Goal: Communication & Community: Answer question/provide support

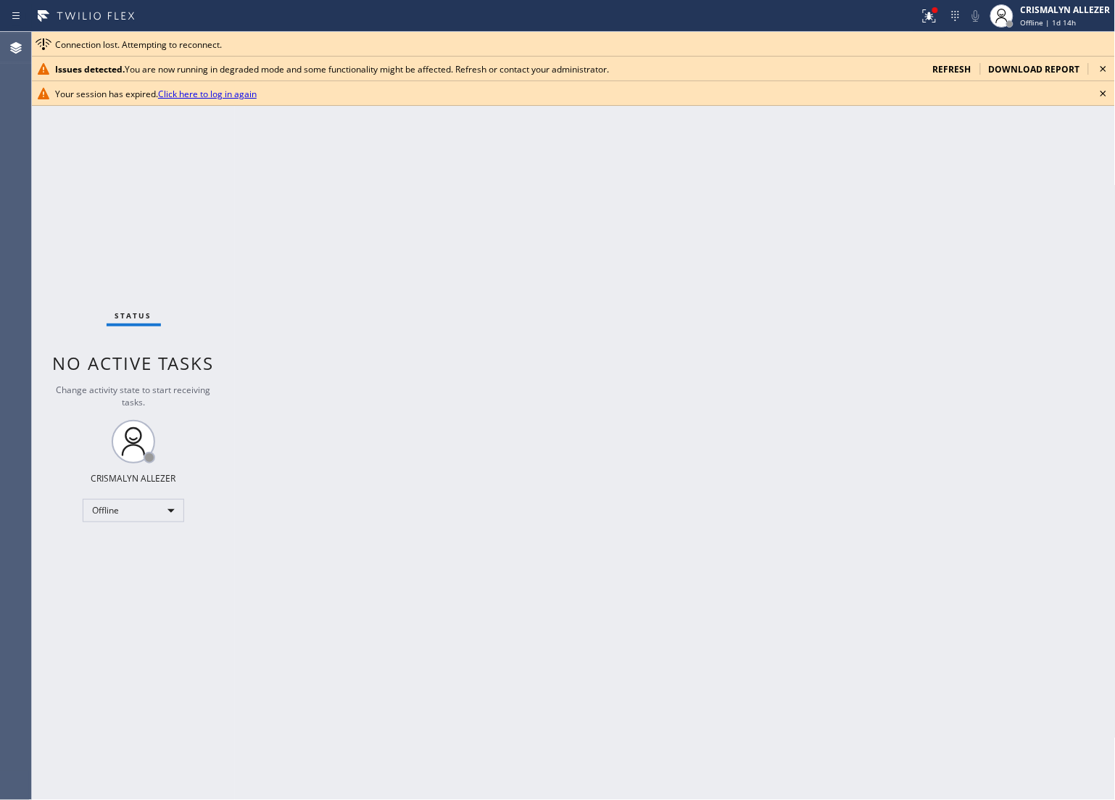
click at [940, 66] on span "refresh" at bounding box center [952, 69] width 38 height 12
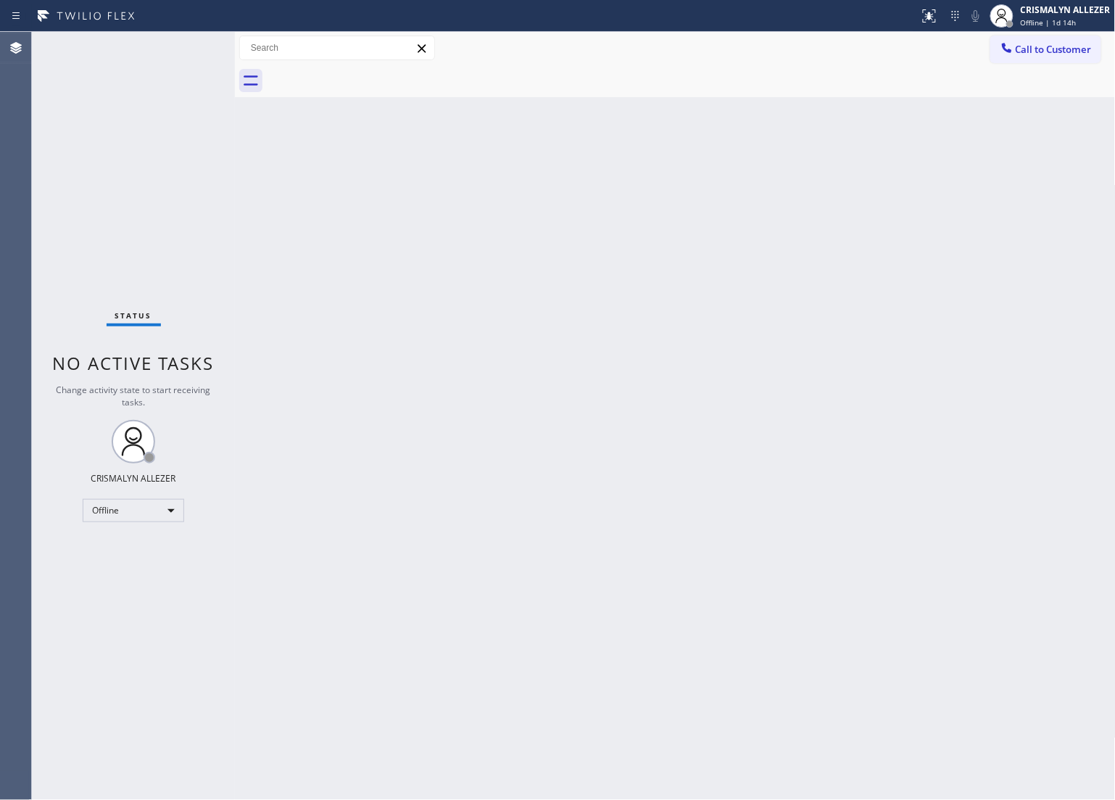
click at [882, 212] on div "Back to Dashboard Change Sender ID Customers Technicians Select a contact Outbo…" at bounding box center [675, 416] width 881 height 768
click at [175, 508] on div "Offline" at bounding box center [134, 510] width 102 height 23
click at [145, 570] on li "Unavailable" at bounding box center [132, 566] width 99 height 17
click at [1038, 59] on button "Call to Customer" at bounding box center [1045, 50] width 111 height 28
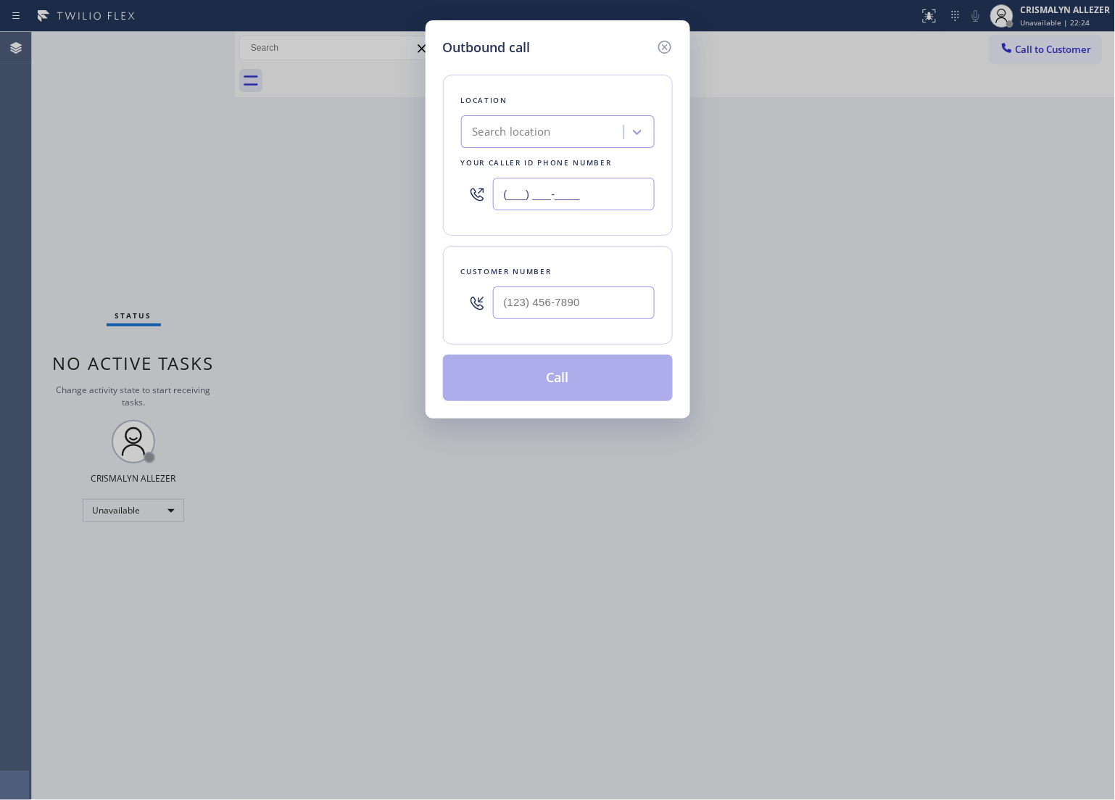
drag, startPoint x: 633, startPoint y: 192, endPoint x: 193, endPoint y: 221, distance: 441.1
click at [218, 218] on div "Outbound call Location Search location Your caller id phone number (___) ___-__…" at bounding box center [557, 400] width 1115 height 800
paste input "949) 541-5737"
type input "[PHONE_NUMBER]"
click at [604, 284] on div at bounding box center [574, 302] width 162 height 47
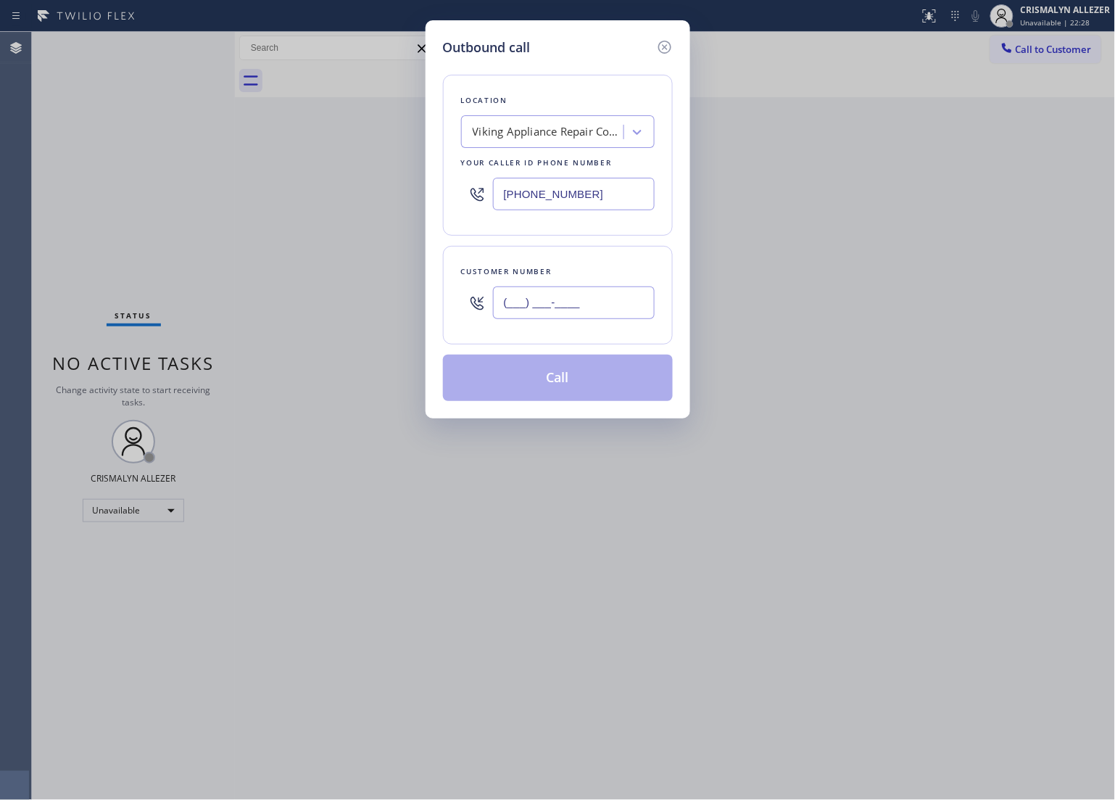
click at [607, 309] on input "(___) ___-____" at bounding box center [574, 302] width 162 height 33
paste input "949) 353-3190"
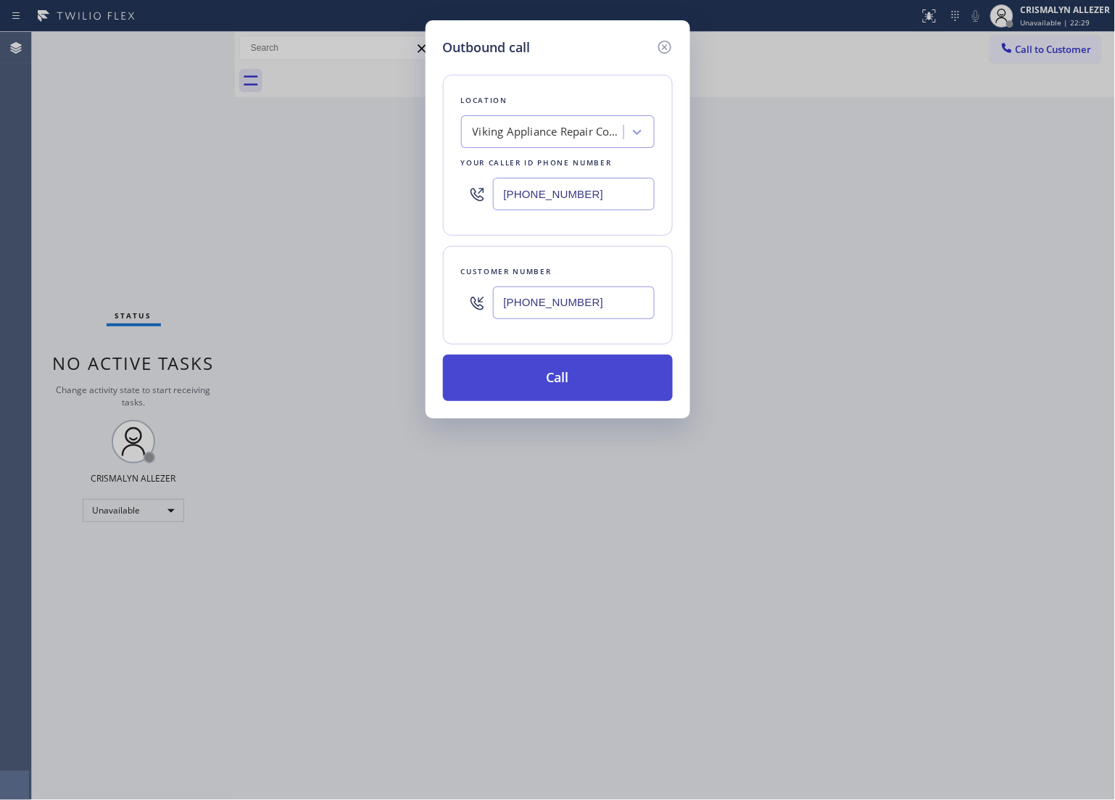
type input "[PHONE_NUMBER]"
click at [562, 390] on button "Call" at bounding box center [558, 378] width 230 height 46
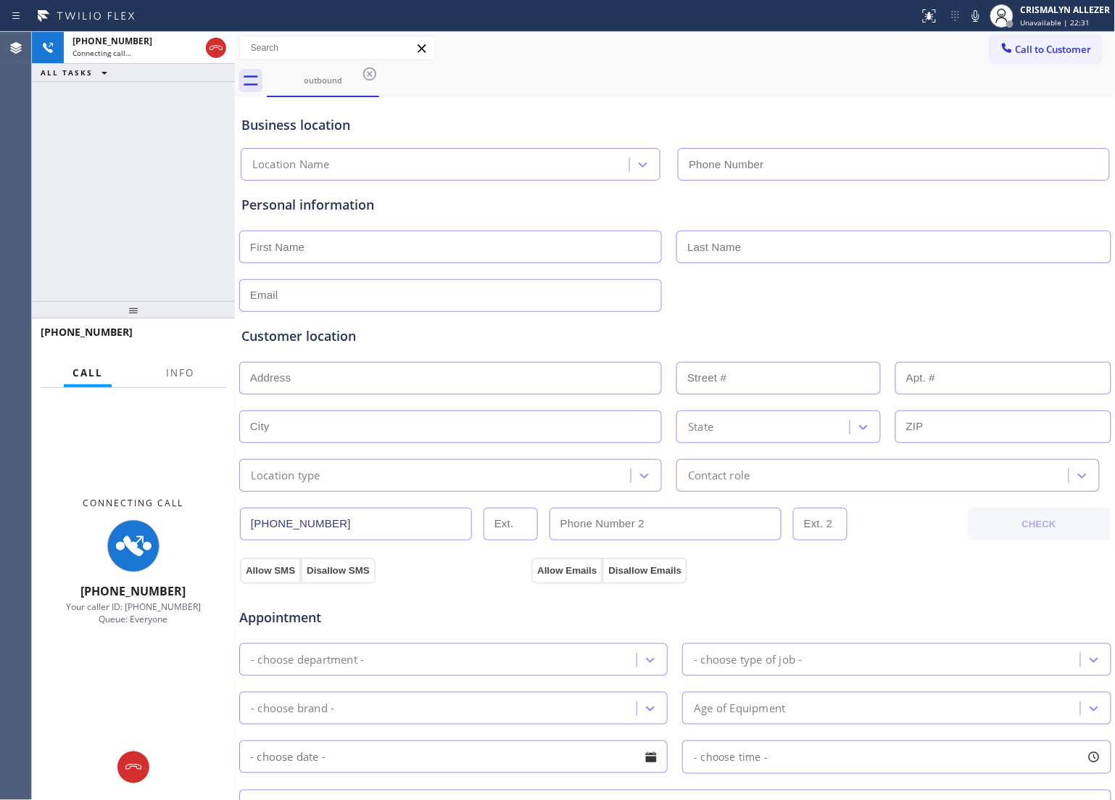
type input "[PHONE_NUMBER]"
click at [183, 377] on span "Info" at bounding box center [180, 372] width 28 height 13
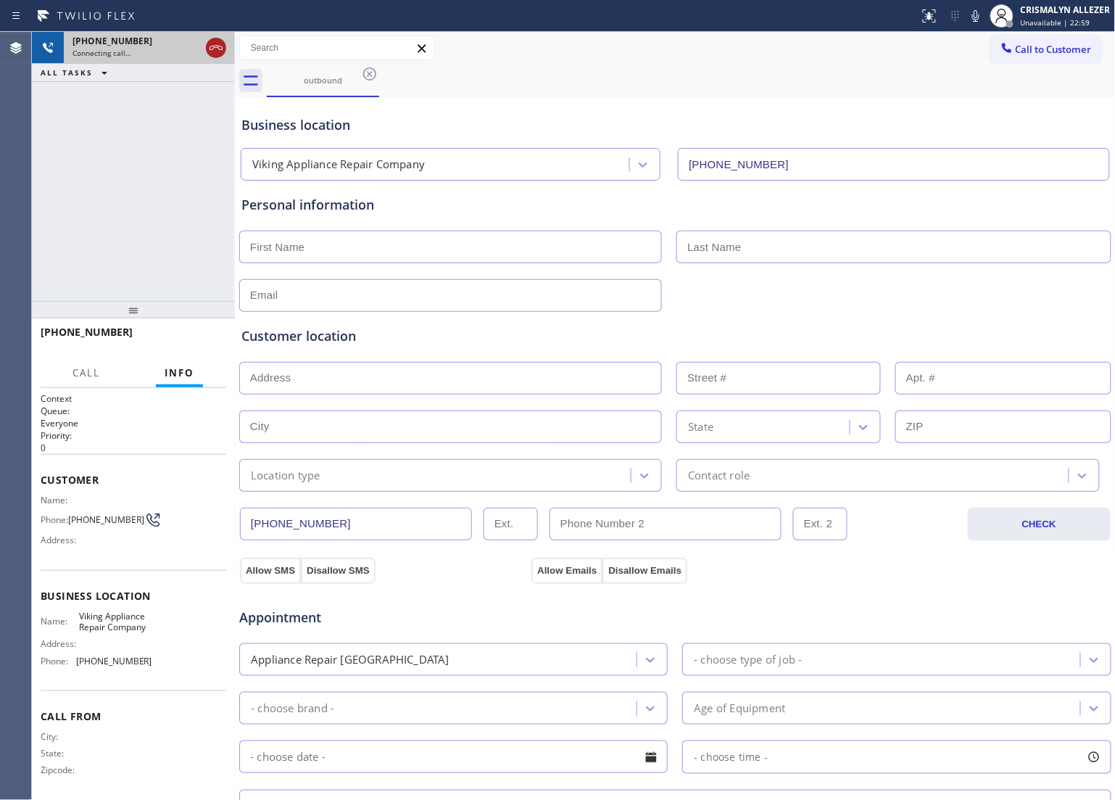
click at [220, 52] on icon at bounding box center [215, 47] width 17 height 17
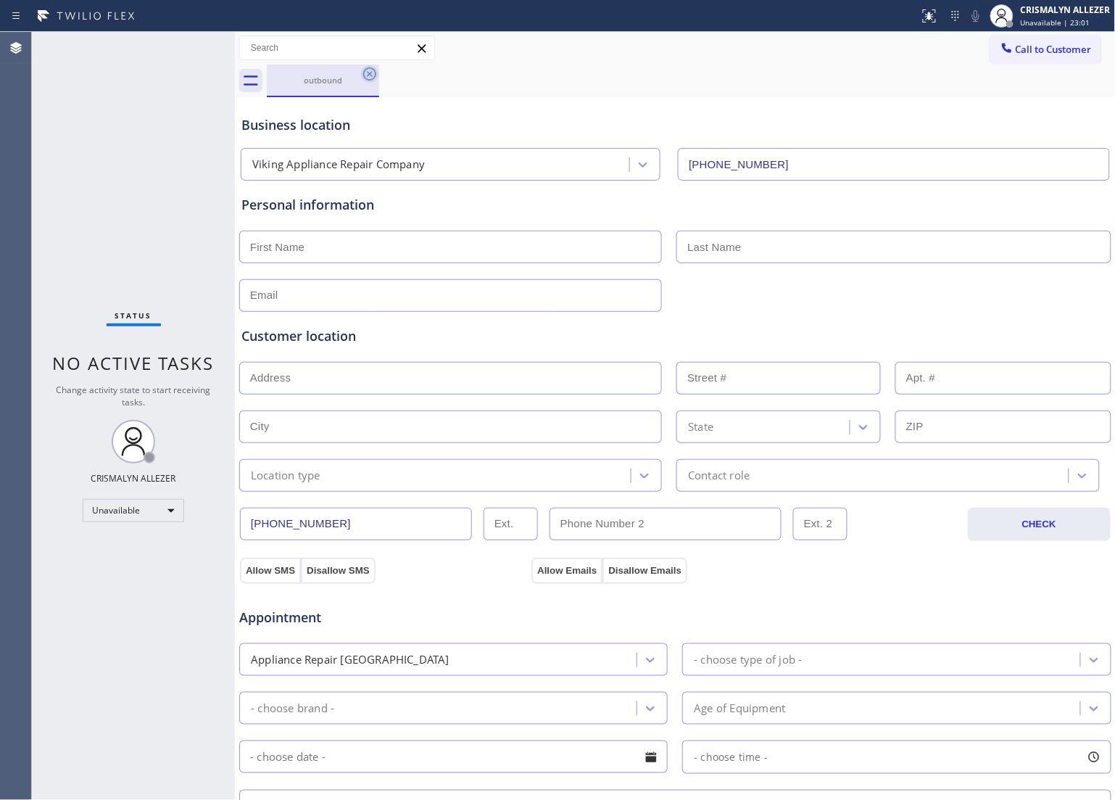
click at [370, 78] on icon at bounding box center [369, 73] width 17 height 17
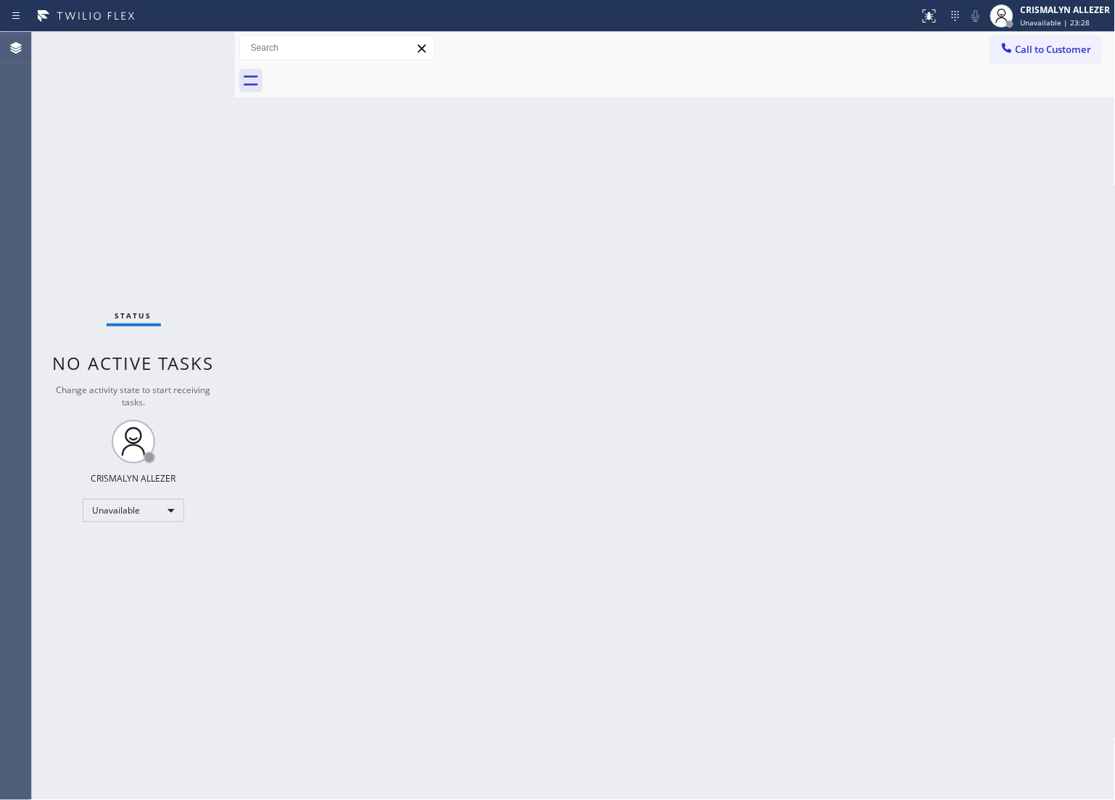
drag, startPoint x: 745, startPoint y: 421, endPoint x: 758, endPoint y: 410, distance: 16.0
click at [753, 414] on div "Back to Dashboard Change Sender ID Customers Technicians Select a contact Outbo…" at bounding box center [675, 416] width 881 height 768
click at [1030, 51] on span "Call to Customer" at bounding box center [1054, 49] width 76 height 13
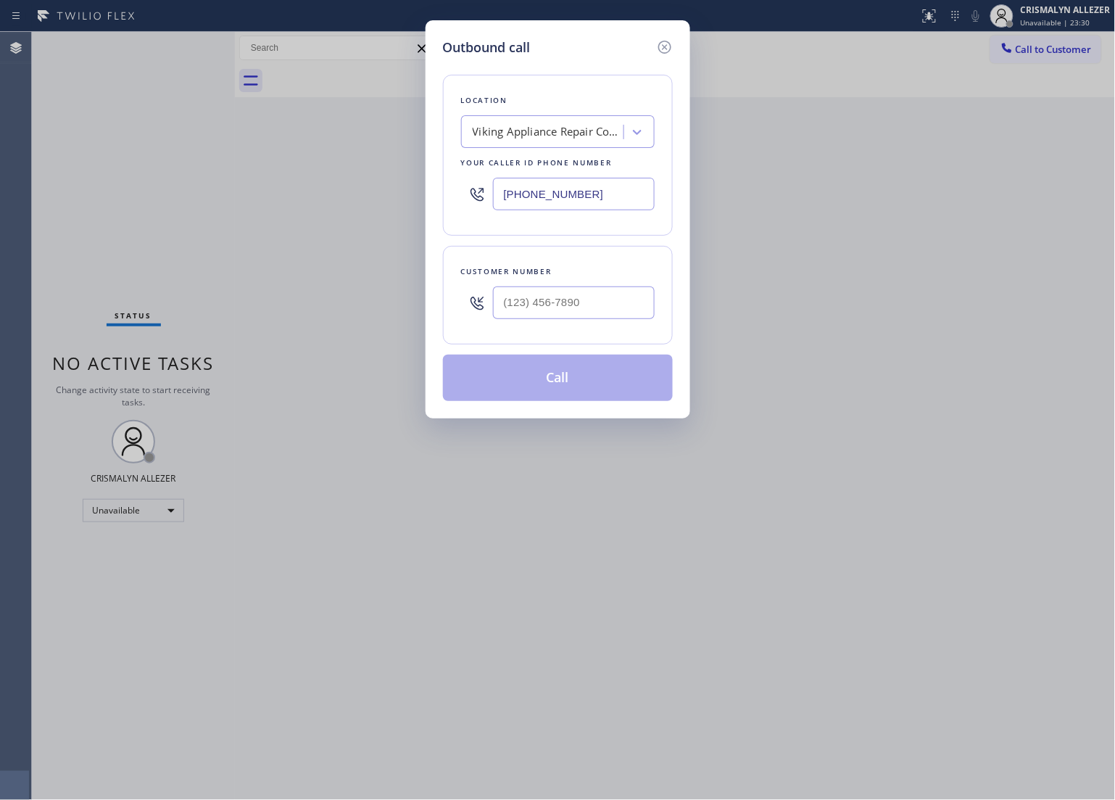
paste input "562) 632-5708"
drag, startPoint x: 602, startPoint y: 196, endPoint x: 297, endPoint y: 207, distance: 304.7
click at [301, 207] on div "Outbound call Location Viking Appliance Repair Company Your caller id phone num…" at bounding box center [557, 400] width 1115 height 800
type input "[PHONE_NUMBER]"
click at [605, 294] on input "(___) ___-____" at bounding box center [574, 302] width 162 height 33
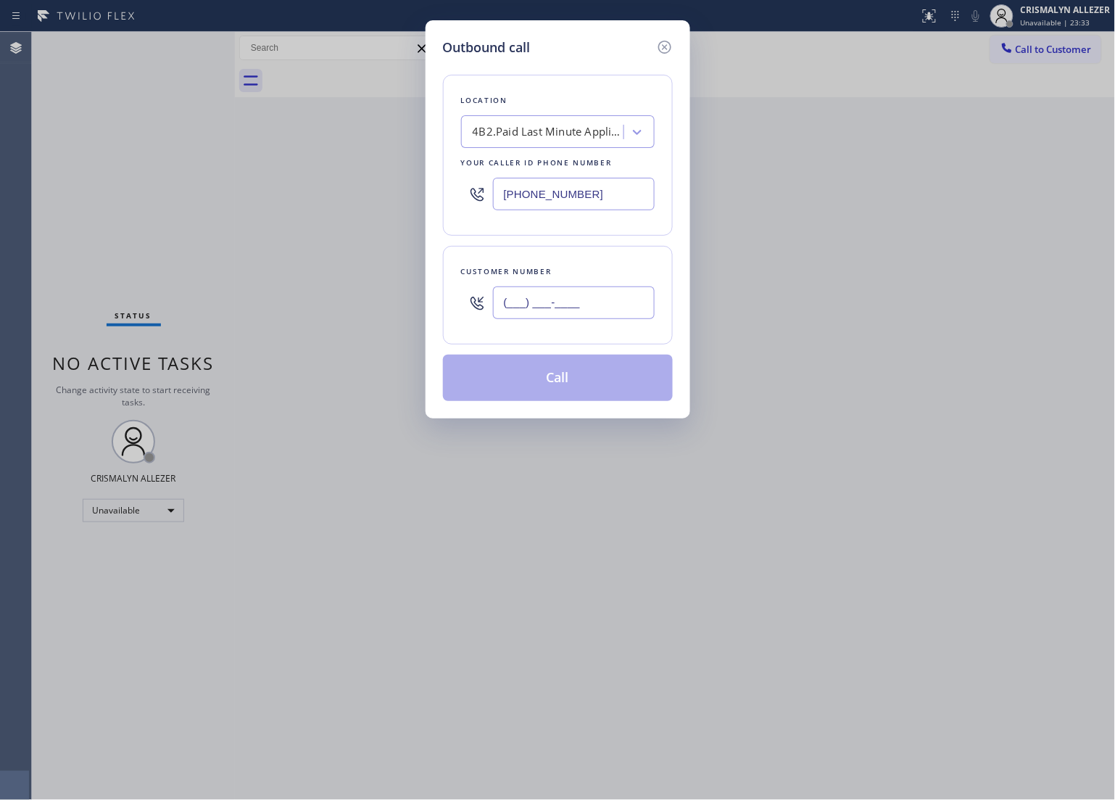
paste input "714) 469-2811"
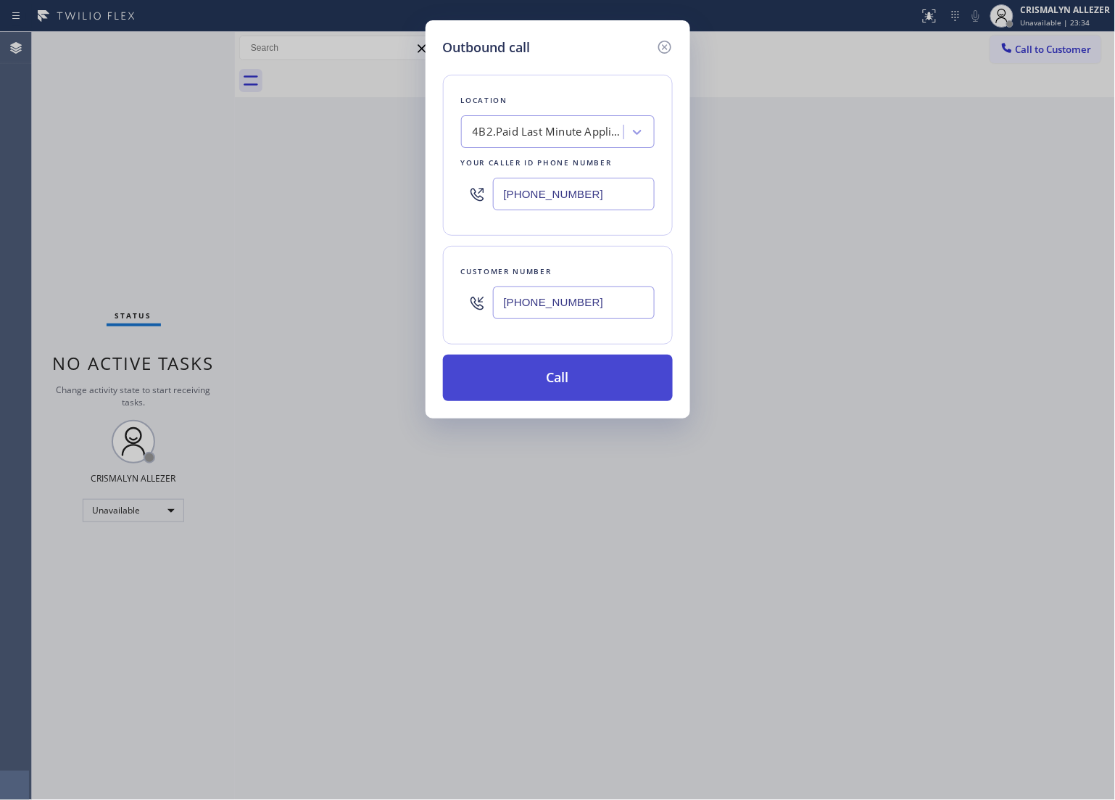
type input "[PHONE_NUMBER]"
click at [538, 392] on button "Call" at bounding box center [558, 378] width 230 height 46
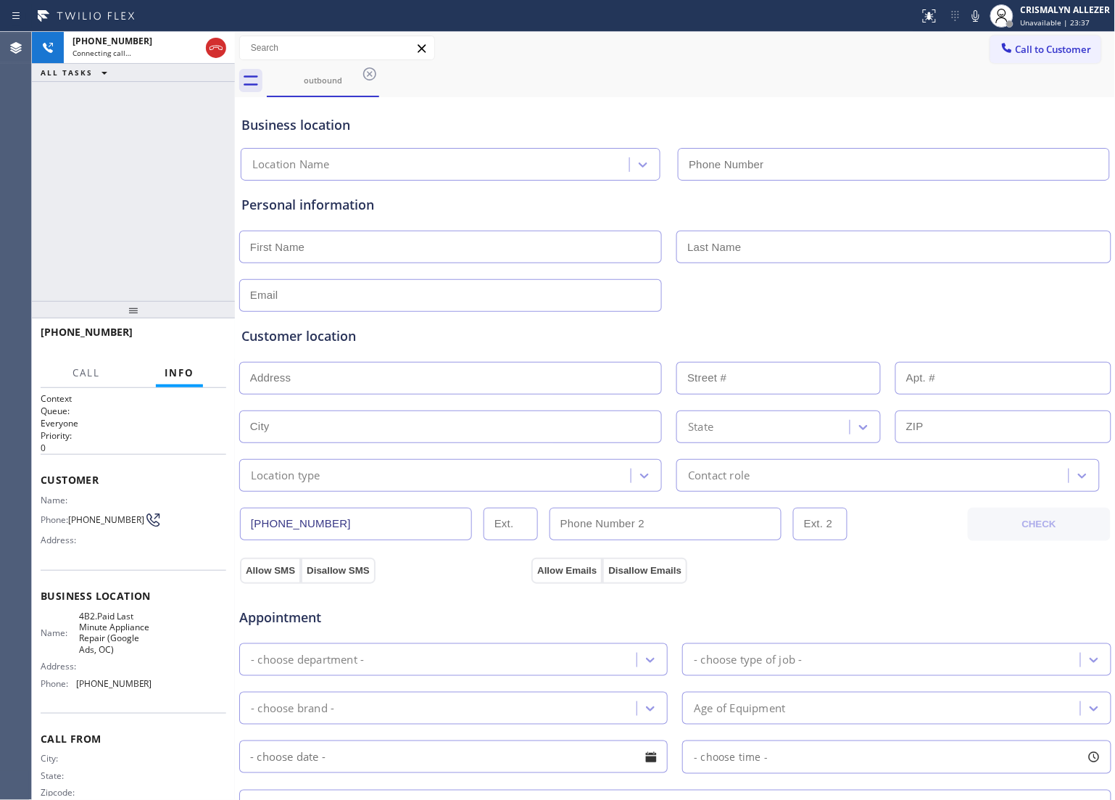
type input "[PHONE_NUMBER]"
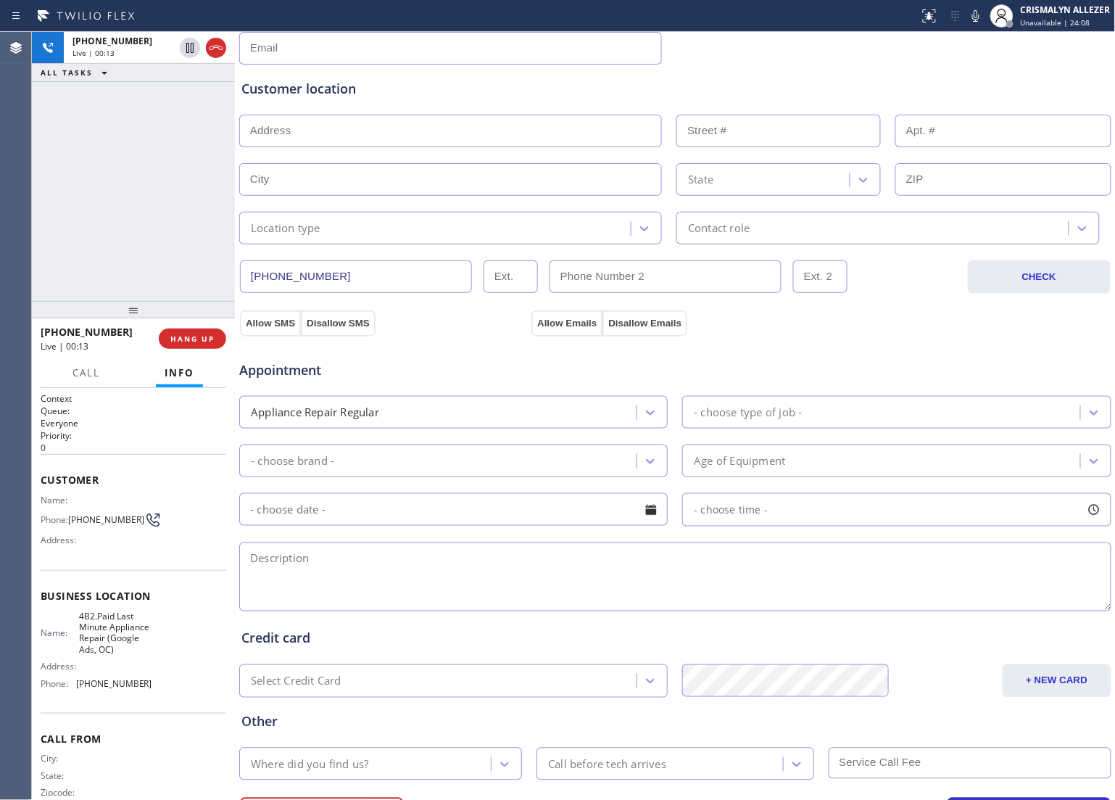
scroll to position [272, 0]
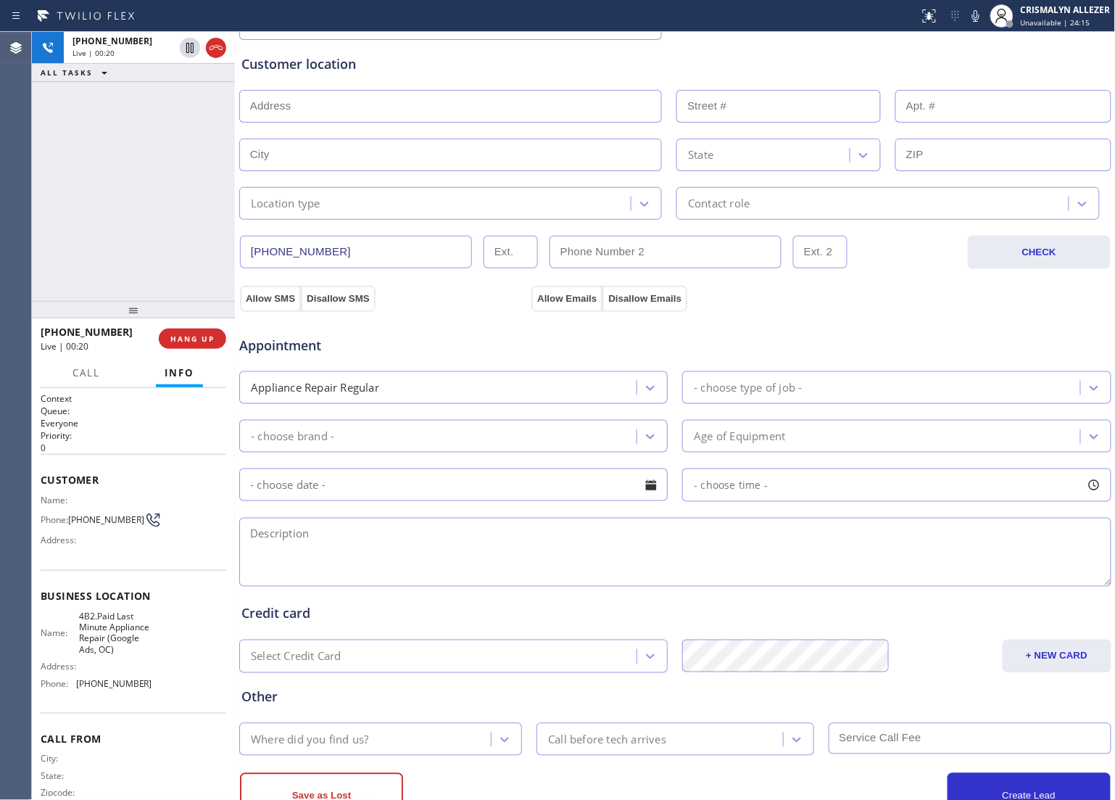
click at [505, 551] on textarea at bounding box center [675, 552] width 872 height 69
click at [186, 341] on span "HANG UP" at bounding box center [192, 339] width 44 height 10
click at [186, 341] on span "COMPLETE" at bounding box center [190, 339] width 50 height 10
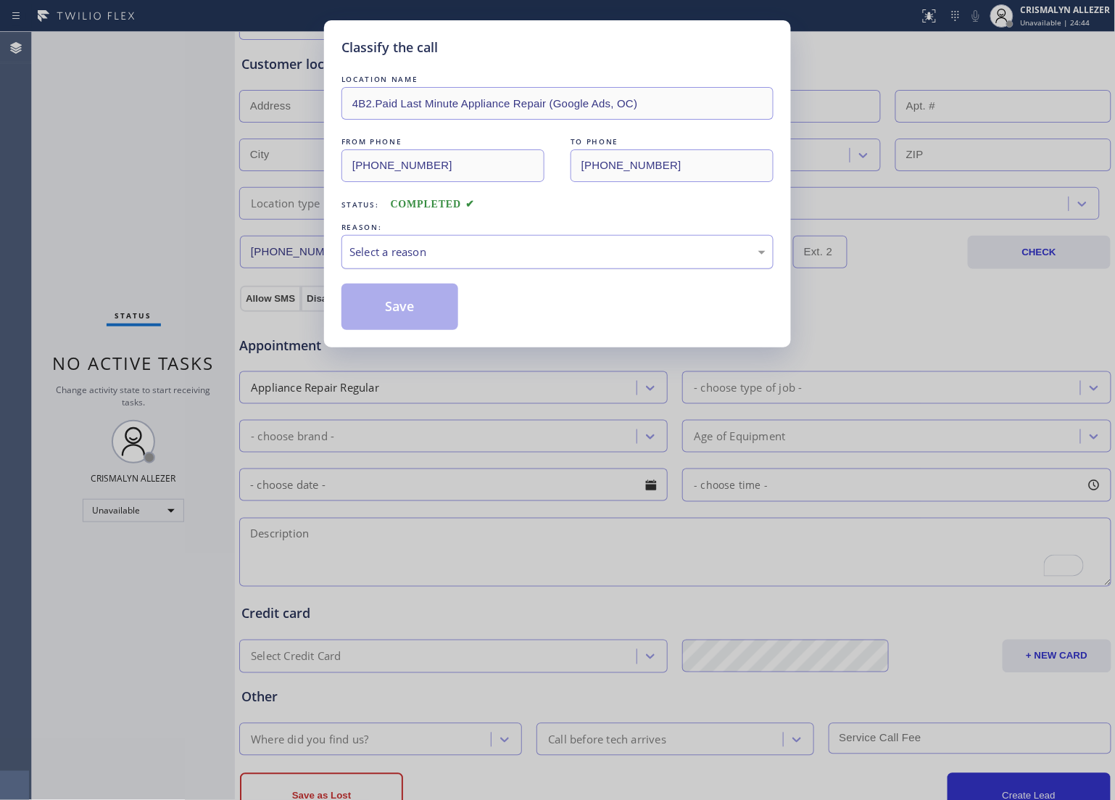
click at [538, 265] on div "Select a reason" at bounding box center [557, 252] width 432 height 34
click at [415, 320] on button "Save" at bounding box center [399, 306] width 117 height 46
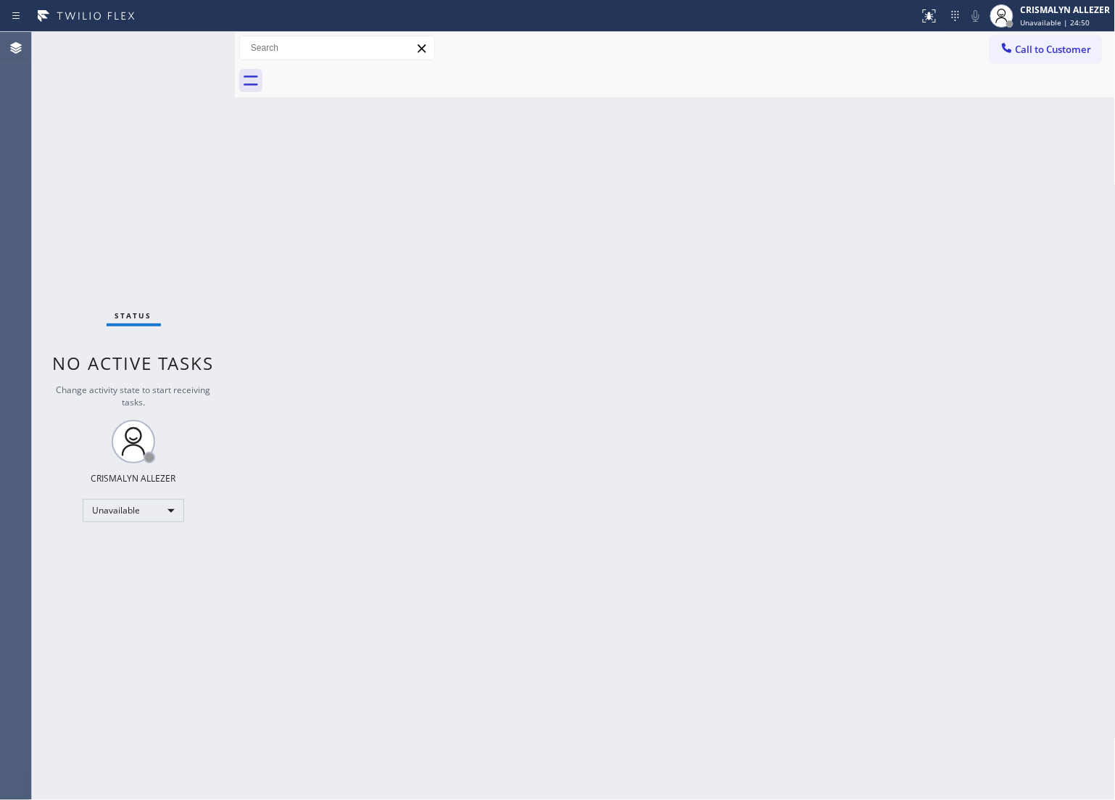
click at [850, 352] on div "Back to Dashboard Change Sender ID Customers Technicians Select a contact Outbo…" at bounding box center [675, 416] width 881 height 768
click at [1020, 51] on span "Call to Customer" at bounding box center [1054, 49] width 76 height 13
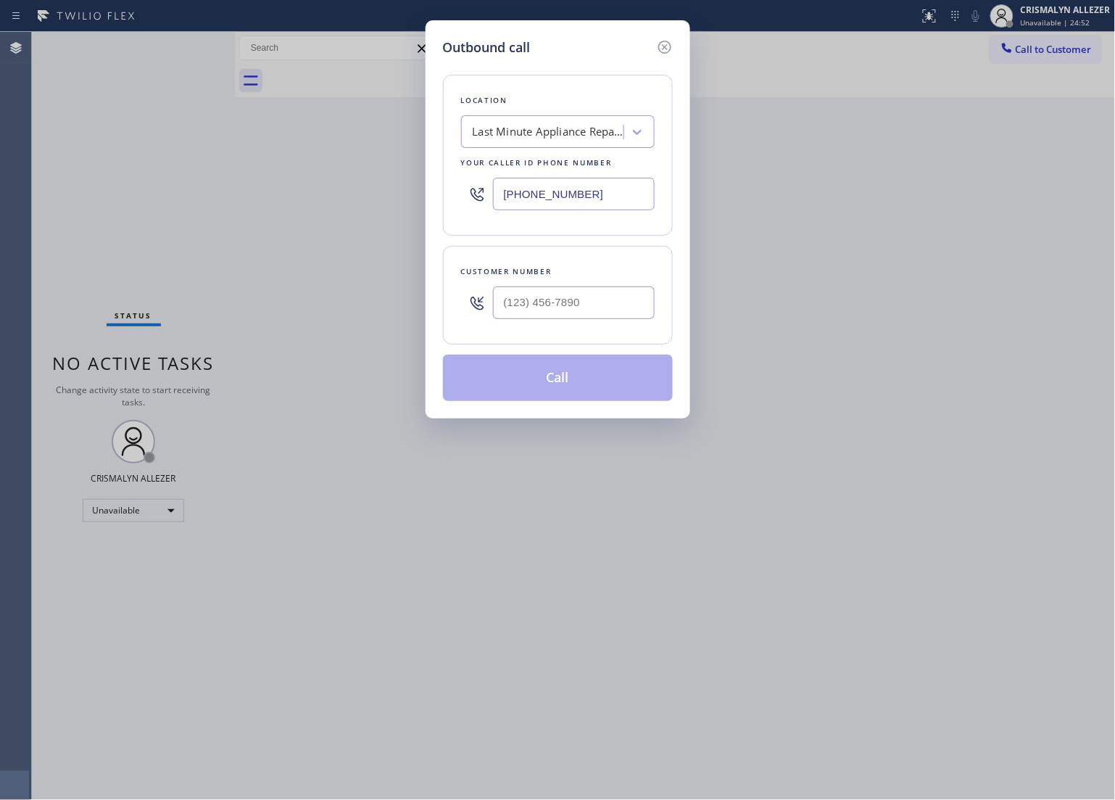
drag, startPoint x: 631, startPoint y: 202, endPoint x: 363, endPoint y: 228, distance: 268.9
click at [313, 209] on div "Outbound call Location Last Minute Appliance Repair (Google Ads, OC) Your calle…" at bounding box center [557, 400] width 1115 height 800
paste input "310) 818-7582"
type input "[PHONE_NUMBER]"
click at [599, 308] on input "(___) ___-____" at bounding box center [574, 302] width 162 height 33
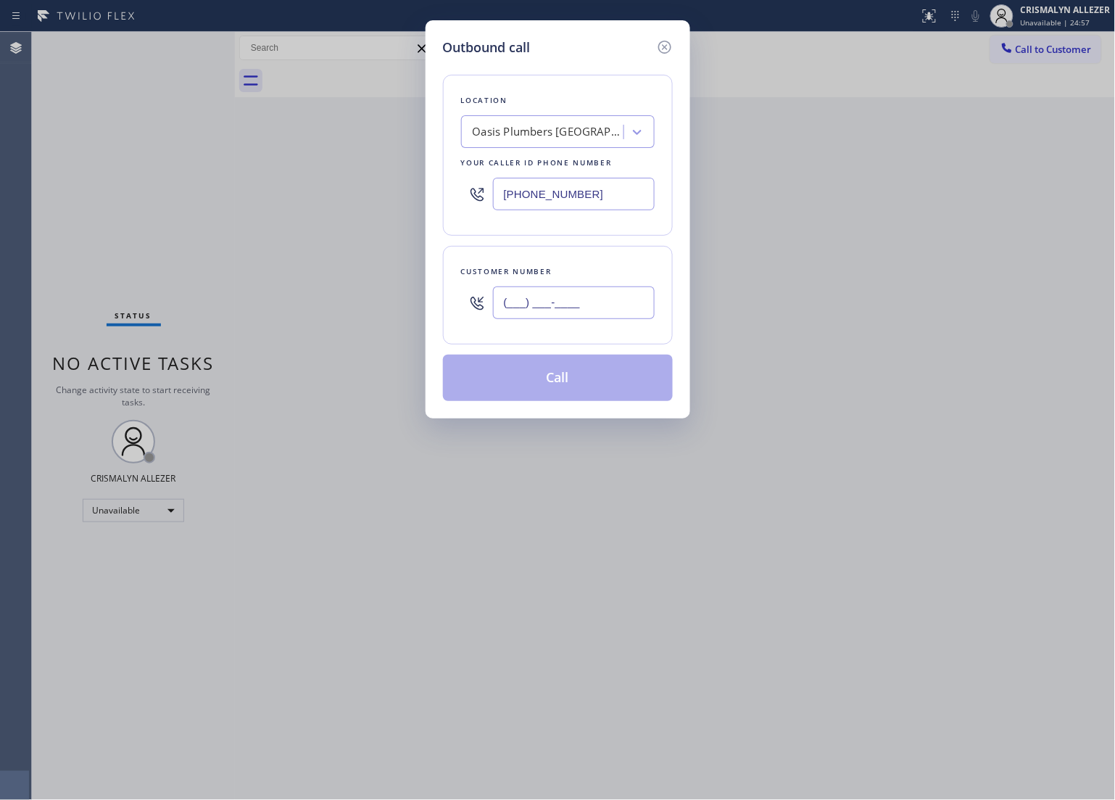
paste input "818) 610-9054"
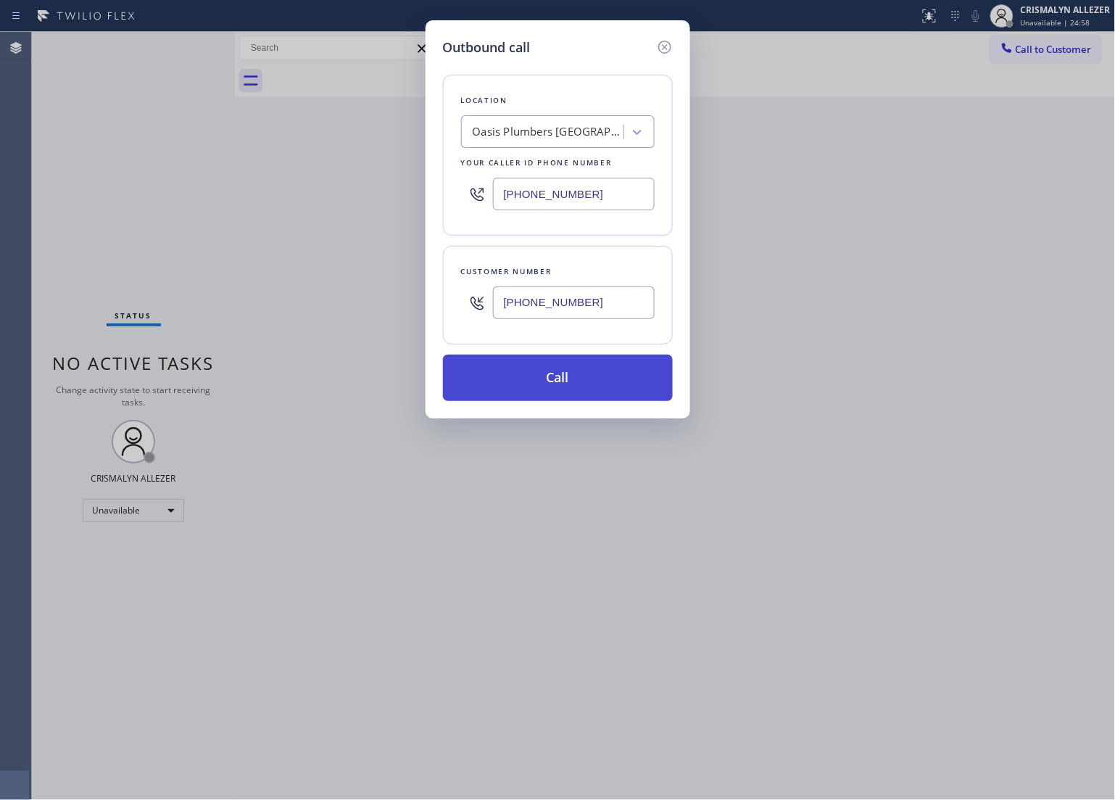
type input "[PHONE_NUMBER]"
click at [569, 384] on button "Call" at bounding box center [558, 378] width 230 height 46
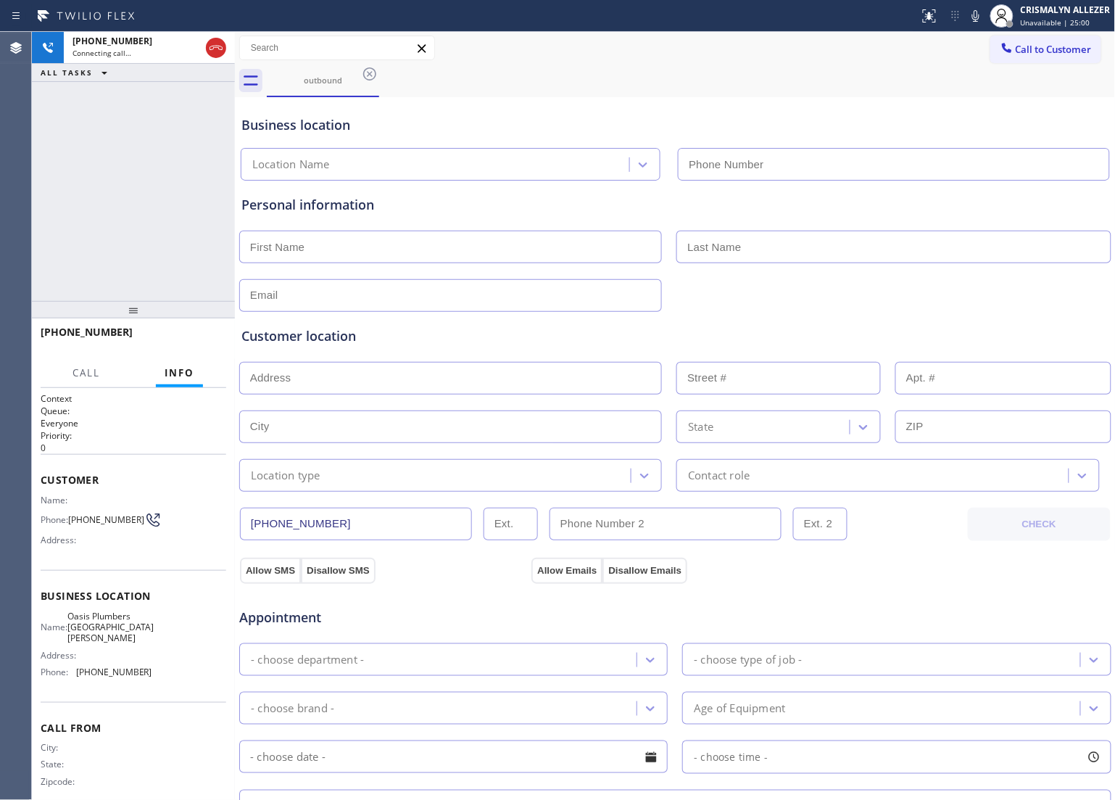
type input "[PHONE_NUMBER]"
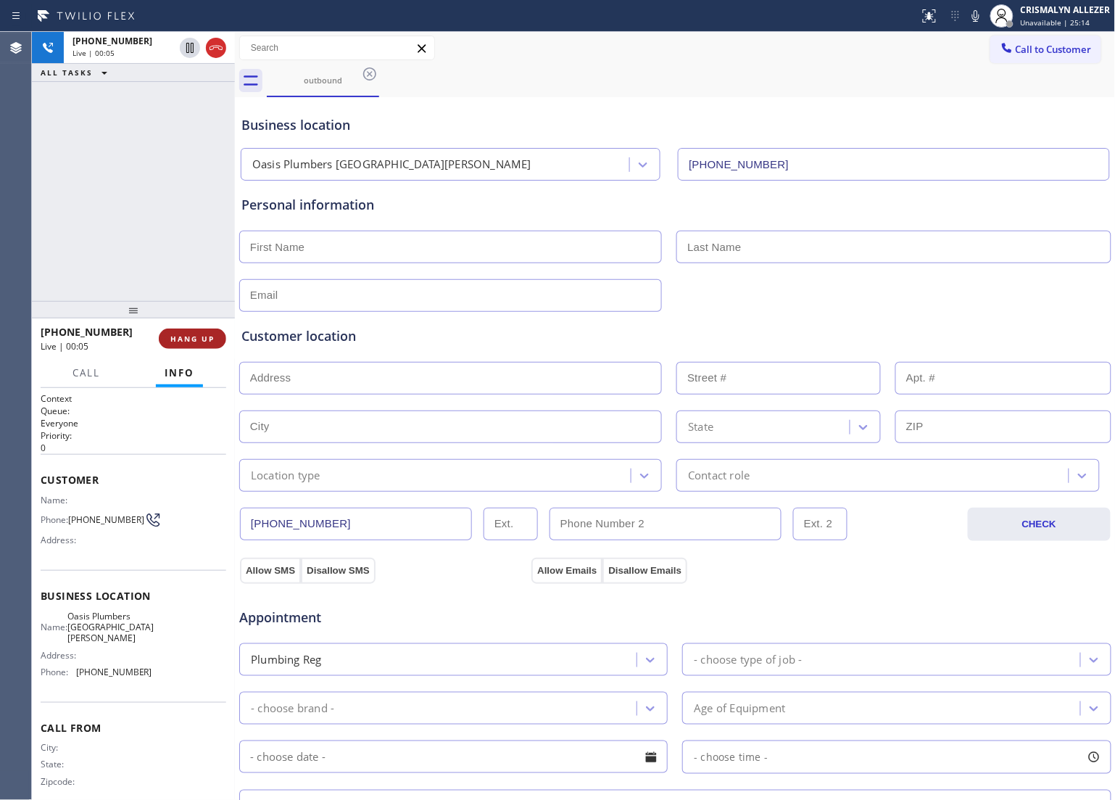
click at [193, 345] on button "HANG UP" at bounding box center [192, 338] width 67 height 20
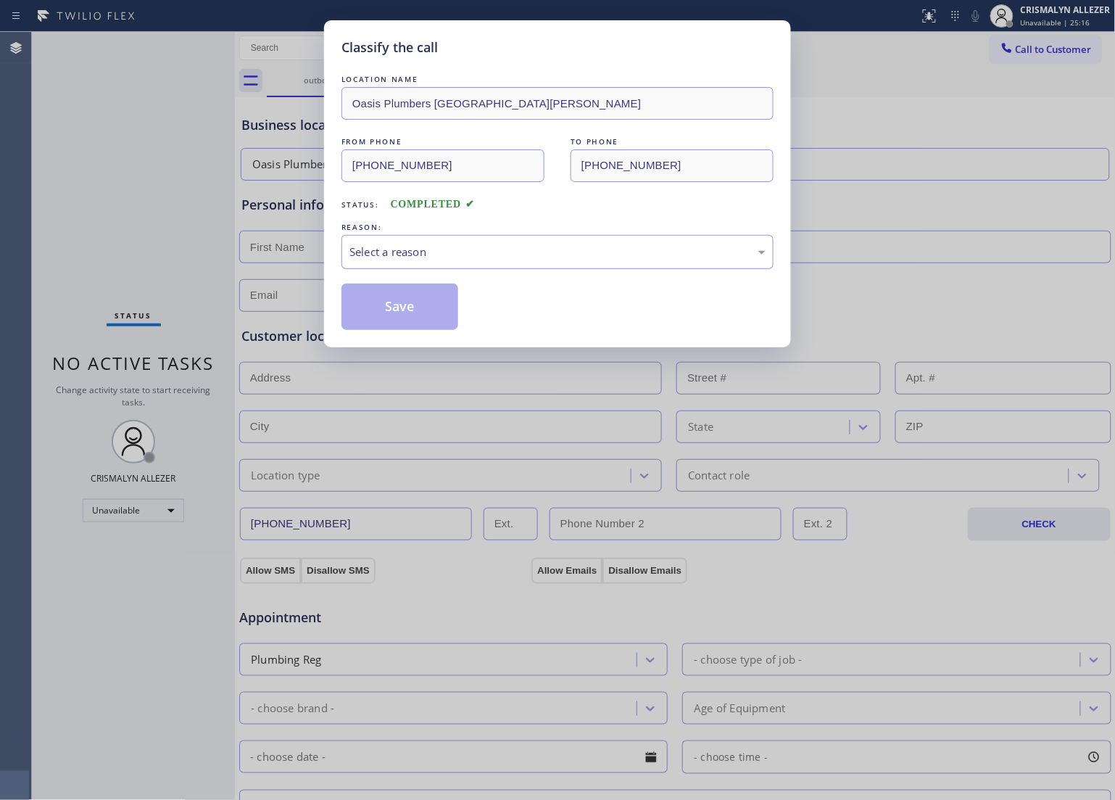
click at [557, 254] on div "Select a reason" at bounding box center [557, 252] width 416 height 17
click at [413, 313] on button "Save" at bounding box center [399, 306] width 117 height 46
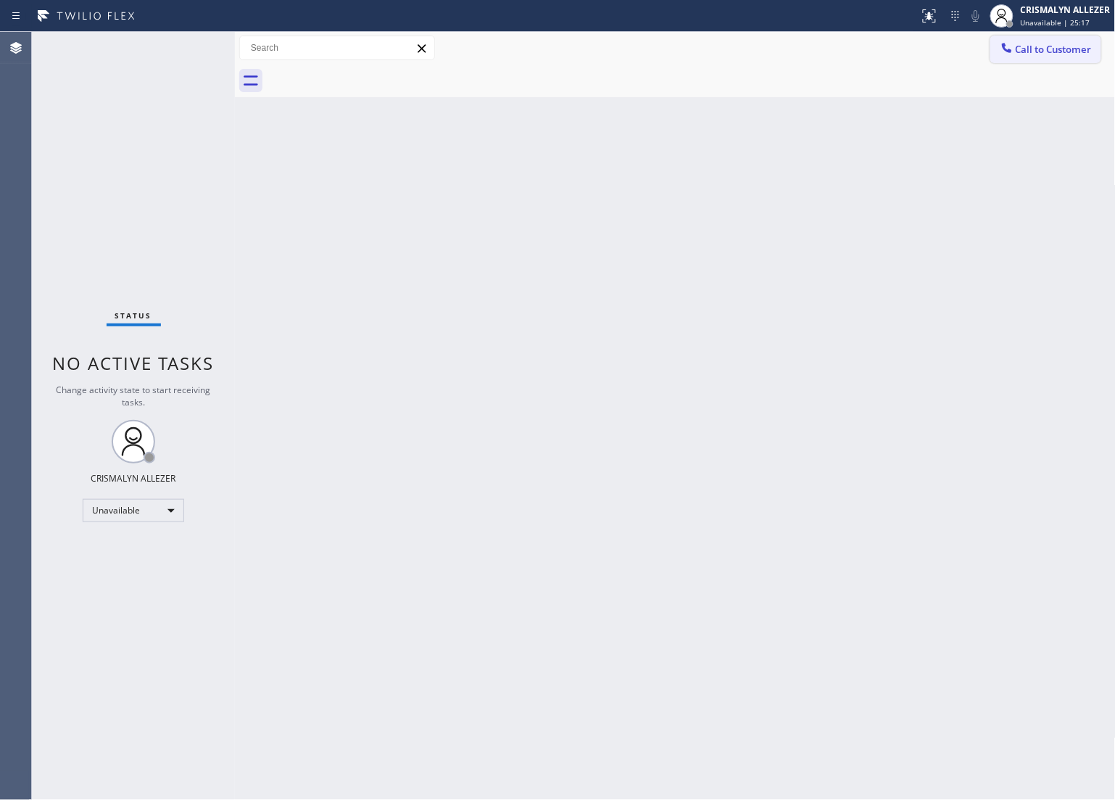
click at [1067, 53] on span "Call to Customer" at bounding box center [1054, 49] width 76 height 13
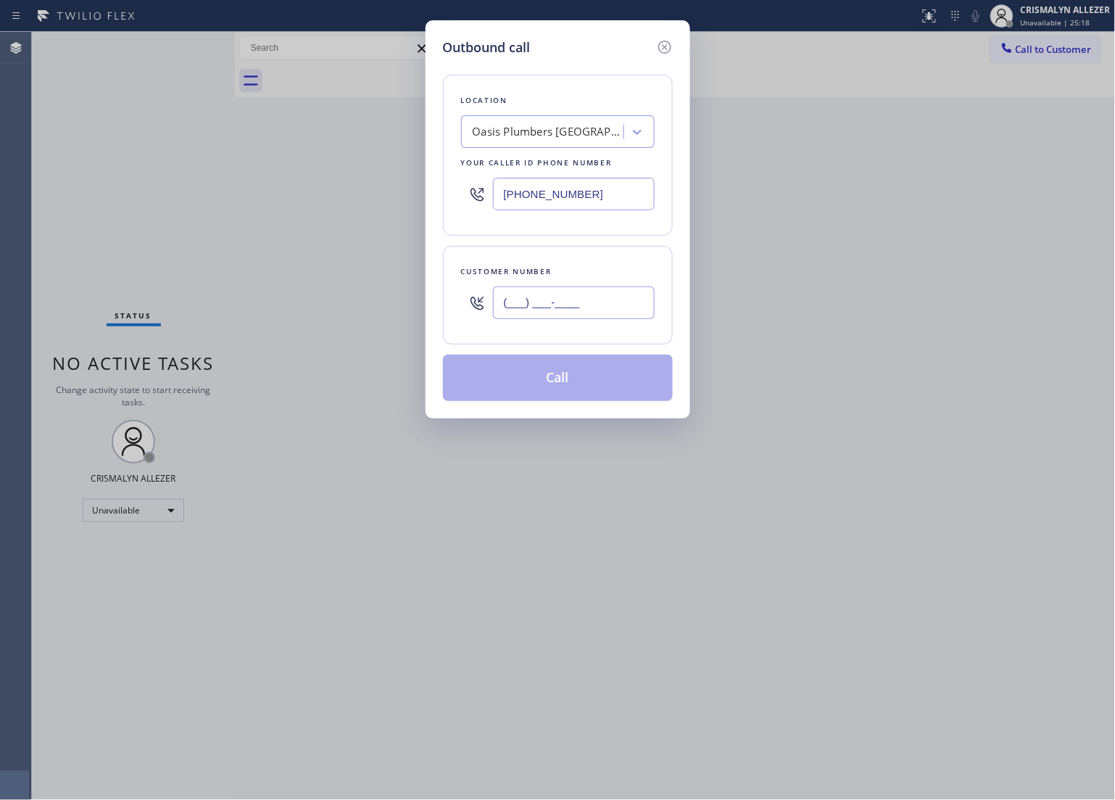
click at [620, 302] on input "(___) ___-____" at bounding box center [574, 302] width 162 height 33
paste input "818) 610-9054"
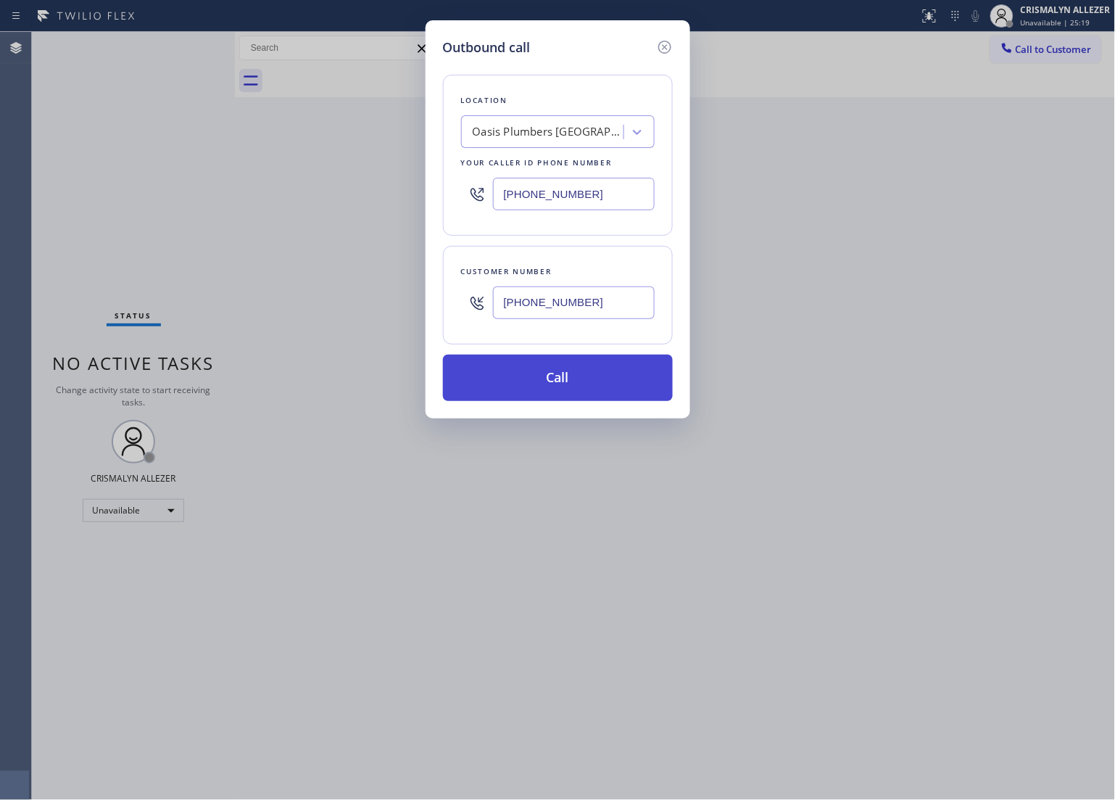
type input "[PHONE_NUMBER]"
click at [573, 381] on button "Call" at bounding box center [558, 378] width 230 height 46
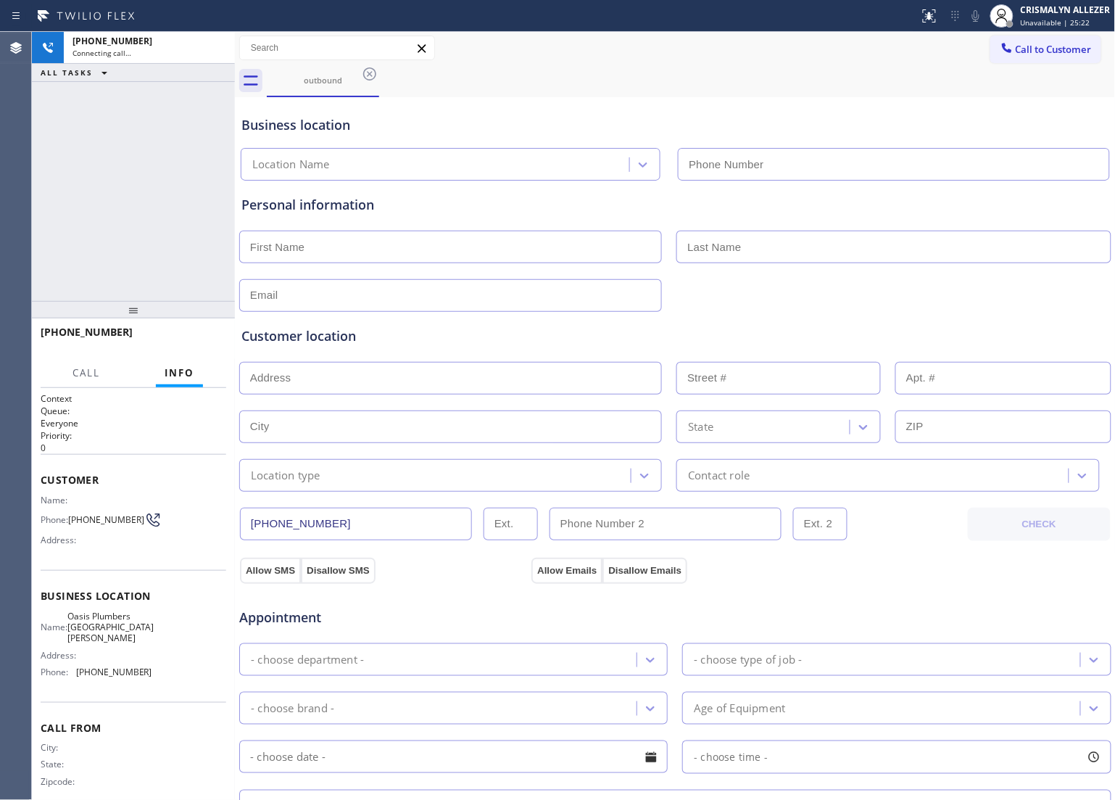
type input "[PHONE_NUMBER]"
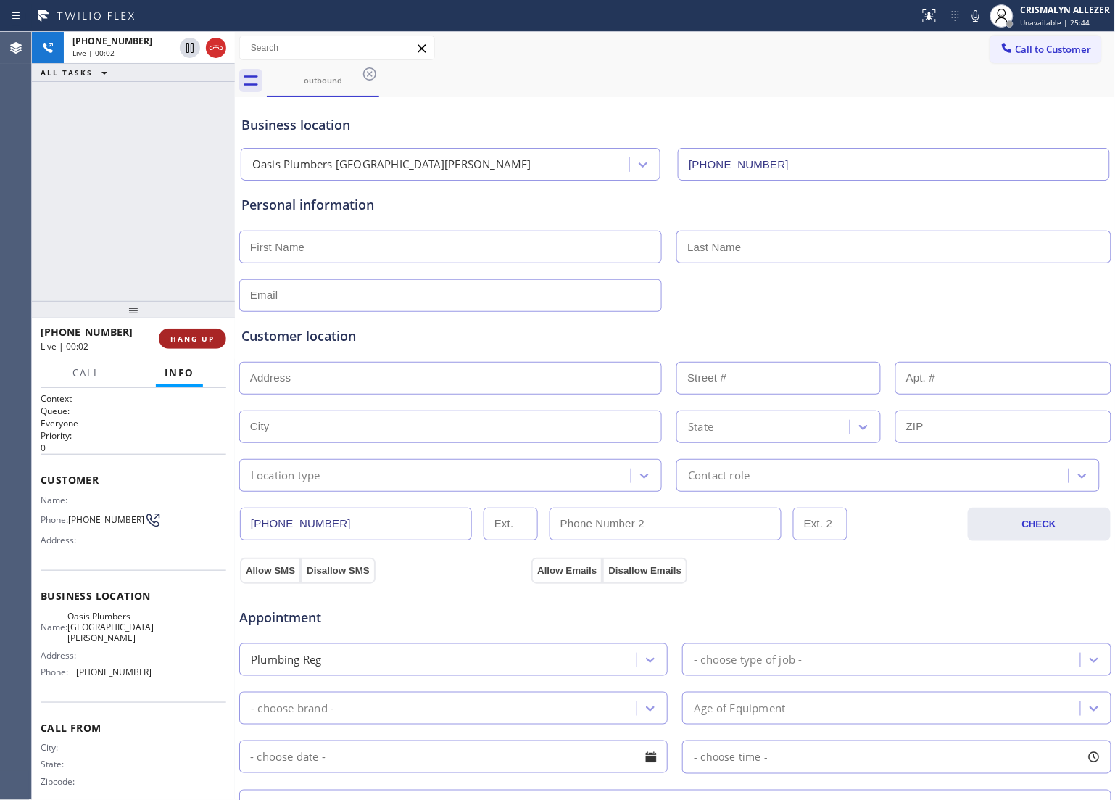
click at [185, 334] on span "HANG UP" at bounding box center [192, 339] width 44 height 10
click at [185, 334] on span "COMPLETE" at bounding box center [190, 339] width 50 height 10
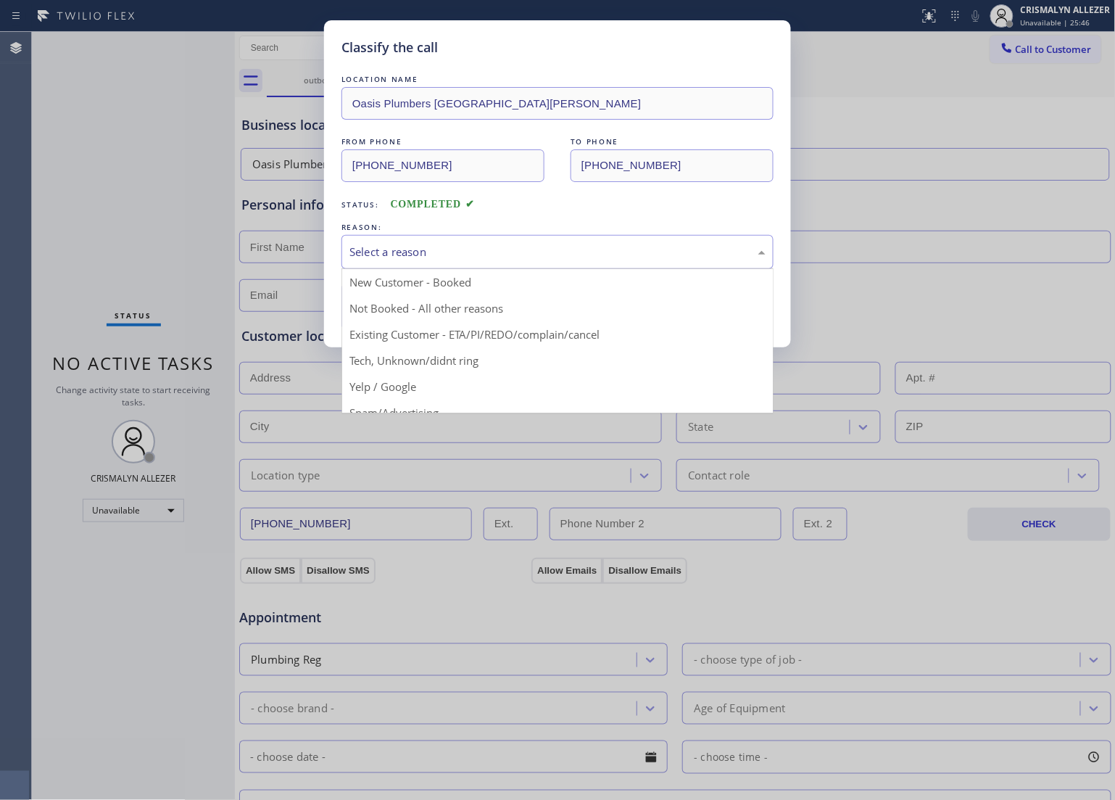
click at [491, 260] on div "Select a reason" at bounding box center [557, 252] width 416 height 17
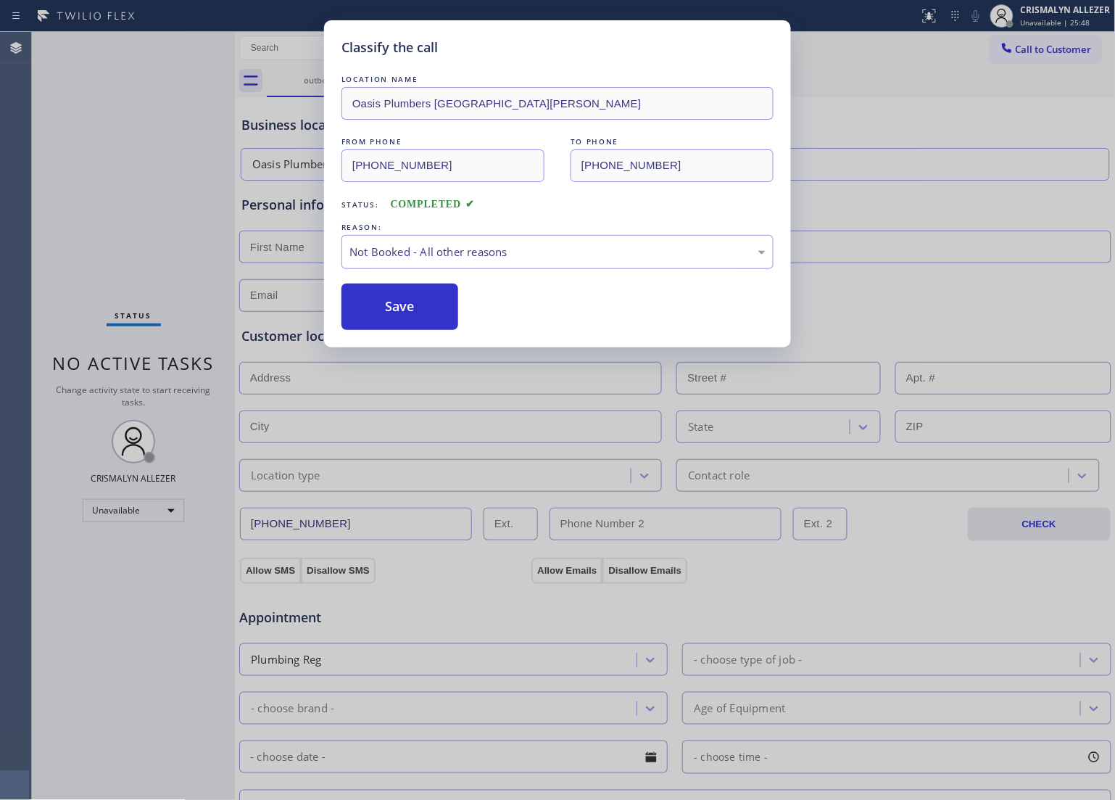
click at [439, 306] on button "Save" at bounding box center [399, 306] width 117 height 46
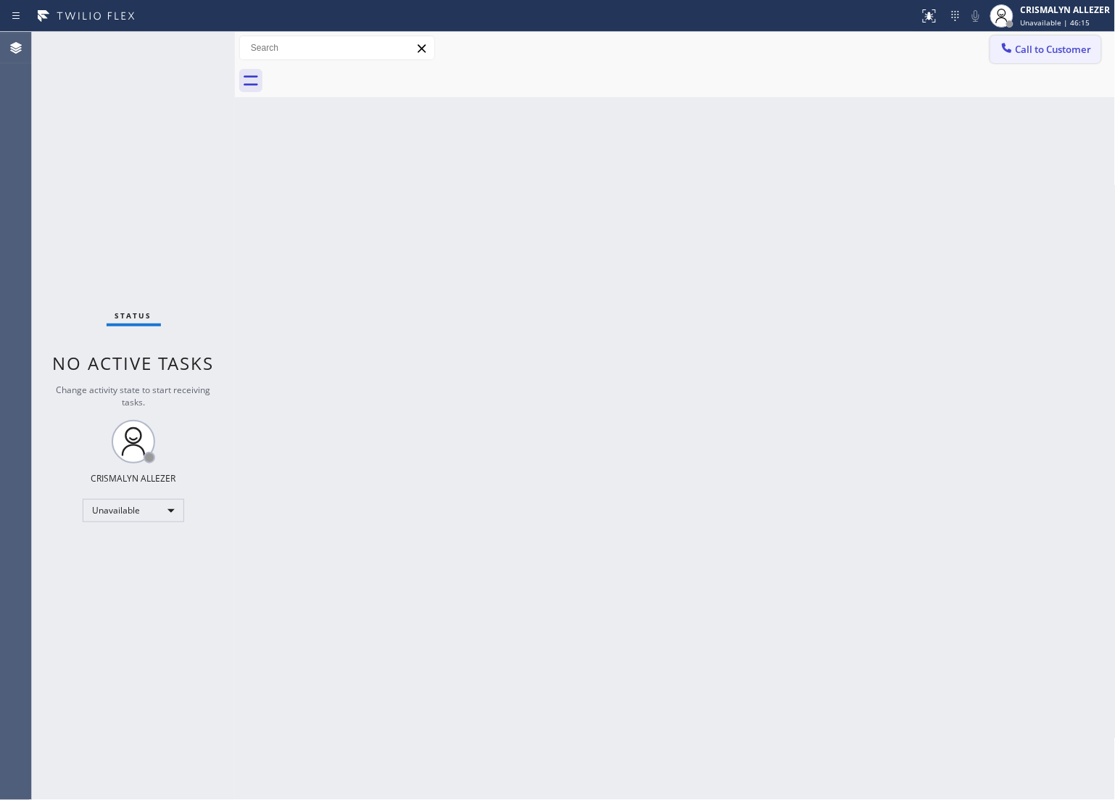
click at [1051, 49] on span "Call to Customer" at bounding box center [1054, 49] width 76 height 13
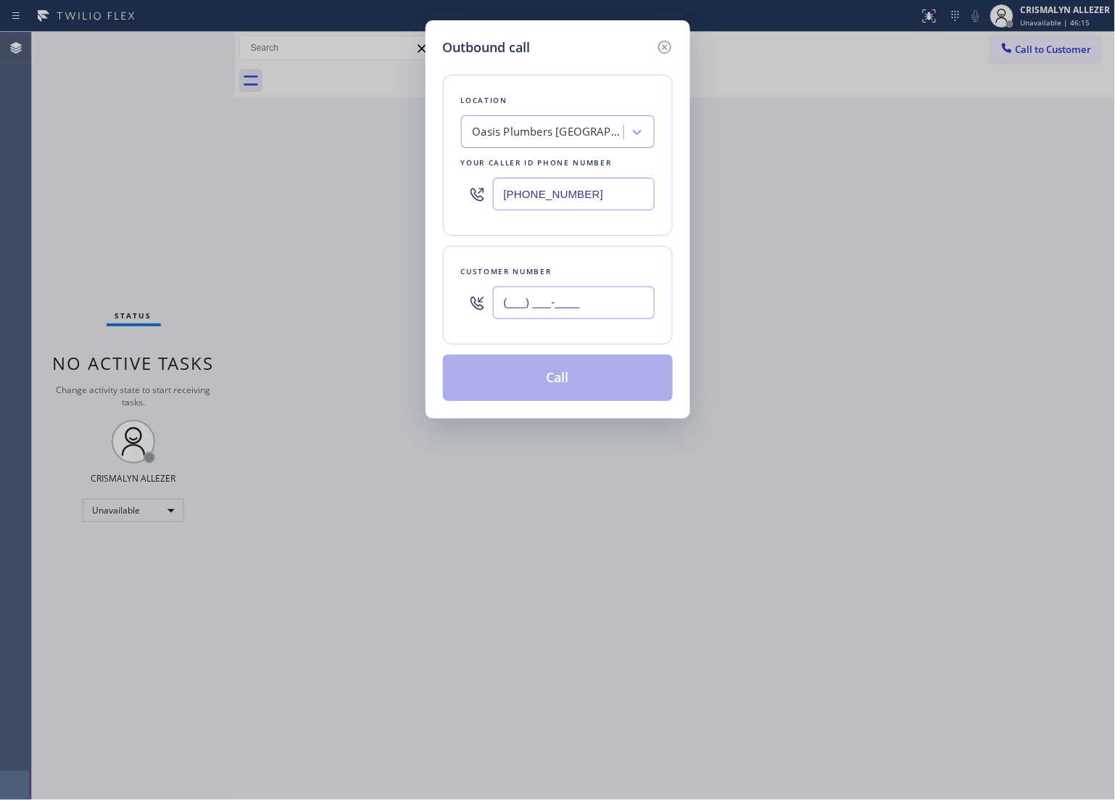
click at [635, 298] on input "(___) ___-____" at bounding box center [574, 302] width 162 height 33
paste input "949) 322-5140"
type input "[PHONE_NUMBER]"
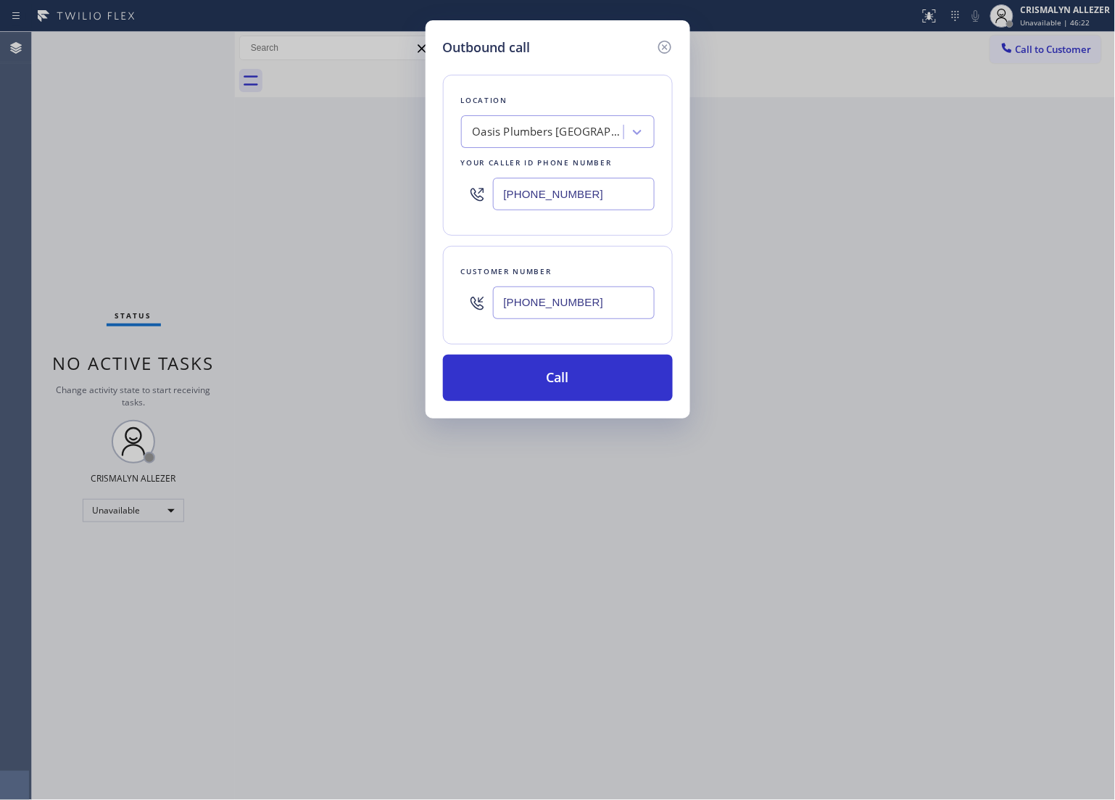
drag, startPoint x: 609, startPoint y: 194, endPoint x: 366, endPoint y: 204, distance: 243.1
click at [368, 204] on div "Outbound call Location Oasis Plumbers [GEOGRAPHIC_DATA][PERSON_NAME] Your calle…" at bounding box center [557, 400] width 1115 height 800
paste input "949) 878-9978"
type input "[PHONE_NUMBER]"
click at [562, 392] on button "Call" at bounding box center [558, 378] width 230 height 46
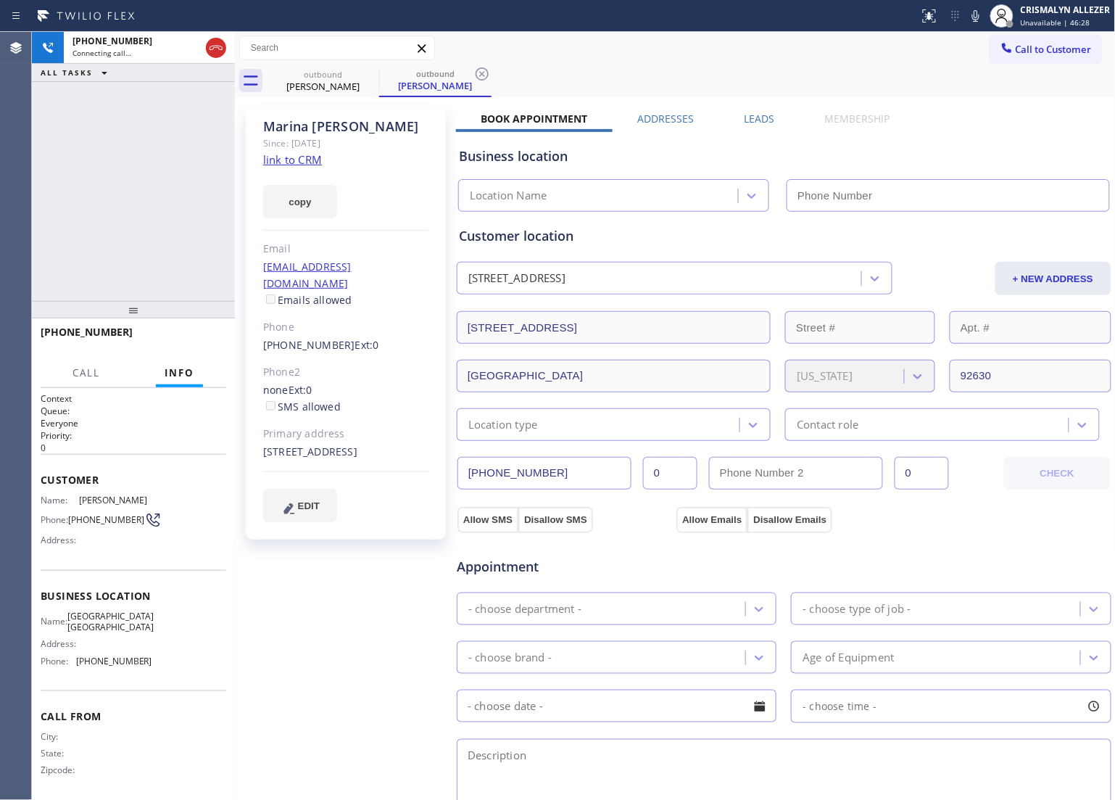
type input "[PHONE_NUMBER]"
click at [186, 345] on button "HANG UP" at bounding box center [192, 338] width 67 height 20
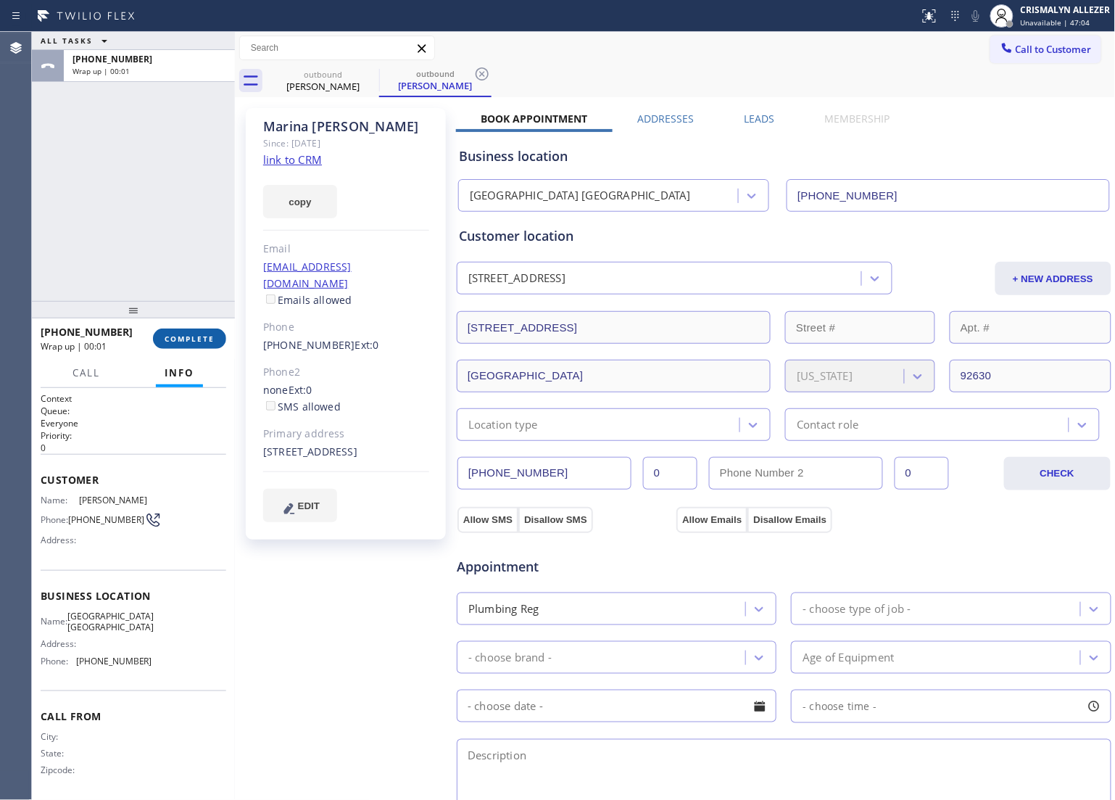
click at [186, 345] on button "COMPLETE" at bounding box center [189, 338] width 73 height 20
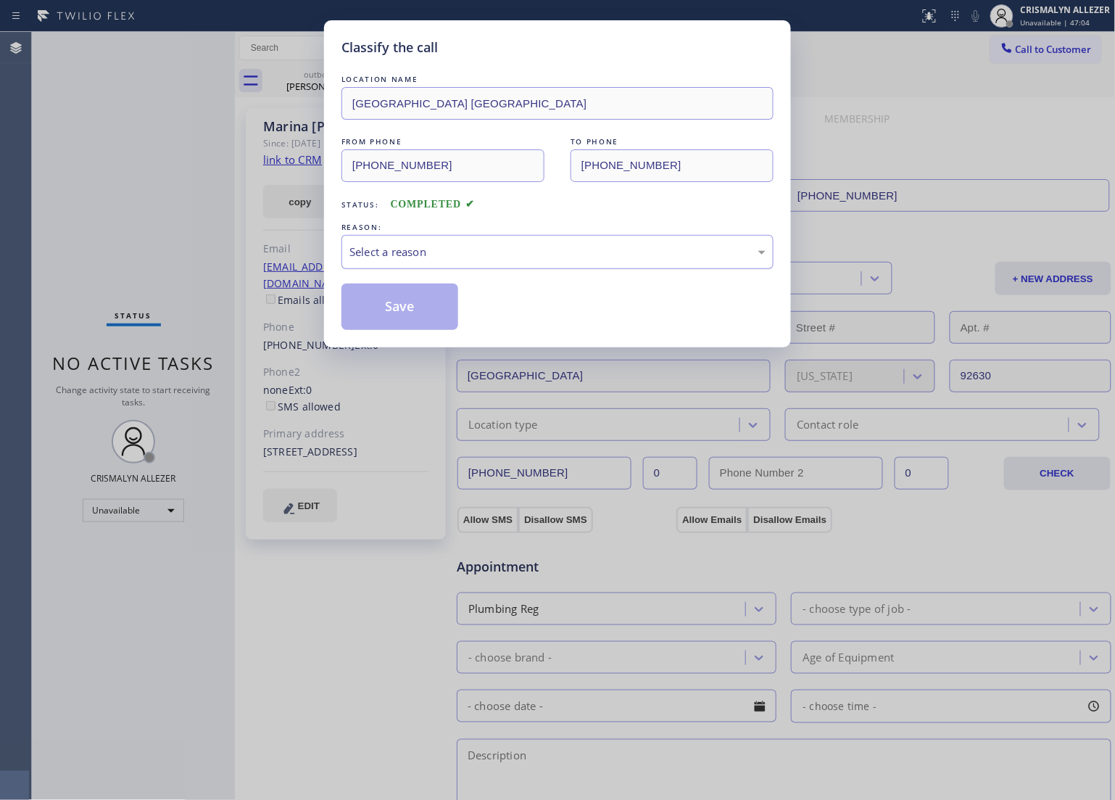
drag, startPoint x: 563, startPoint y: 263, endPoint x: 548, endPoint y: 265, distance: 15.3
click at [558, 263] on div "Select a reason" at bounding box center [557, 252] width 432 height 34
click at [417, 316] on button "Save" at bounding box center [399, 306] width 117 height 46
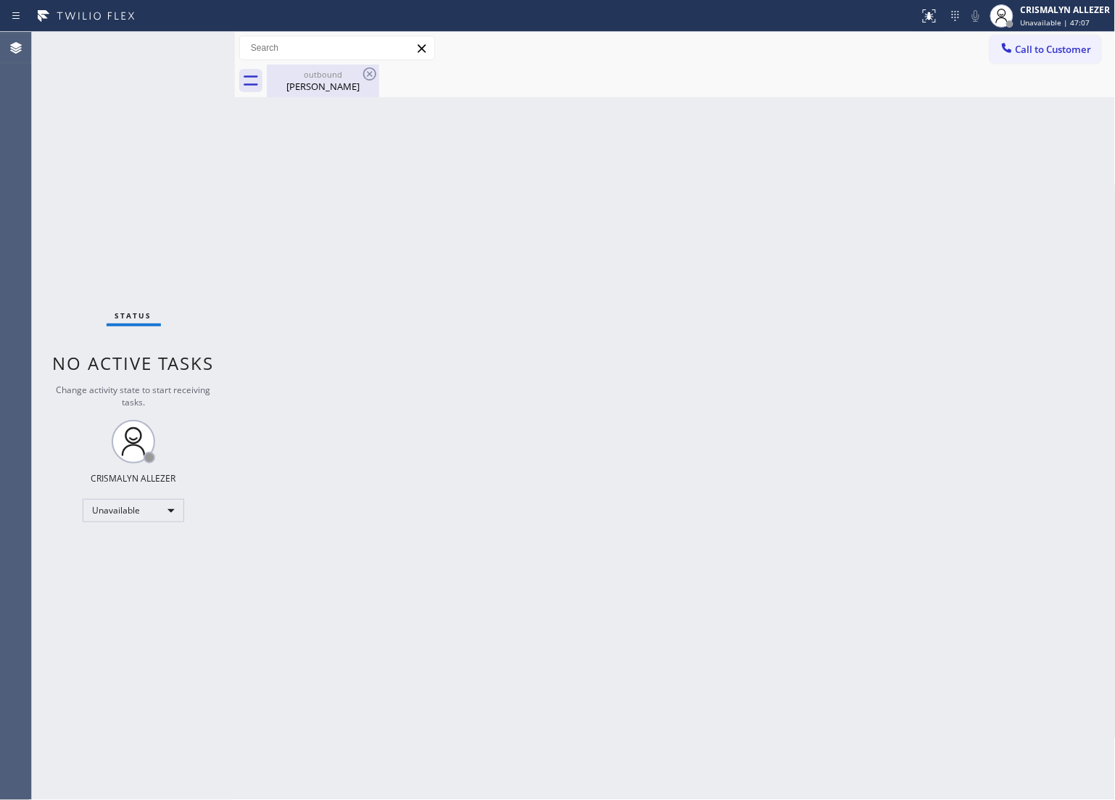
click at [325, 87] on div "[PERSON_NAME]" at bounding box center [322, 86] width 109 height 13
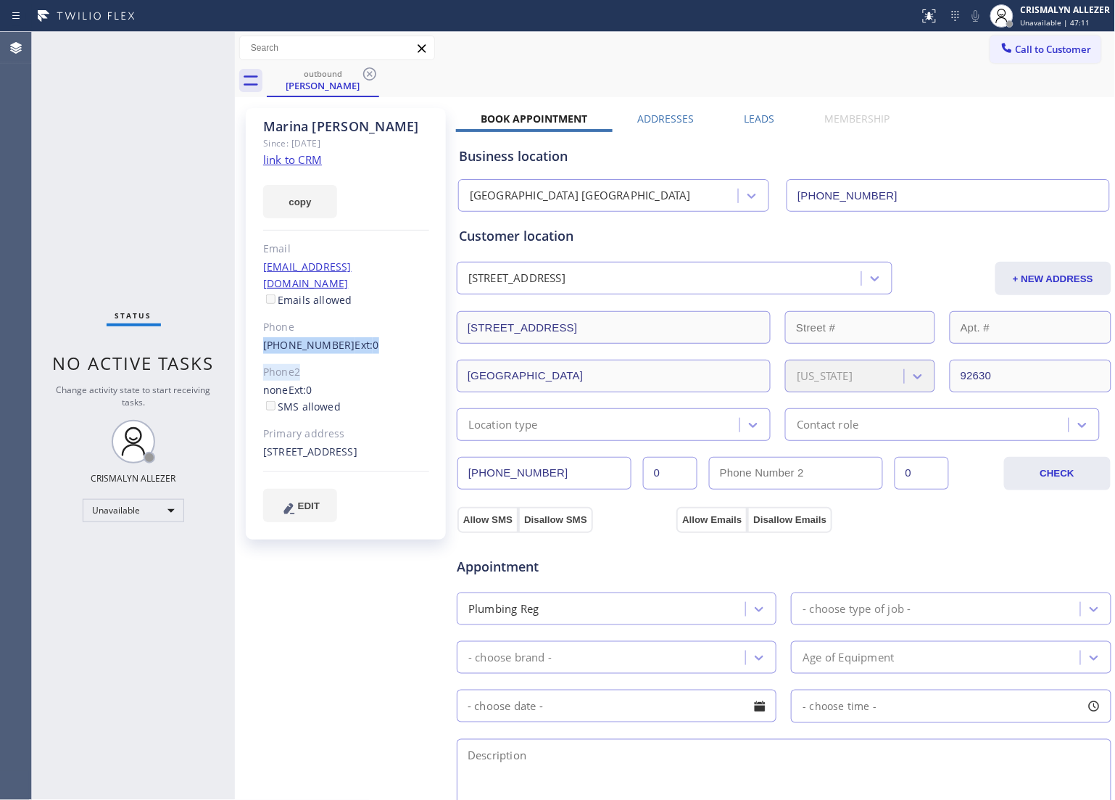
drag, startPoint x: 261, startPoint y: 327, endPoint x: 331, endPoint y: 337, distance: 71.1
click at [331, 337] on div "[PERSON_NAME] Since: [DATE] link to CRM copy Email [EMAIL_ADDRESS][DOMAIN_NAME]…" at bounding box center [346, 323] width 200 height 431
click at [339, 364] on div "Phone2" at bounding box center [346, 372] width 166 height 17
click at [255, 335] on div "[PERSON_NAME] Since: [DATE] link to CRM copy Email [EMAIL_ADDRESS][DOMAIN_NAME]…" at bounding box center [346, 323] width 200 height 431
click at [255, 323] on div "[PERSON_NAME] Since: [DATE] link to CRM copy Email [EMAIL_ADDRESS][DOMAIN_NAME]…" at bounding box center [346, 323] width 200 height 431
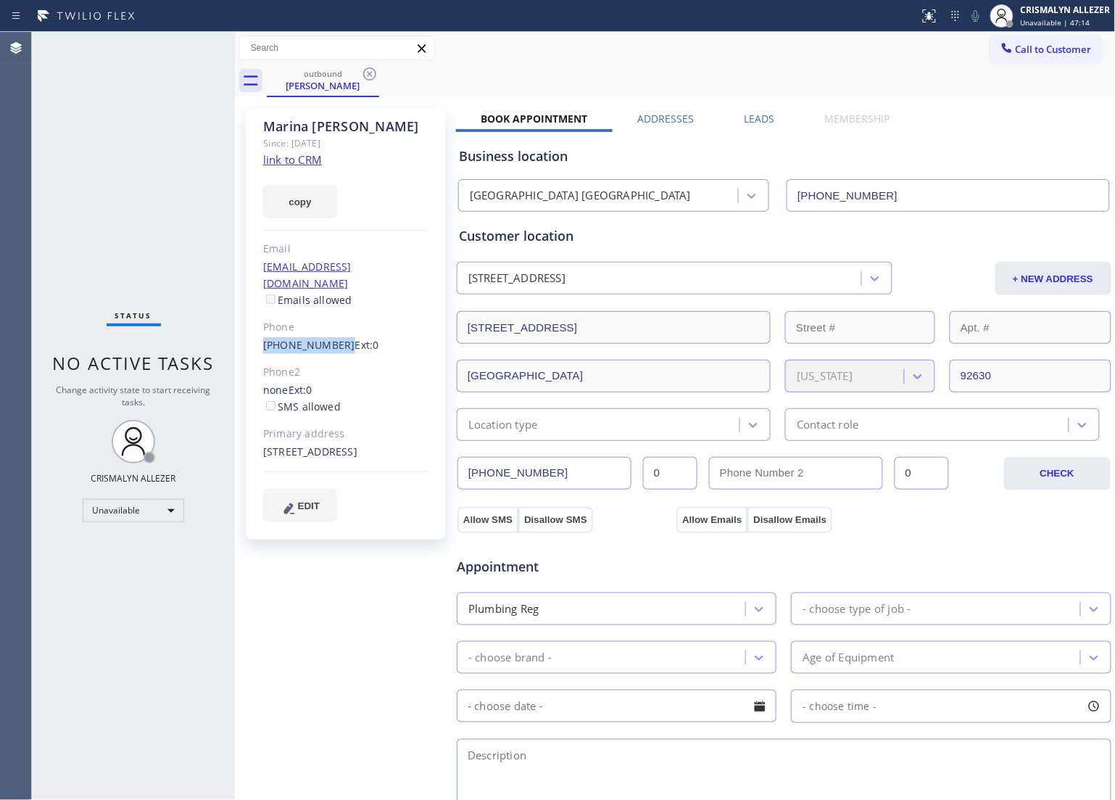
drag, startPoint x: 261, startPoint y: 328, endPoint x: 335, endPoint y: 335, distance: 74.3
click at [335, 335] on div "[PERSON_NAME] Since: [DATE] link to CRM copy Email [EMAIL_ADDRESS][DOMAIN_NAME]…" at bounding box center [346, 323] width 200 height 431
copy link "[PHONE_NUMBER]"
click at [368, 71] on icon at bounding box center [369, 73] width 17 height 17
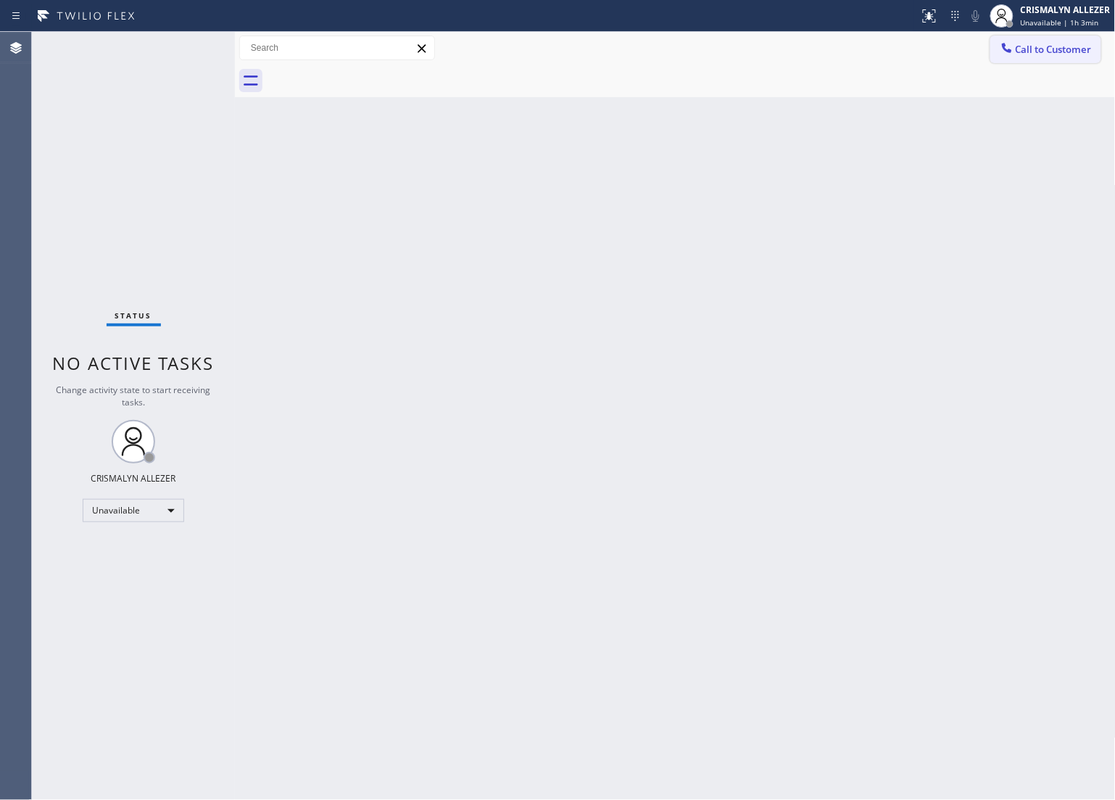
click at [1042, 55] on span "Call to Customer" at bounding box center [1054, 49] width 76 height 13
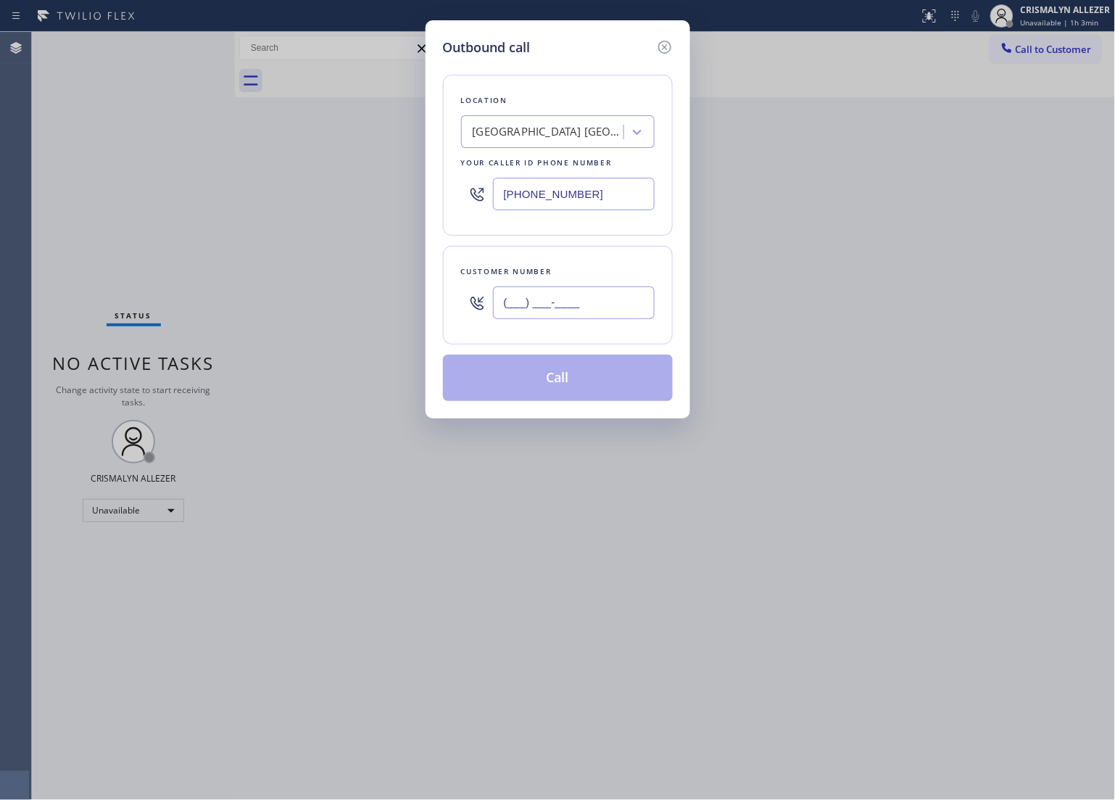
click at [603, 294] on input "(___) ___-____" at bounding box center [574, 302] width 162 height 33
paste input "856) 906-4025"
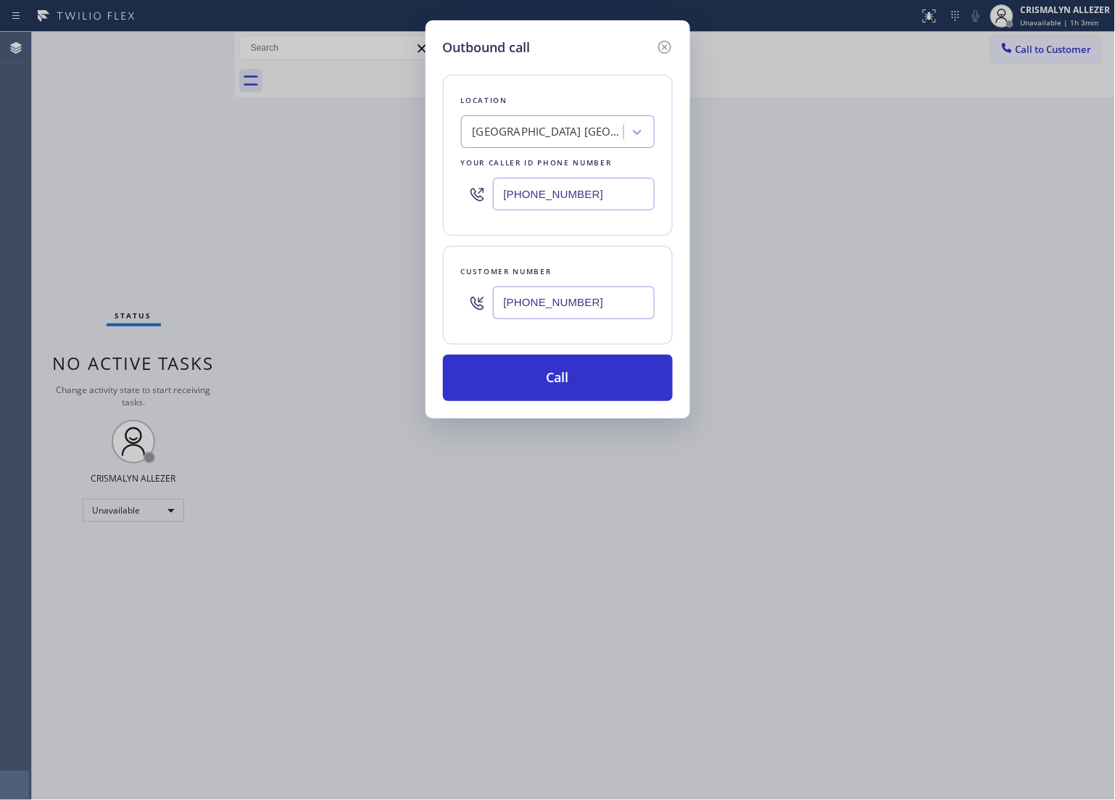
type input "[PHONE_NUMBER]"
drag, startPoint x: 622, startPoint y: 186, endPoint x: 352, endPoint y: 200, distance: 270.1
click at [352, 200] on div "Outbound call Location [GEOGRAPHIC_DATA] [GEOGRAPHIC_DATA] Your caller id phone…" at bounding box center [557, 400] width 1115 height 800
paste input "855) 662-5332"
type input "[PHONE_NUMBER]"
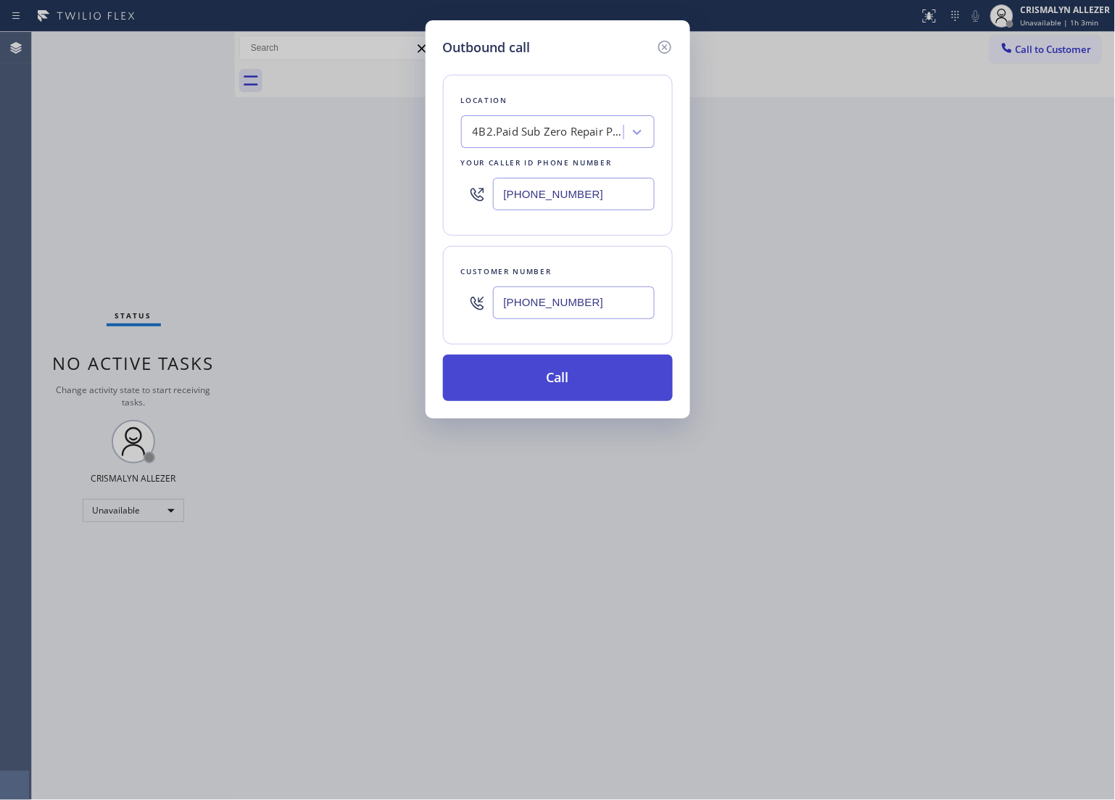
click at [560, 378] on button "Call" at bounding box center [558, 378] width 230 height 46
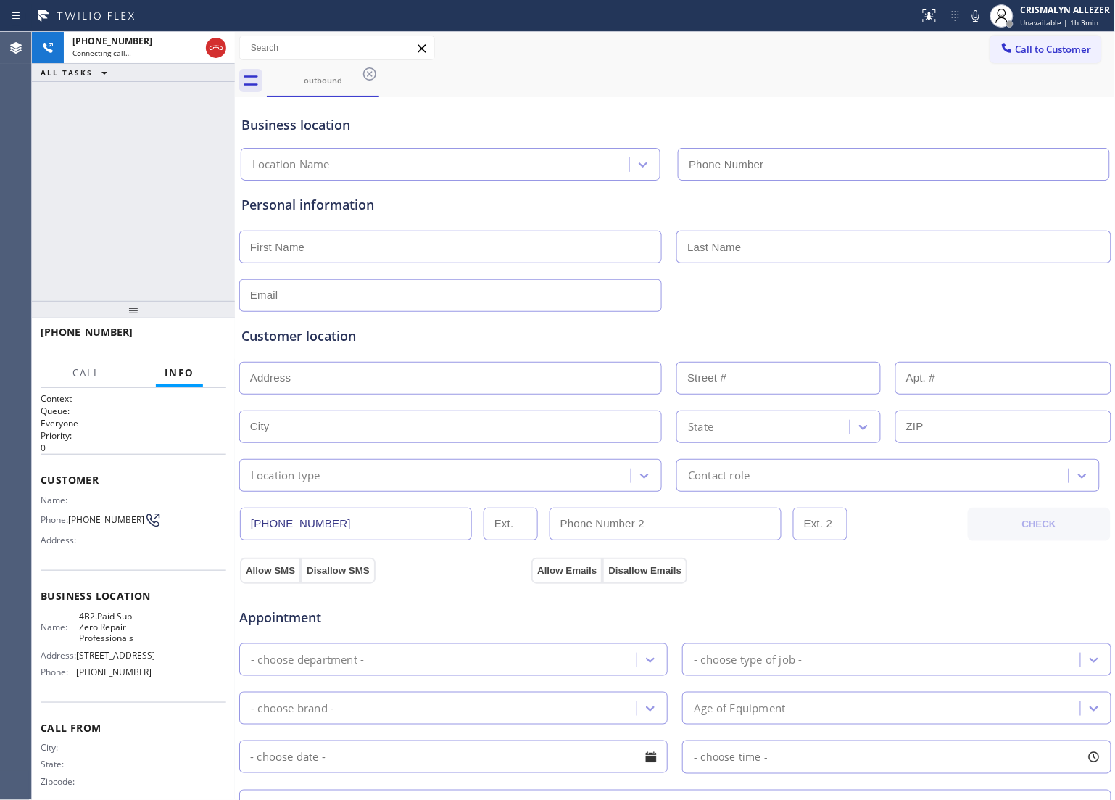
type input "[PHONE_NUMBER]"
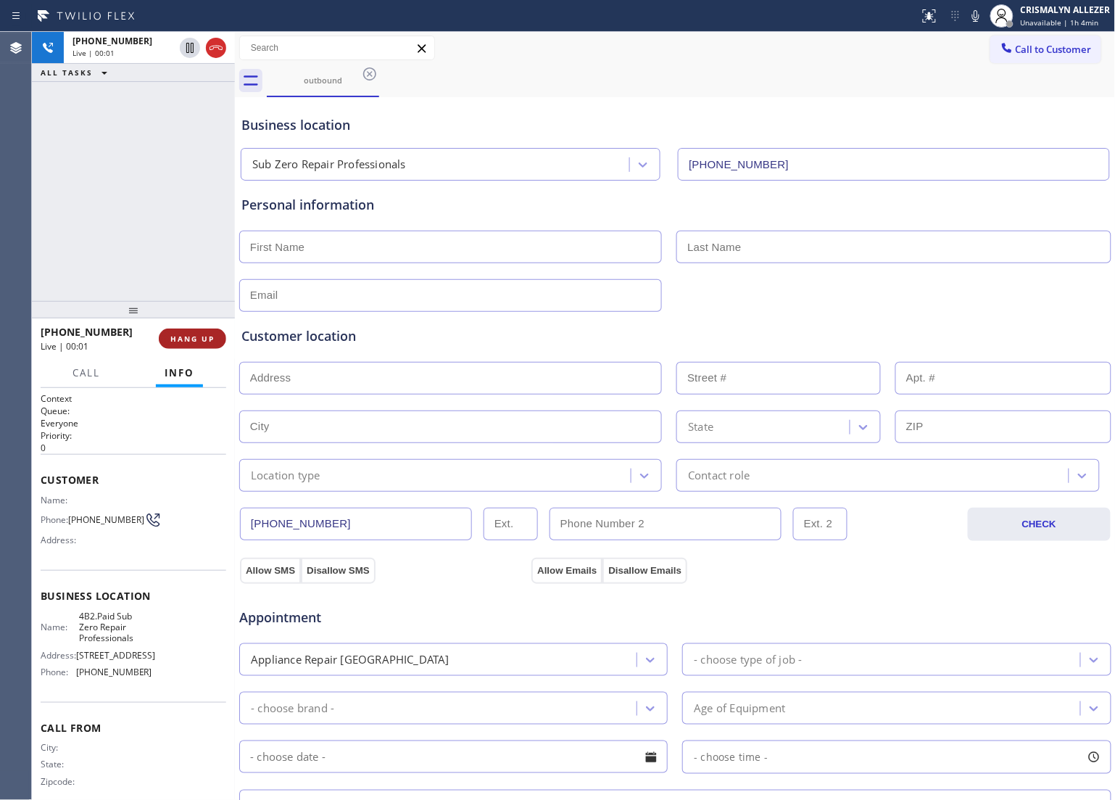
click at [197, 335] on span "HANG UP" at bounding box center [192, 339] width 44 height 10
click at [197, 335] on span "COMPLETE" at bounding box center [190, 339] width 50 height 10
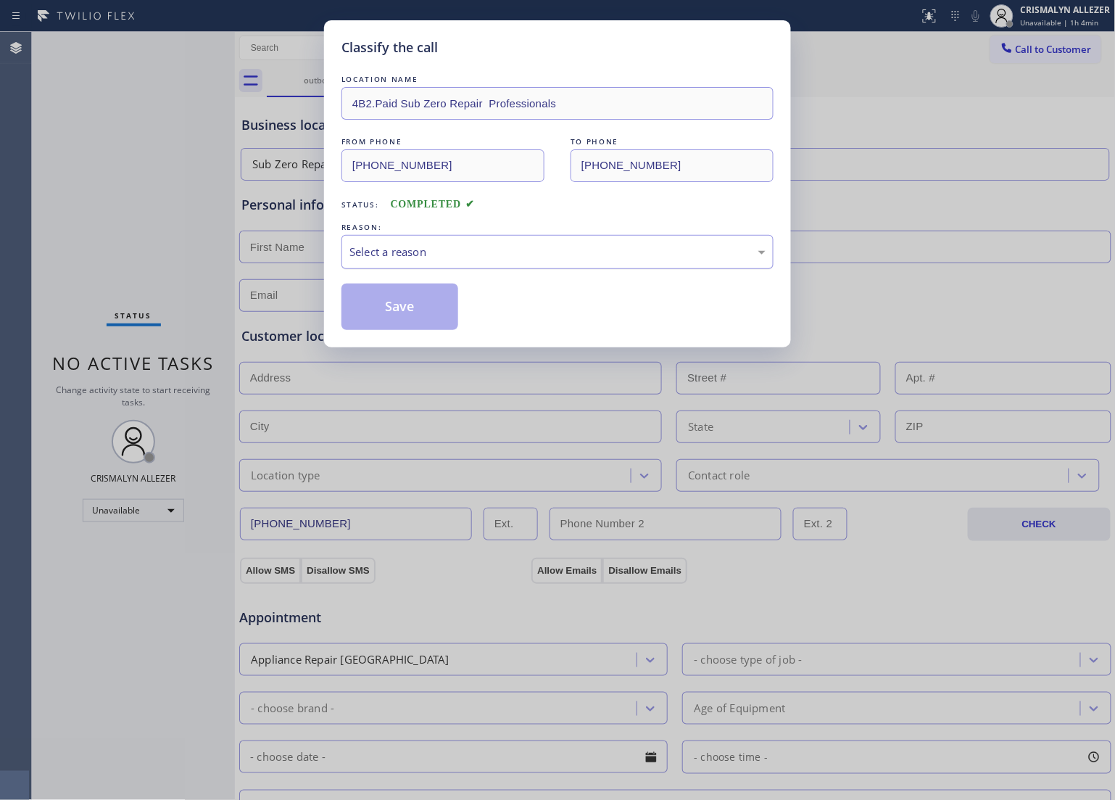
click at [462, 256] on div "Select a reason" at bounding box center [557, 252] width 416 height 17
click at [407, 320] on button "Save" at bounding box center [399, 306] width 117 height 46
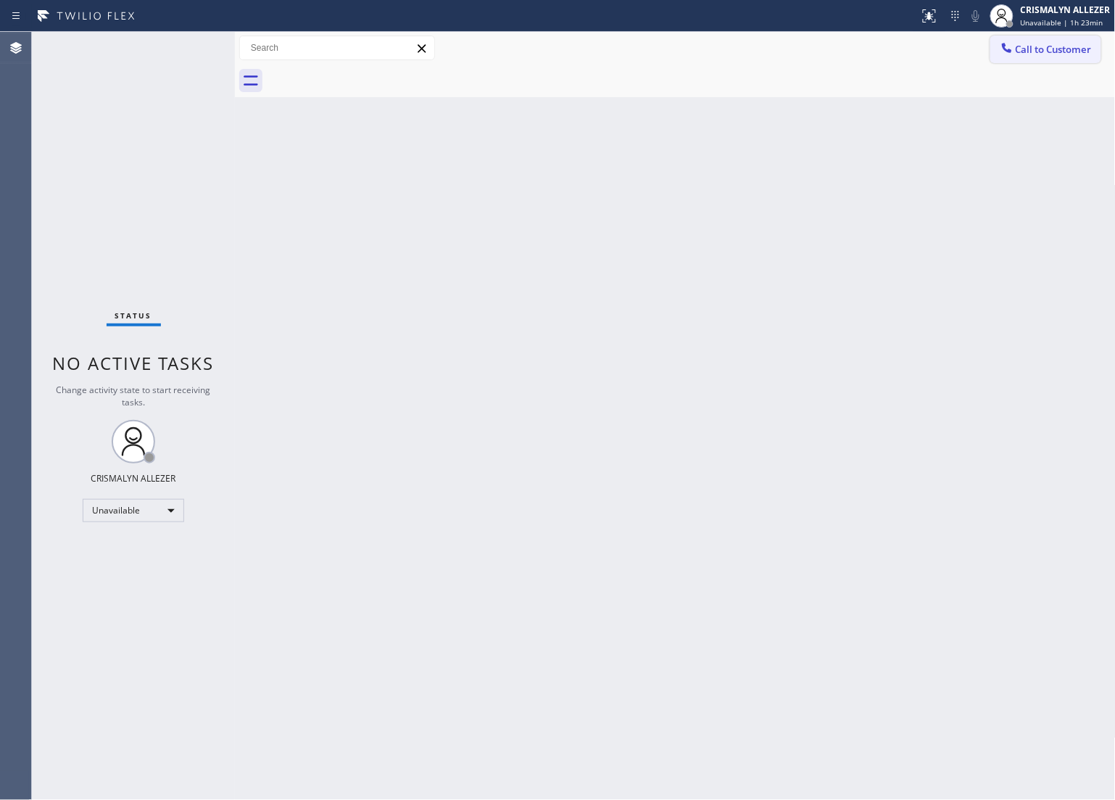
click at [1034, 56] on button "Call to Customer" at bounding box center [1045, 50] width 111 height 28
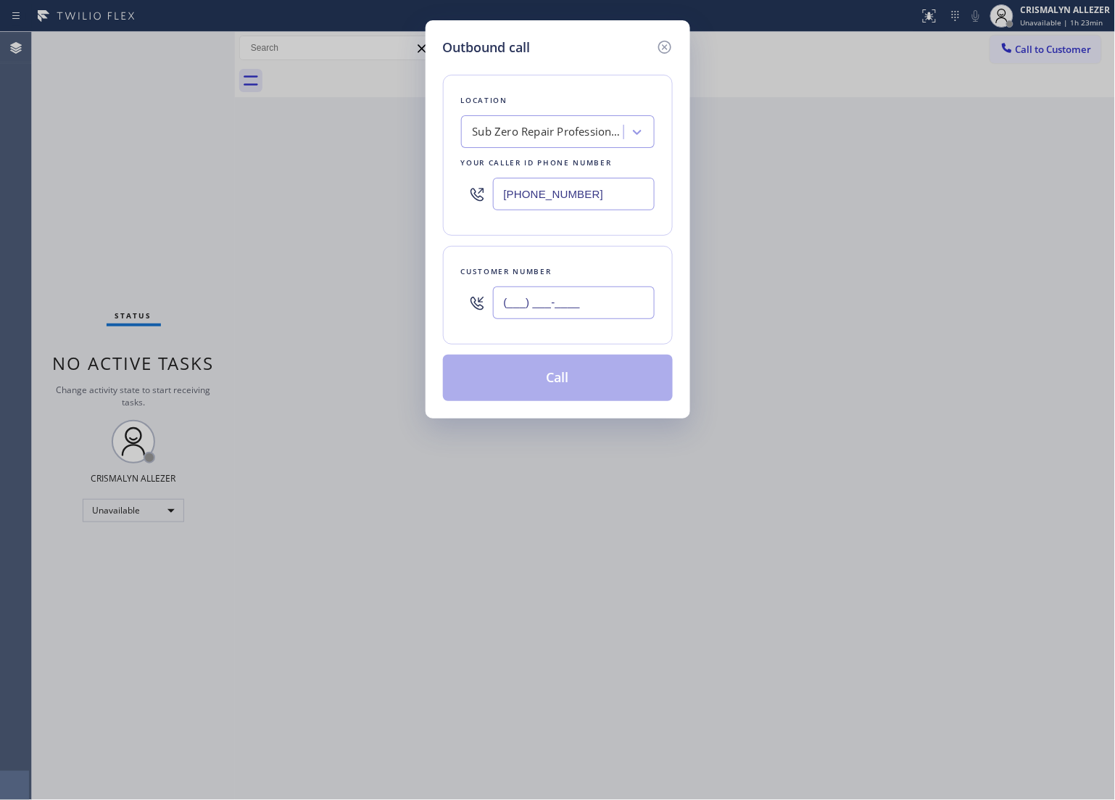
click at [624, 309] on input "(___) ___-____" at bounding box center [574, 302] width 162 height 33
paste input "856) 906-4025"
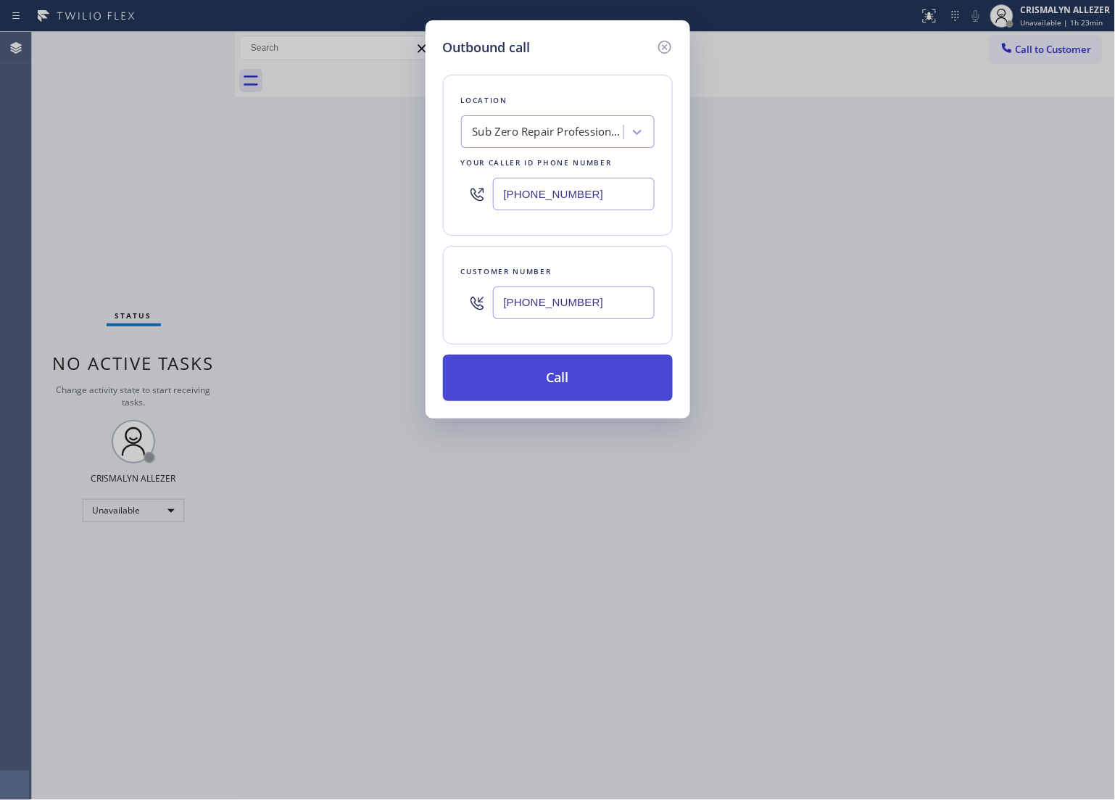
type input "[PHONE_NUMBER]"
click at [571, 392] on button "Call" at bounding box center [558, 378] width 230 height 46
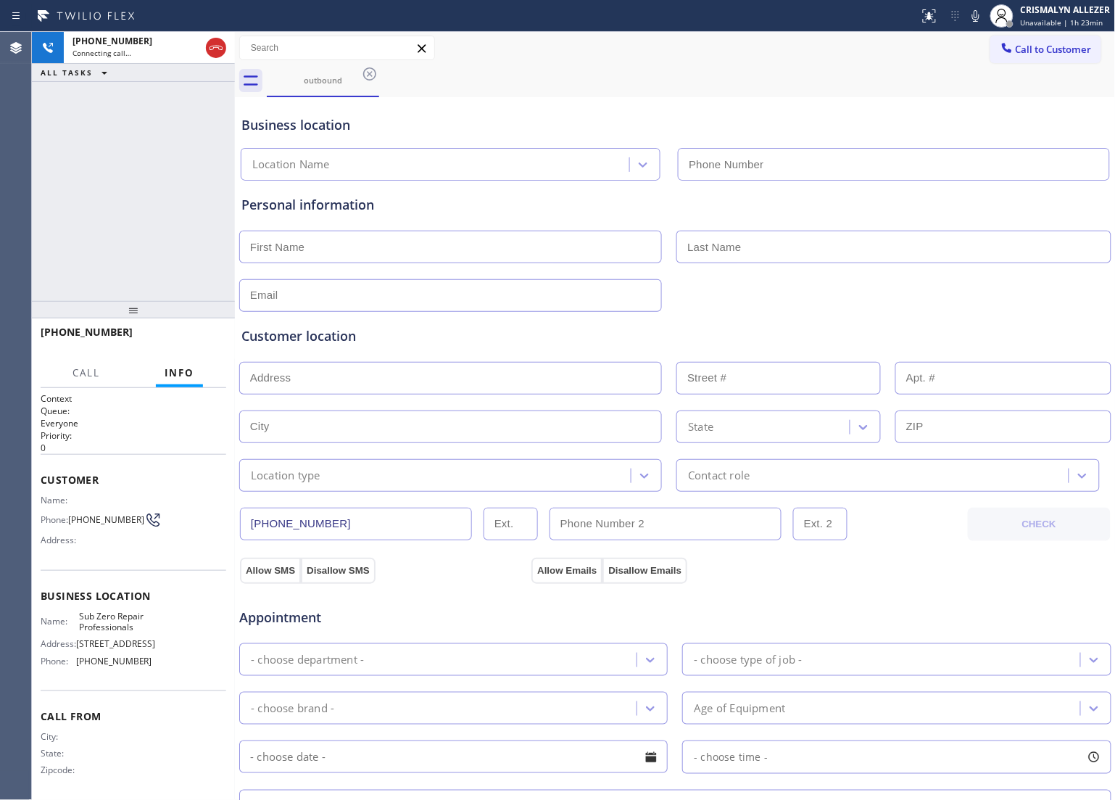
type input "[PHONE_NUMBER]"
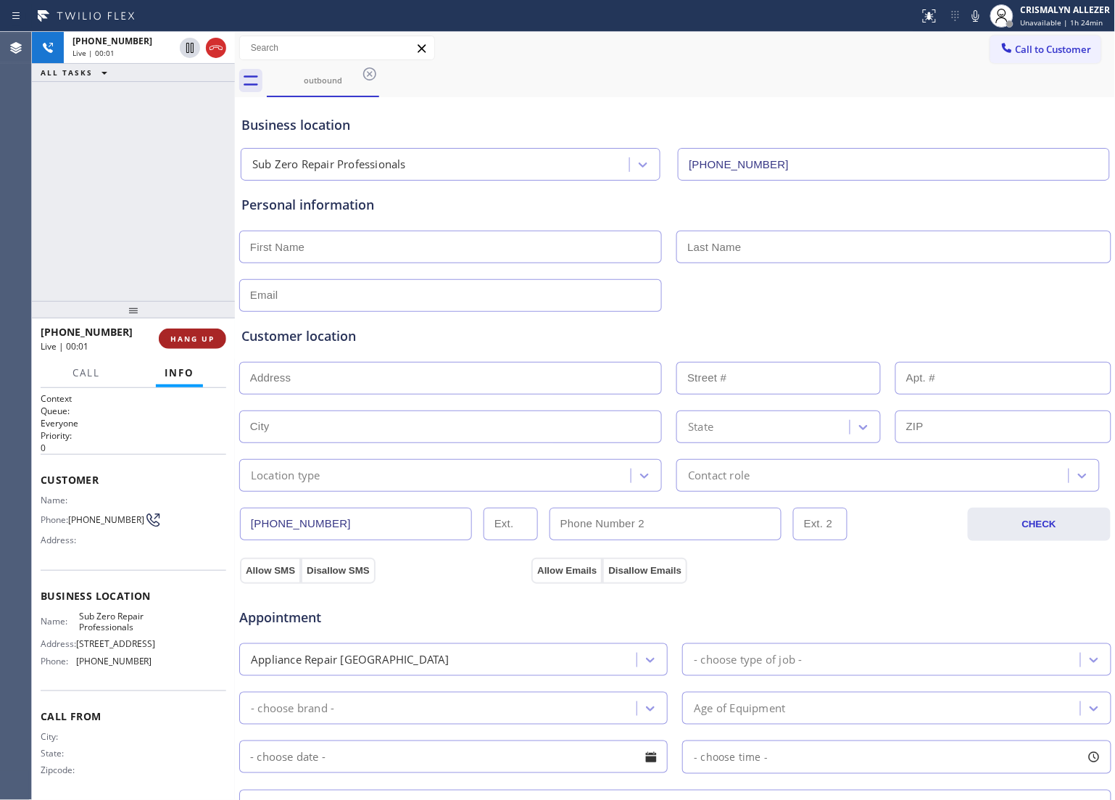
click at [193, 339] on span "HANG UP" at bounding box center [192, 339] width 44 height 10
click at [193, 339] on span "COMPLETE" at bounding box center [190, 339] width 50 height 10
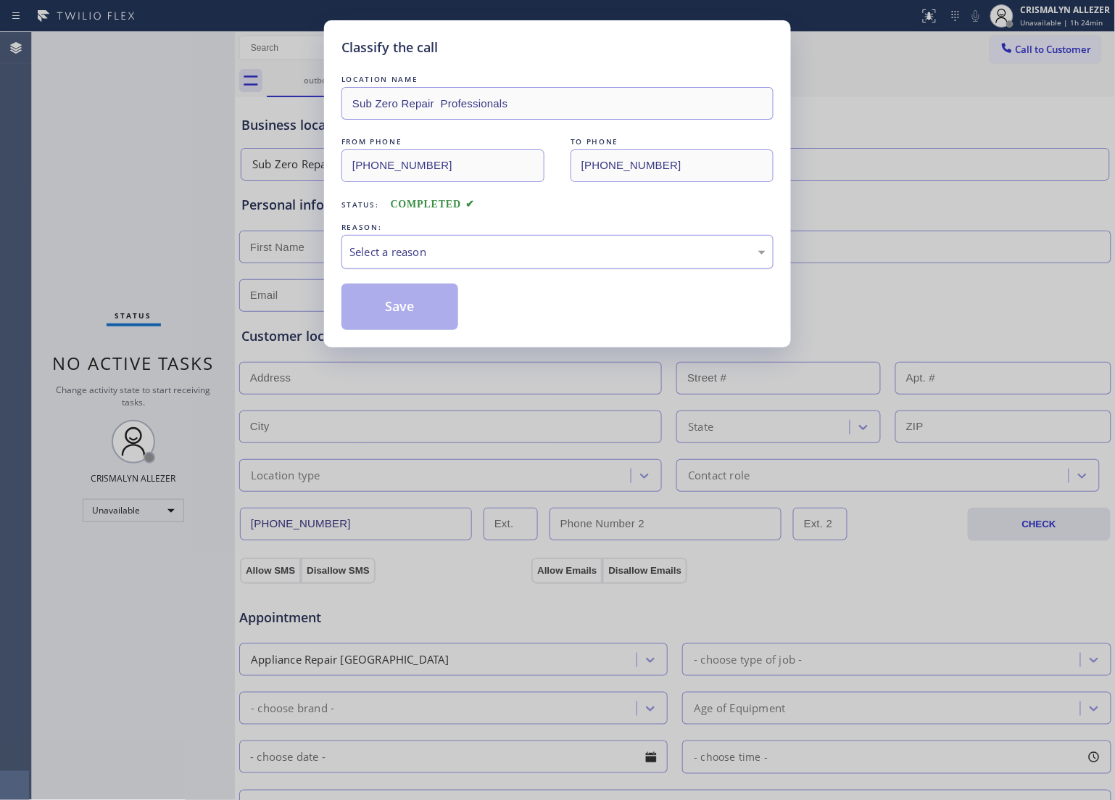
click at [559, 251] on div "Select a reason" at bounding box center [557, 252] width 416 height 17
click at [410, 325] on button "Save" at bounding box center [399, 306] width 117 height 46
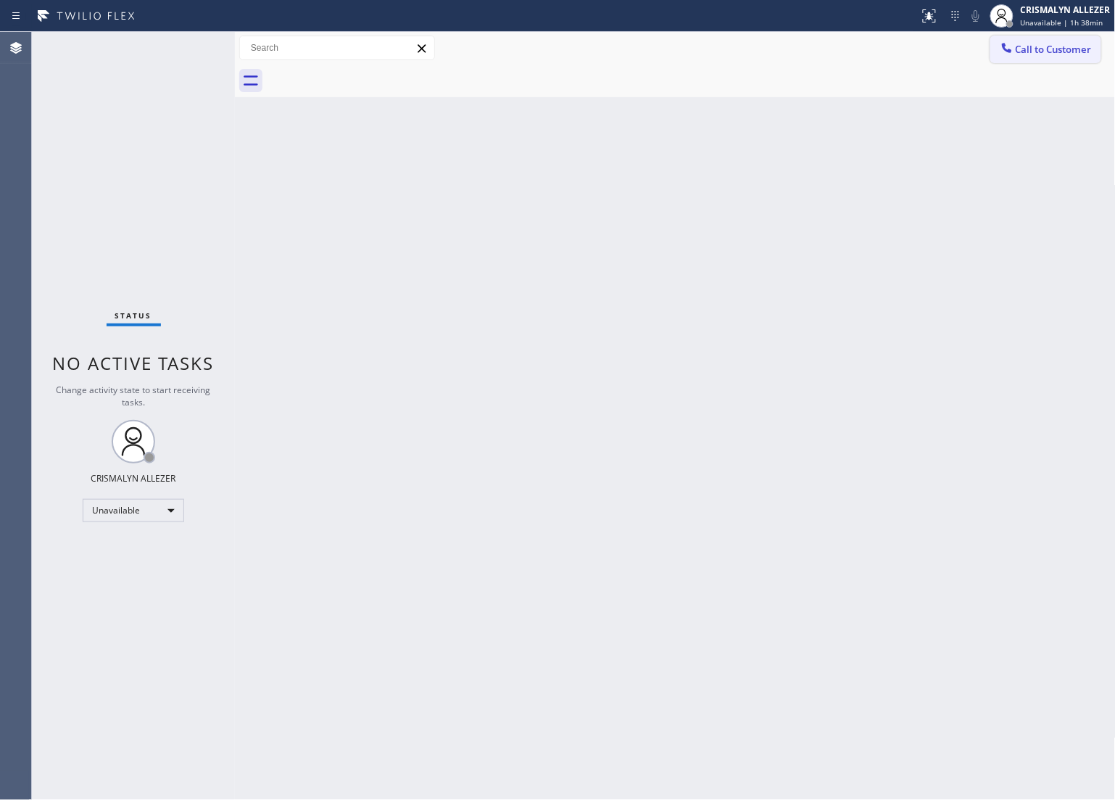
click at [1070, 38] on button "Call to Customer" at bounding box center [1045, 50] width 111 height 28
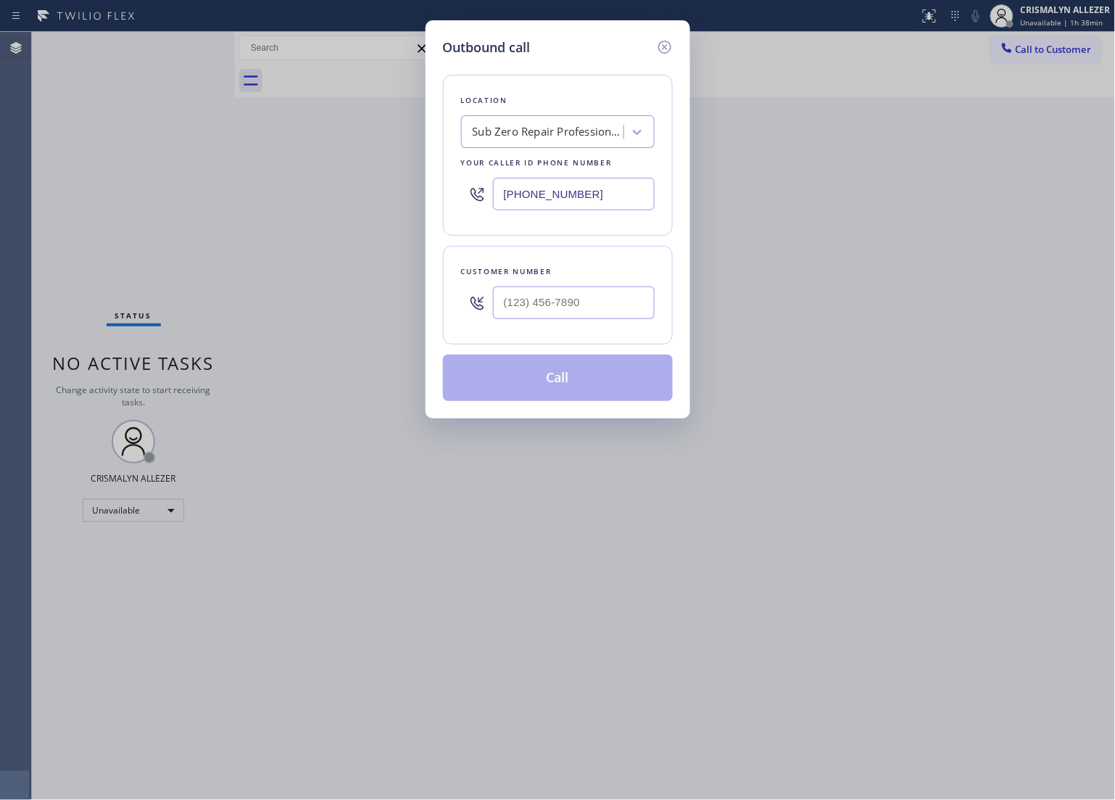
paste input "00) 568-8664"
drag, startPoint x: 621, startPoint y: 189, endPoint x: 192, endPoint y: 212, distance: 429.2
click at [186, 222] on div "Outbound call Location Sub Zero Repair Professionals Your caller id phone numbe…" at bounding box center [557, 400] width 1115 height 800
type input "[PHONE_NUMBER]"
click at [614, 310] on input "(___) ___-____" at bounding box center [574, 302] width 162 height 33
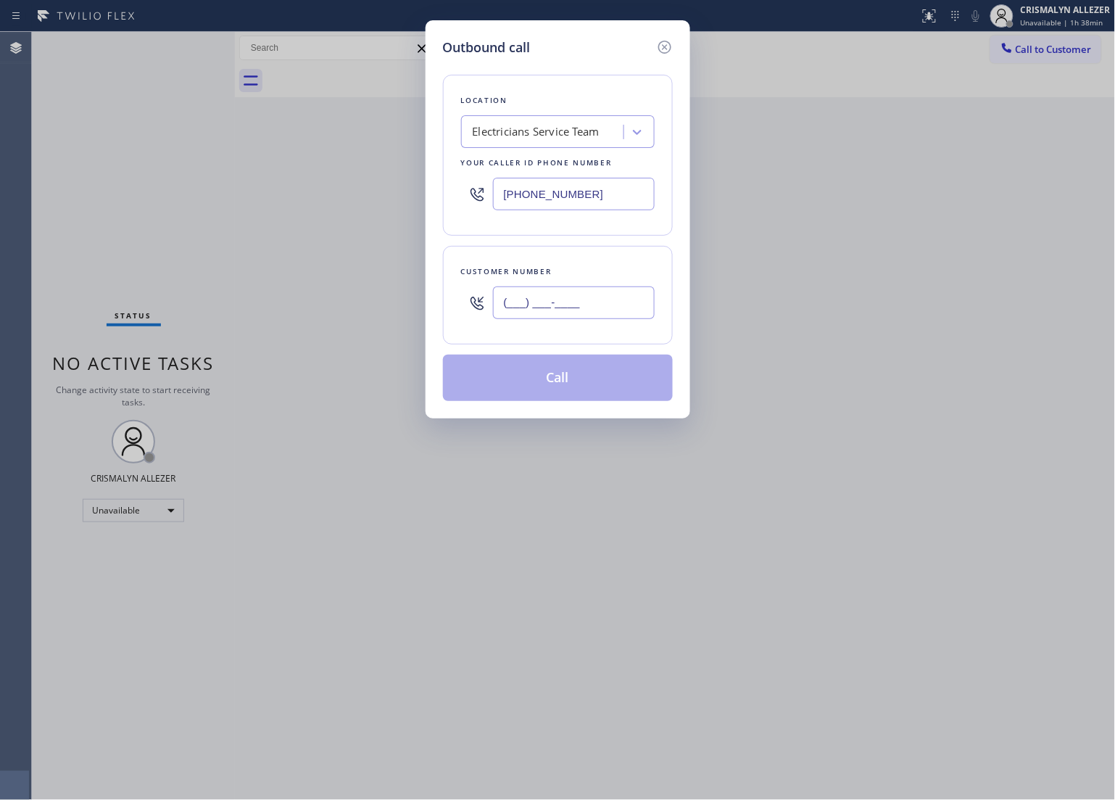
paste input "800) 568-8664"
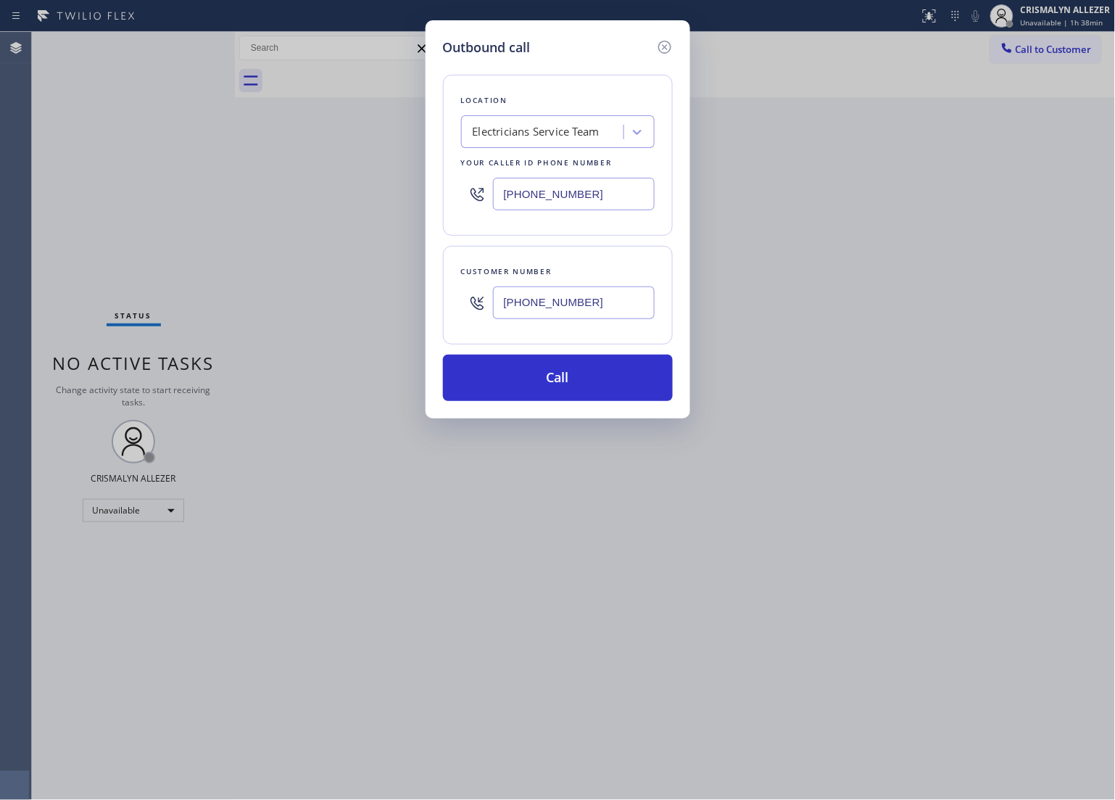
drag, startPoint x: 607, startPoint y: 291, endPoint x: 352, endPoint y: 287, distance: 254.5
click at [386, 291] on div "Outbound call Location Electricians Service Team Your caller id phone number [P…" at bounding box center [557, 400] width 1115 height 800
paste input "910) 965-3320"
type input "[PHONE_NUMBER]"
click at [575, 385] on button "Call" at bounding box center [558, 378] width 230 height 46
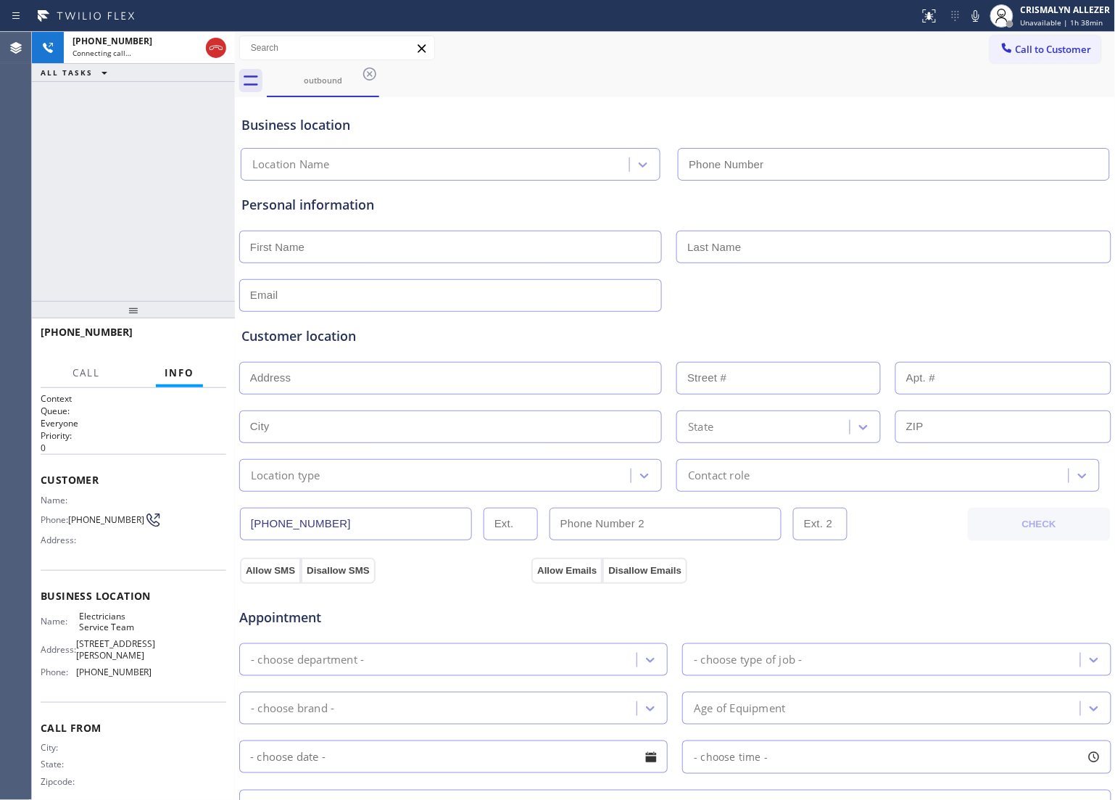
type input "[PHONE_NUMBER]"
click at [197, 342] on span "HANG UP" at bounding box center [192, 339] width 44 height 10
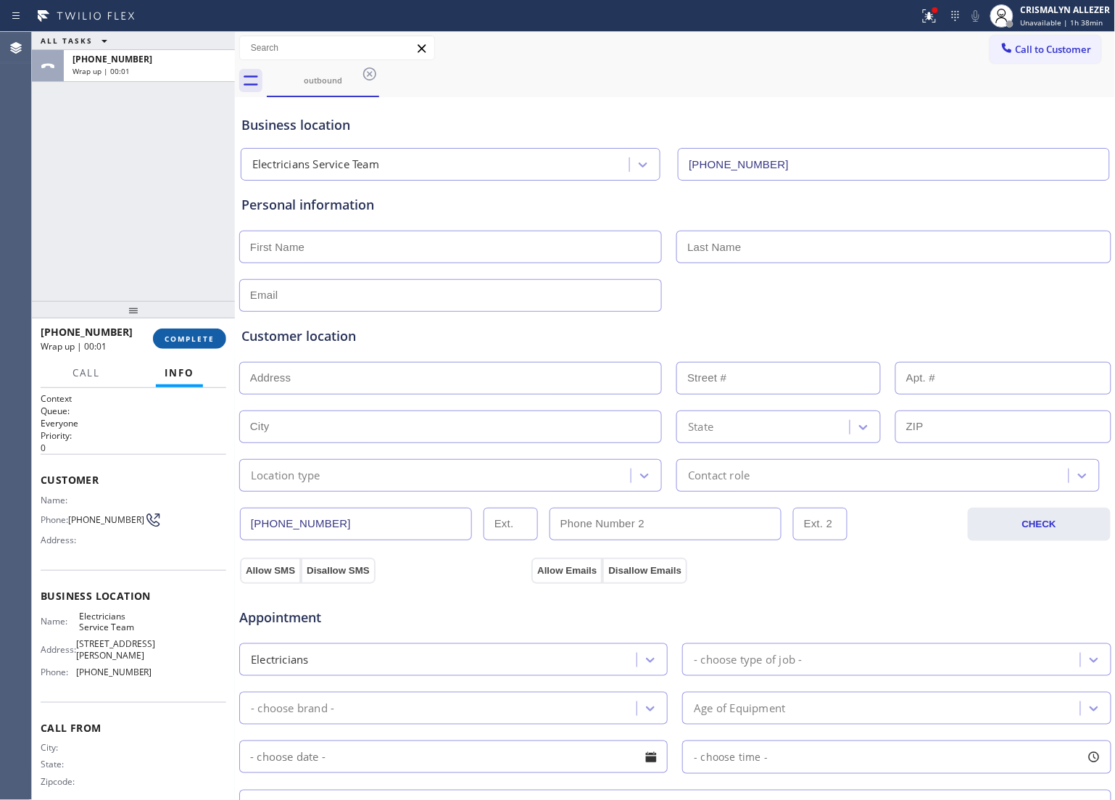
click at [172, 341] on span "COMPLETE" at bounding box center [190, 339] width 50 height 10
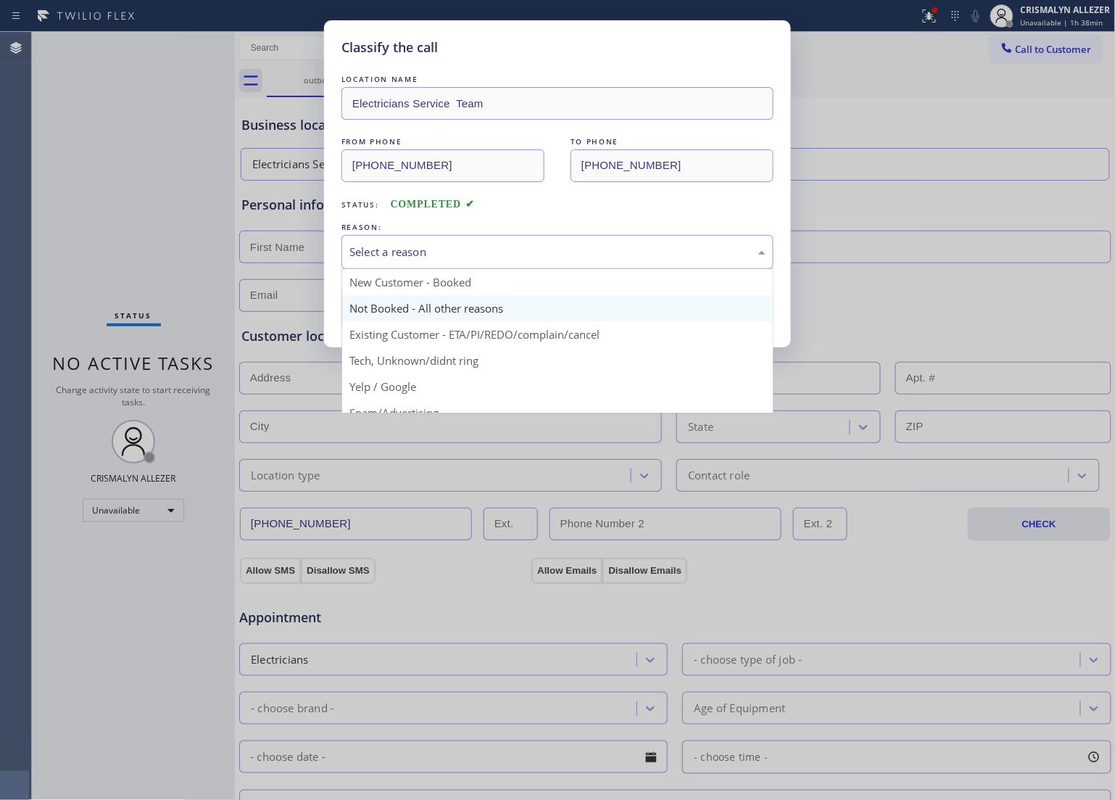
drag, startPoint x: 509, startPoint y: 259, endPoint x: 414, endPoint y: 309, distance: 107.3
click at [501, 265] on div "Select a reason" at bounding box center [557, 252] width 432 height 34
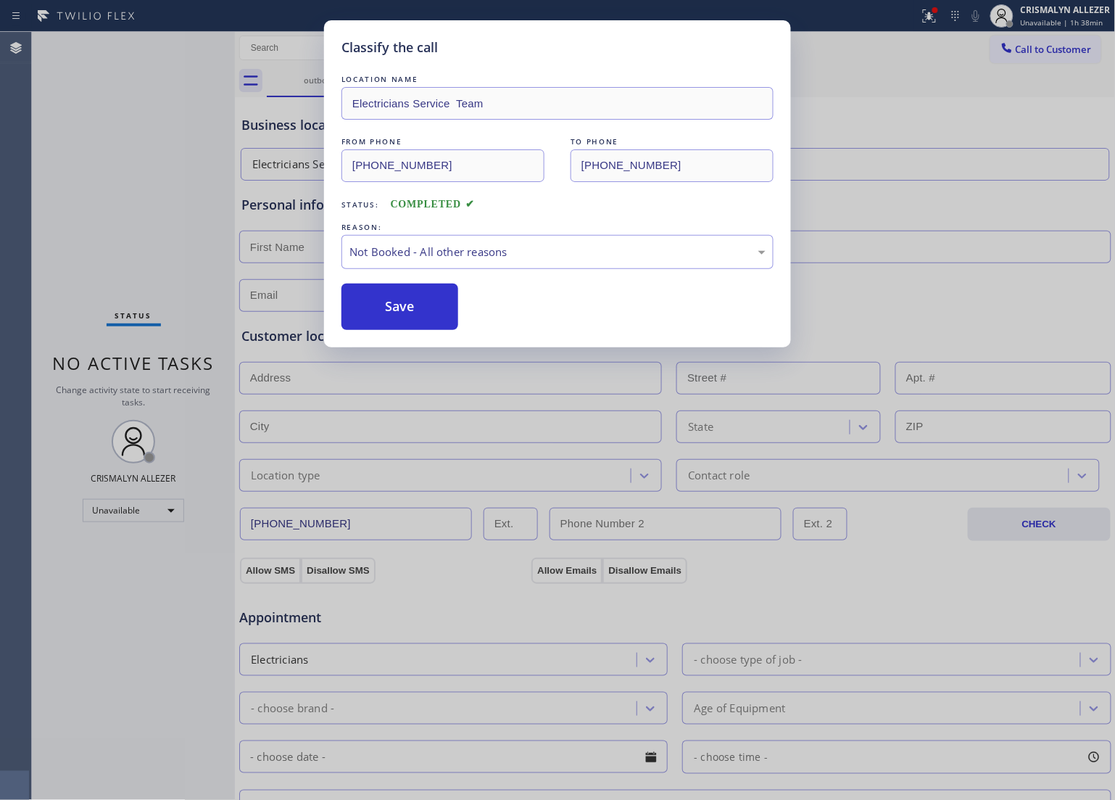
click at [406, 314] on button "Save" at bounding box center [399, 306] width 117 height 46
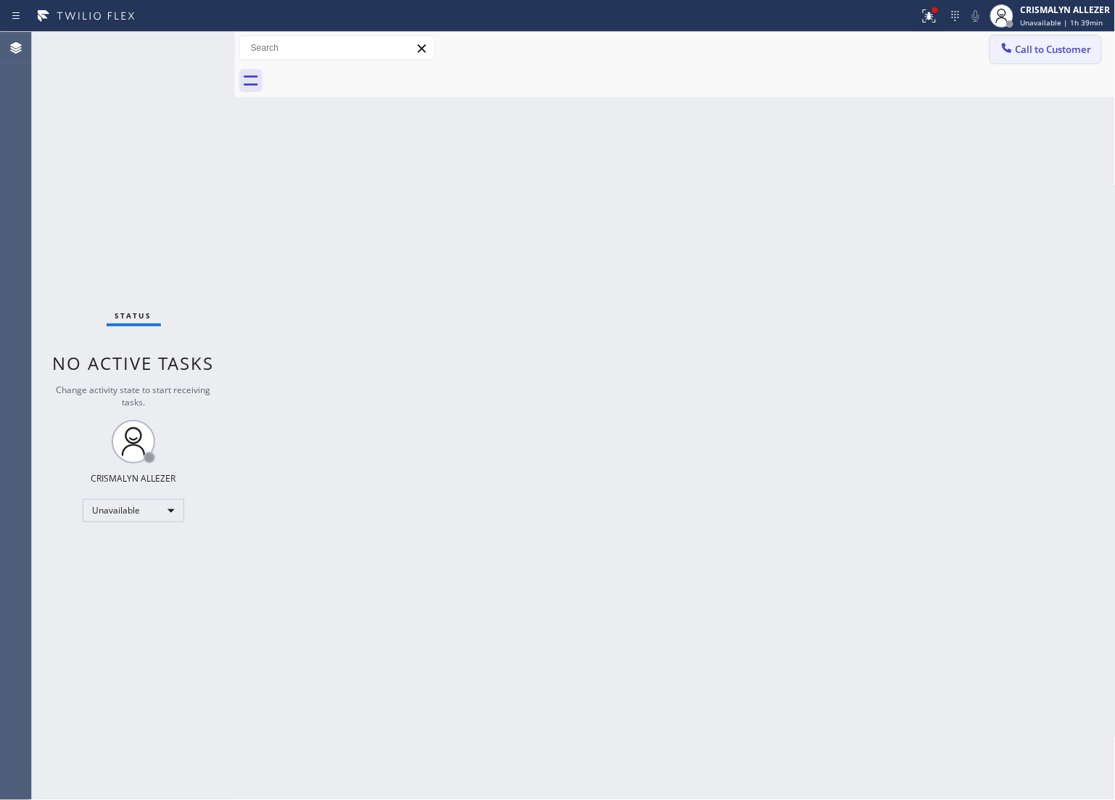
click at [1057, 49] on span "Call to Customer" at bounding box center [1054, 49] width 76 height 13
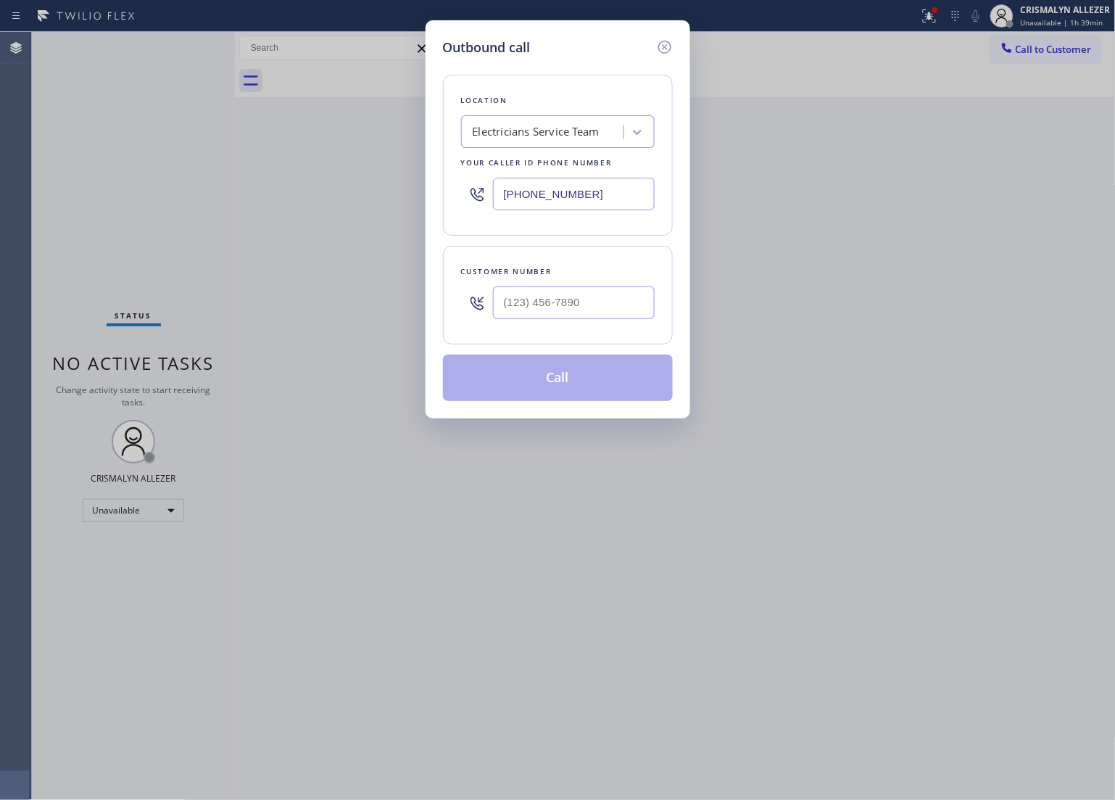
drag, startPoint x: 645, startPoint y: 204, endPoint x: 349, endPoint y: 208, distance: 296.6
click at [421, 208] on div "Outbound call Location Electricians Service Team Your caller id phone number [P…" at bounding box center [557, 400] width 1115 height 800
paste input "562) 655-7027"
type input "[PHONE_NUMBER]"
click at [550, 303] on input "(___) ___-____" at bounding box center [574, 302] width 162 height 33
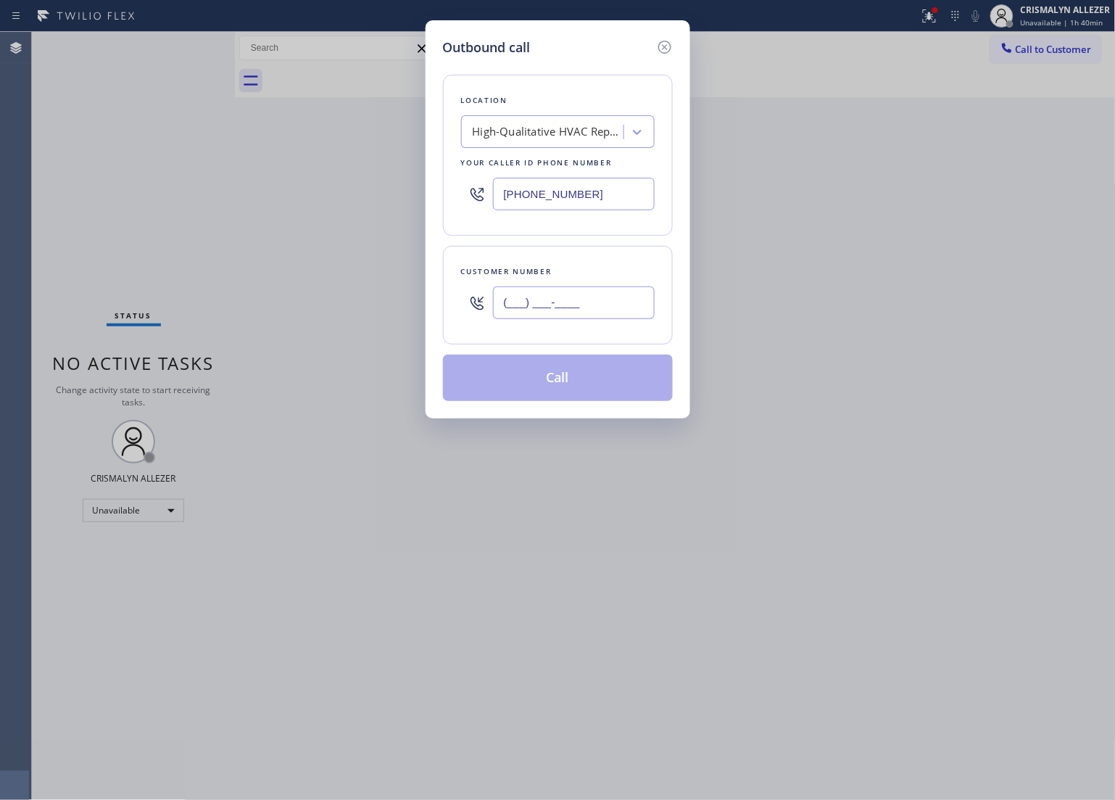
paste input "562) 604-9731"
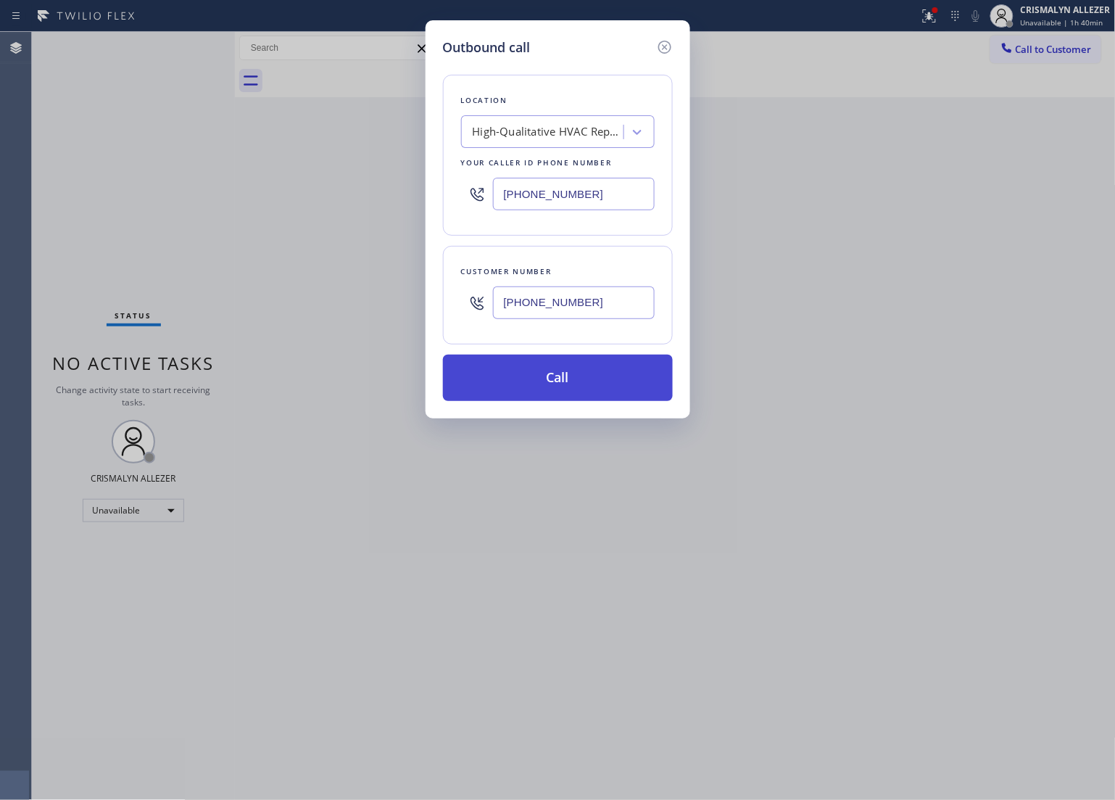
type input "[PHONE_NUMBER]"
click at [575, 376] on button "Call" at bounding box center [558, 378] width 230 height 46
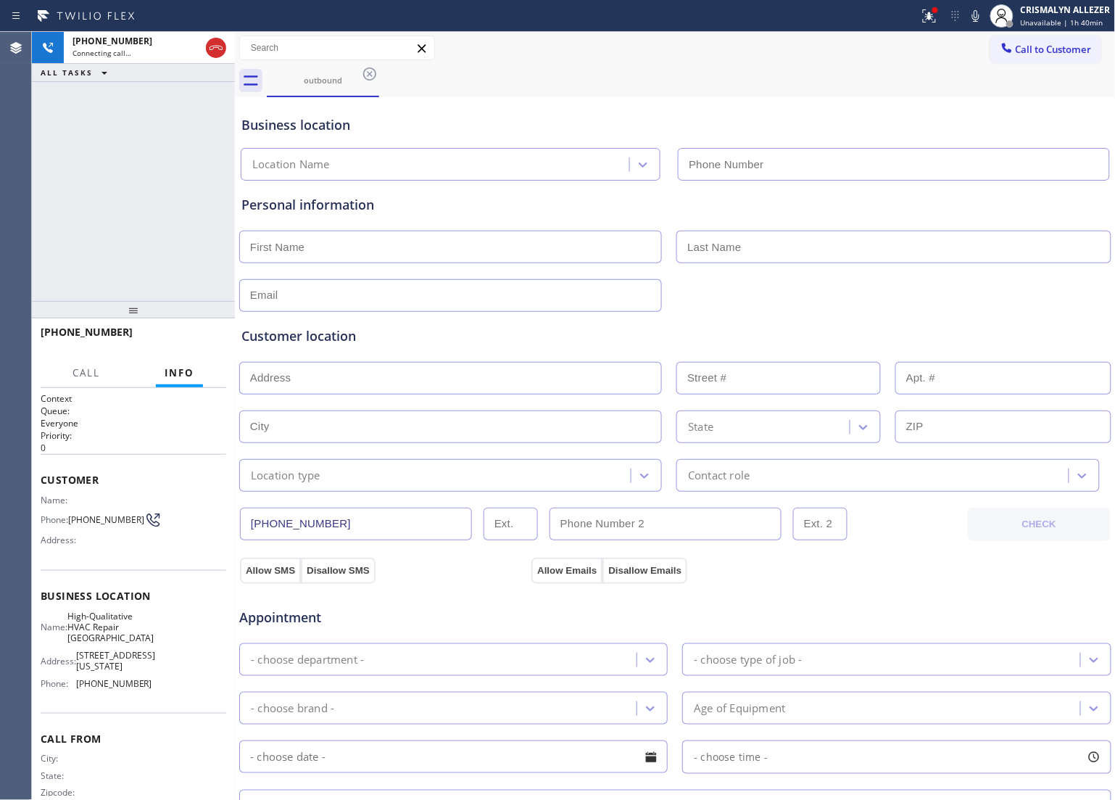
type input "[PHONE_NUMBER]"
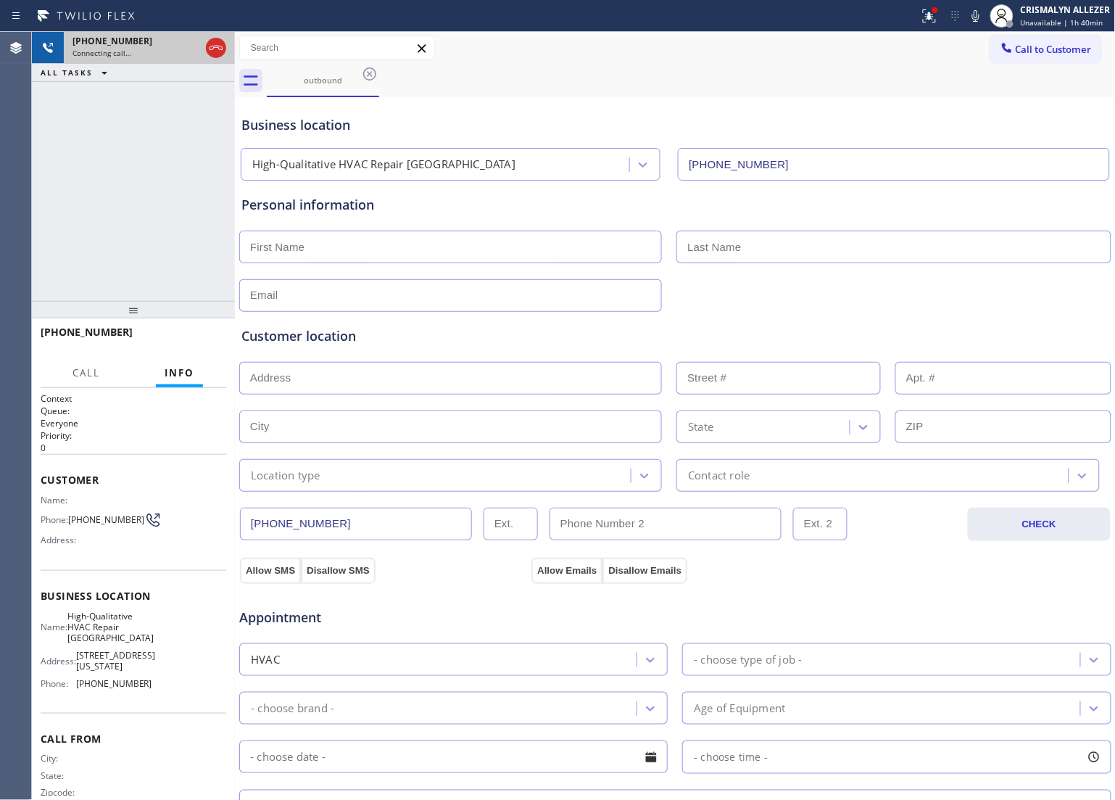
click at [208, 49] on icon at bounding box center [215, 47] width 17 height 17
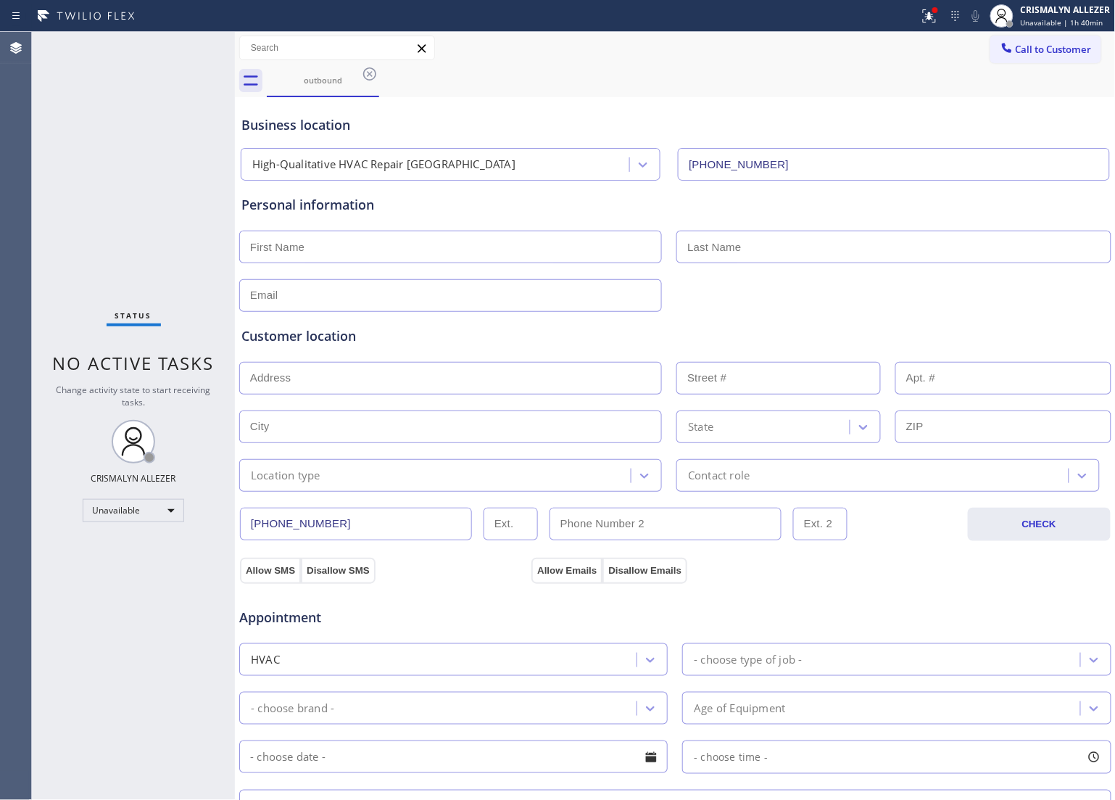
drag, startPoint x: 367, startPoint y: 67, endPoint x: 370, endPoint y: 80, distance: 14.2
click at [368, 67] on icon at bounding box center [369, 73] width 17 height 17
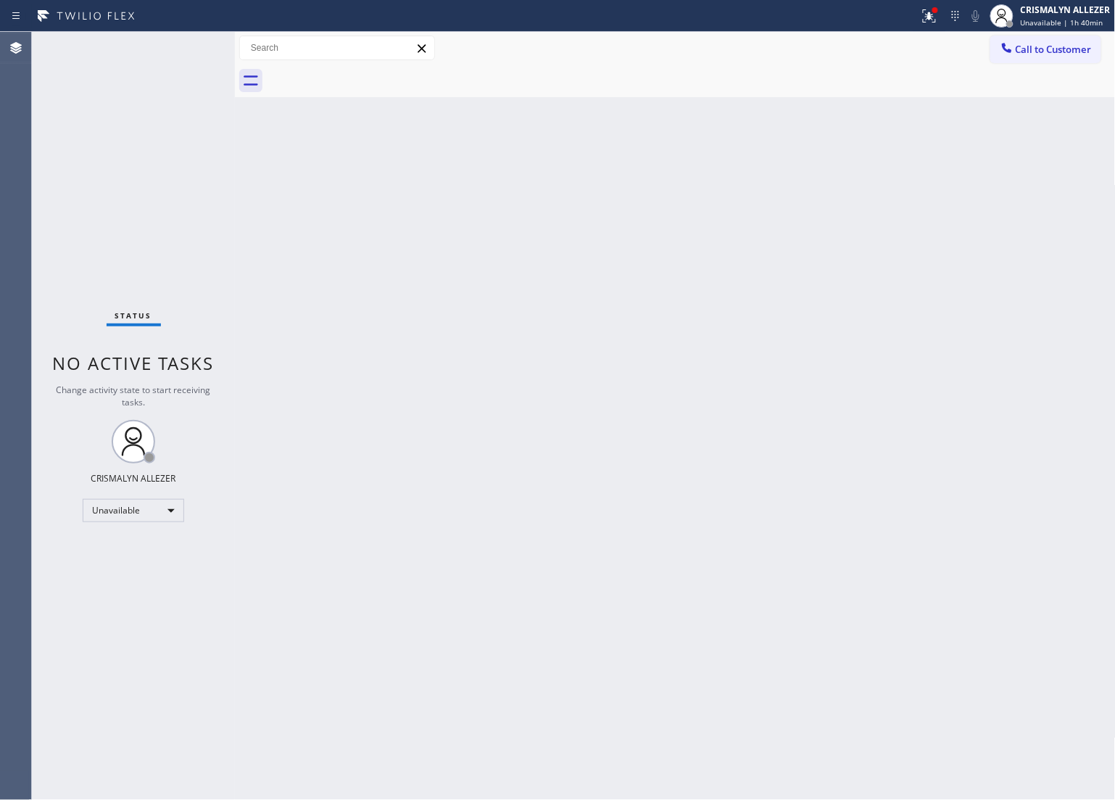
drag, startPoint x: 940, startPoint y: 341, endPoint x: 940, endPoint y: 291, distance: 49.3
click at [940, 325] on div "Back to Dashboard Change Sender ID Customers Technicians Select a contact Outbo…" at bounding box center [675, 416] width 881 height 768
click at [1039, 51] on span "Call to Customer" at bounding box center [1054, 49] width 76 height 13
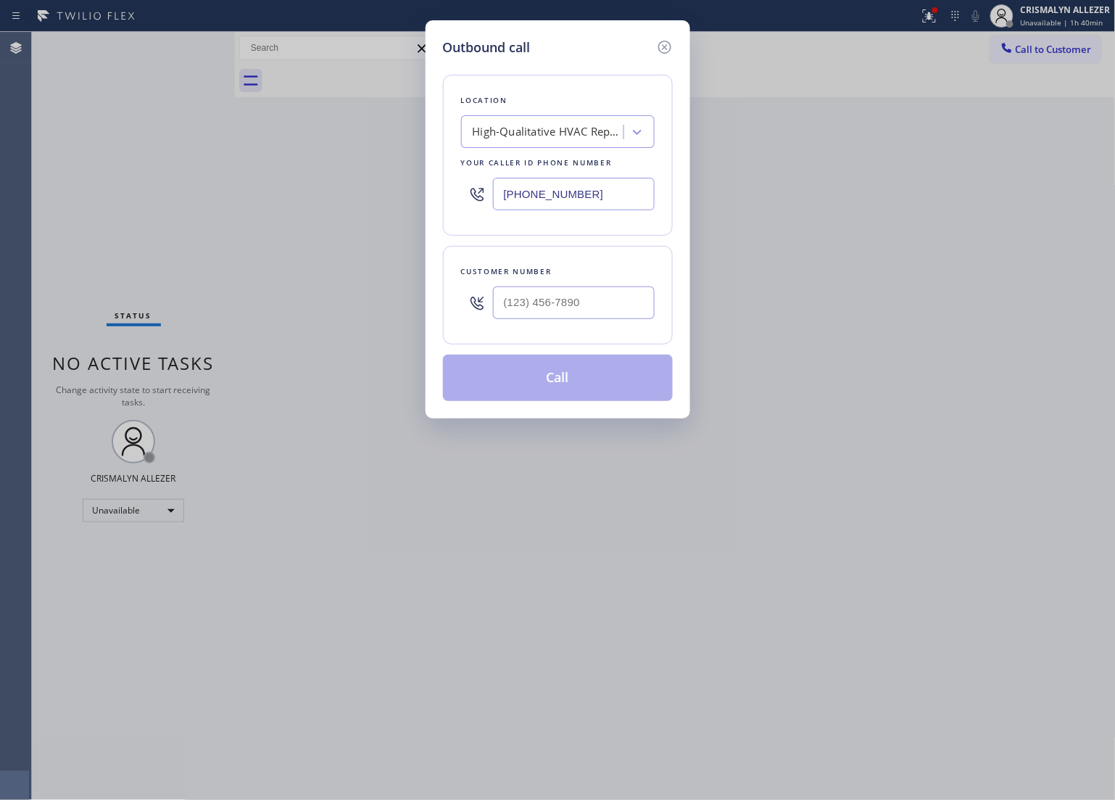
drag, startPoint x: 626, startPoint y: 194, endPoint x: 220, endPoint y: 189, distance: 406.1
click at [221, 189] on div "Outbound call Location High-Qualitative HVAC Repair [GEOGRAPHIC_DATA] Your call…" at bounding box center [557, 400] width 1115 height 800
paste input "323) 375-1894"
type input "[PHONE_NUMBER]"
click at [575, 305] on input "(___) ___-____" at bounding box center [574, 302] width 162 height 33
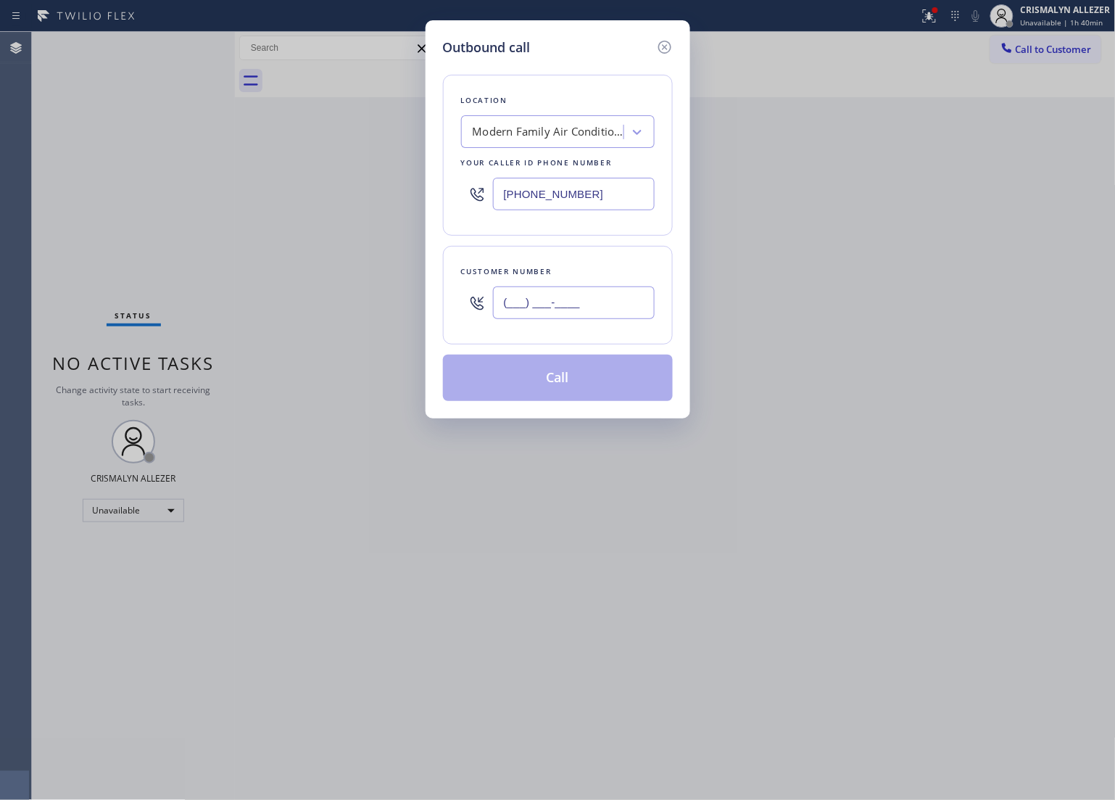
paste input "213) 296-0269"
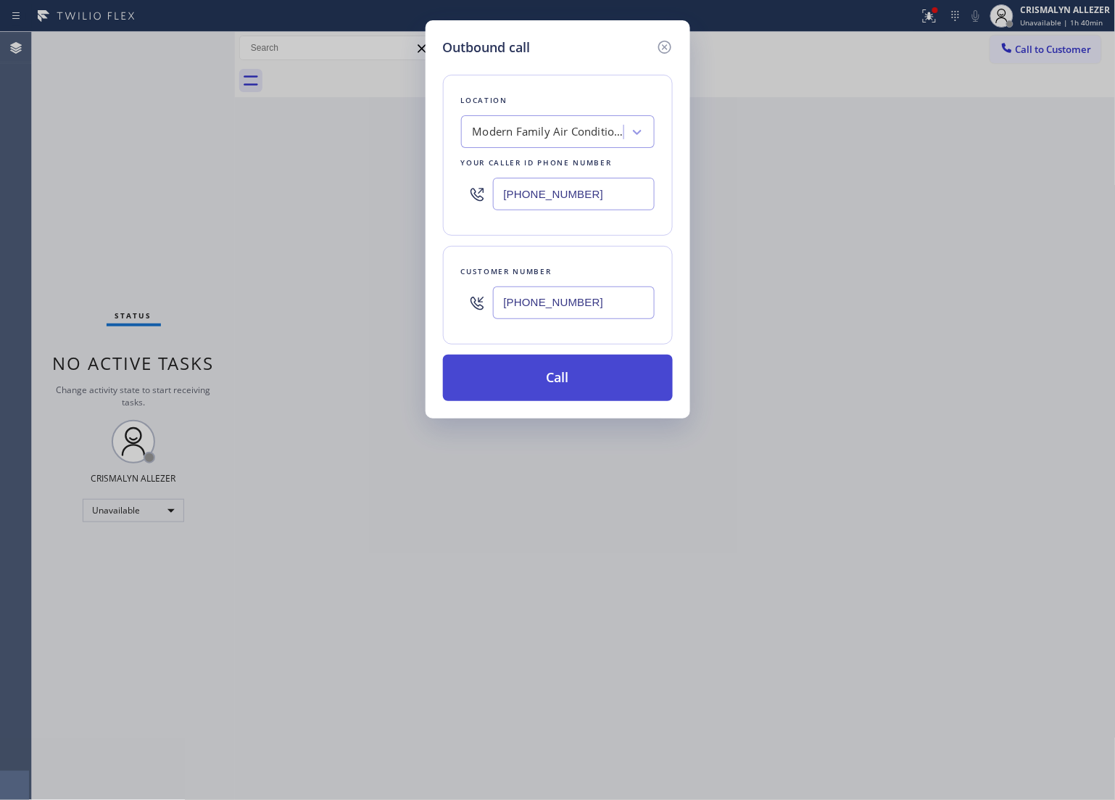
type input "[PHONE_NUMBER]"
click at [550, 379] on button "Call" at bounding box center [558, 378] width 230 height 46
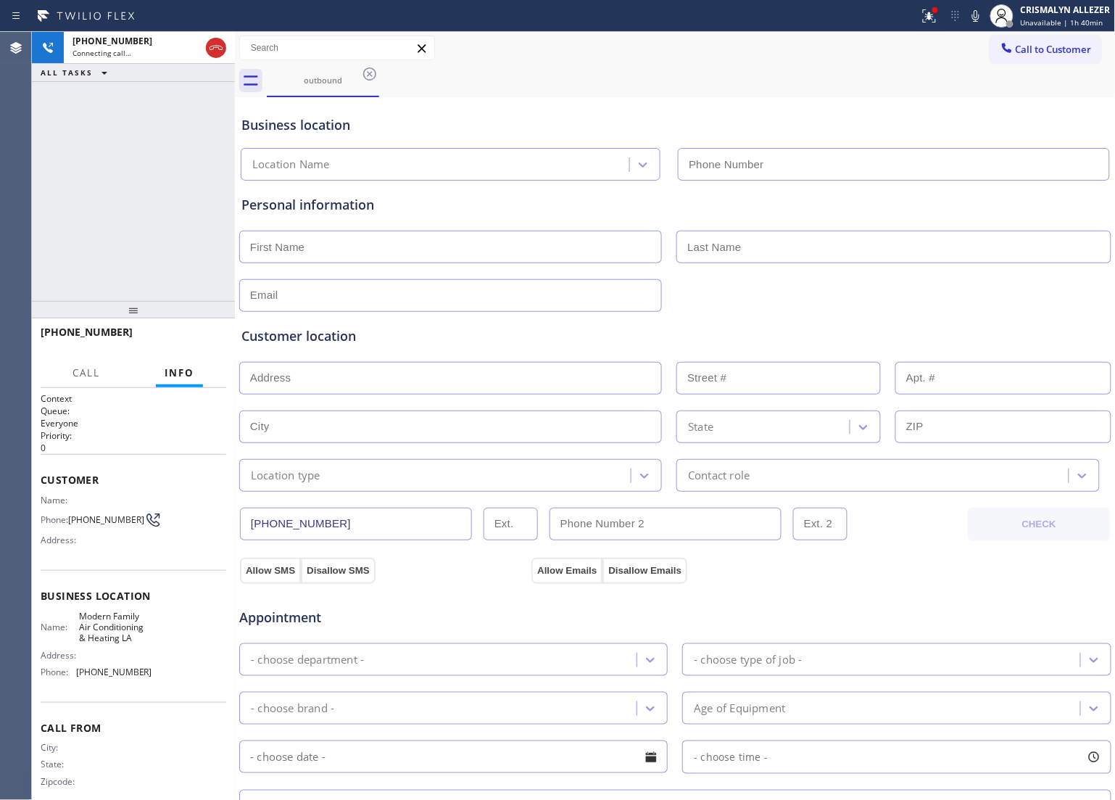
type input "[PHONE_NUMBER]"
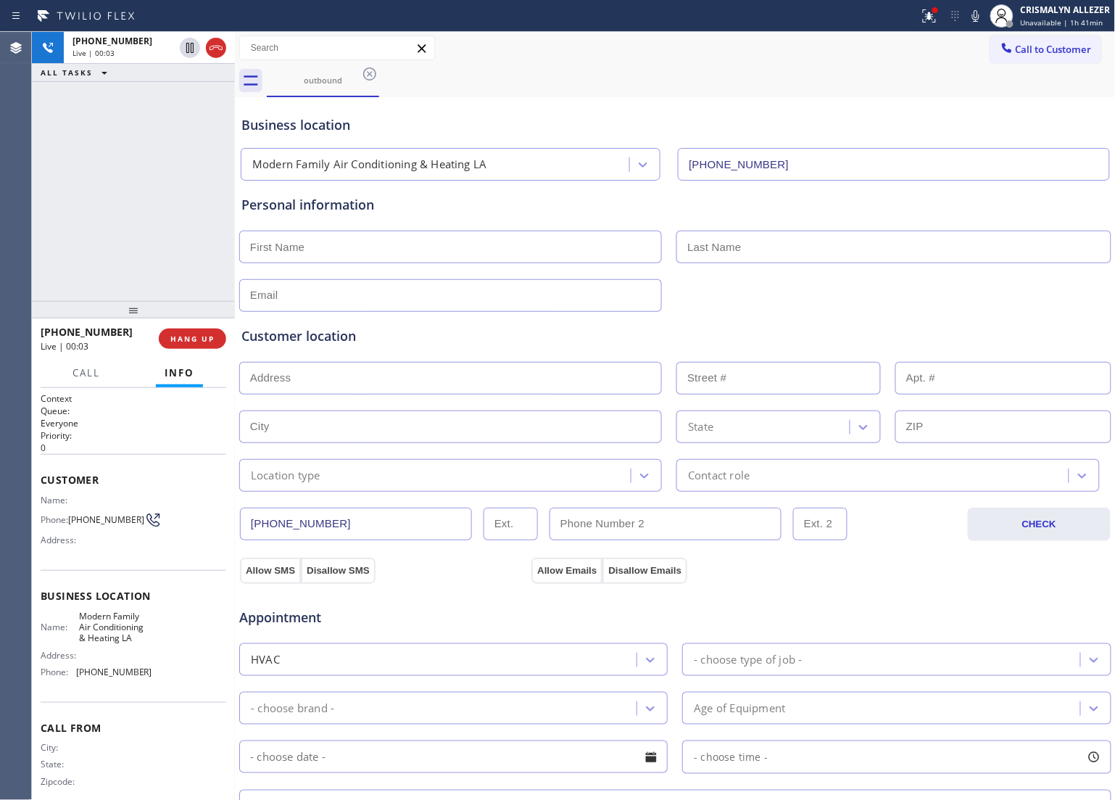
click at [176, 349] on div "[PHONE_NUMBER] Live | 00:03 HANG UP" at bounding box center [134, 339] width 186 height 38
click at [183, 343] on button "HANG UP" at bounding box center [192, 338] width 67 height 20
click at [183, 343] on button "COMPLETE" at bounding box center [189, 338] width 73 height 20
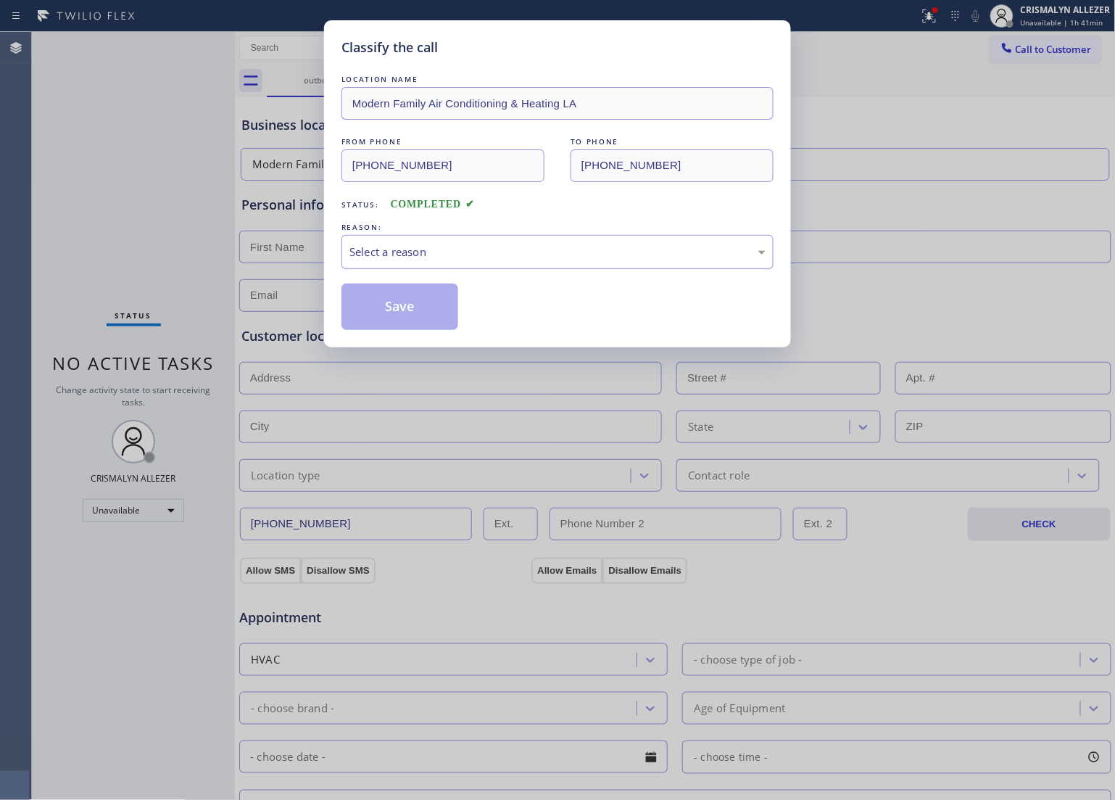
click at [462, 254] on div "Select a reason" at bounding box center [557, 252] width 416 height 17
click at [413, 312] on button "Save" at bounding box center [399, 306] width 117 height 46
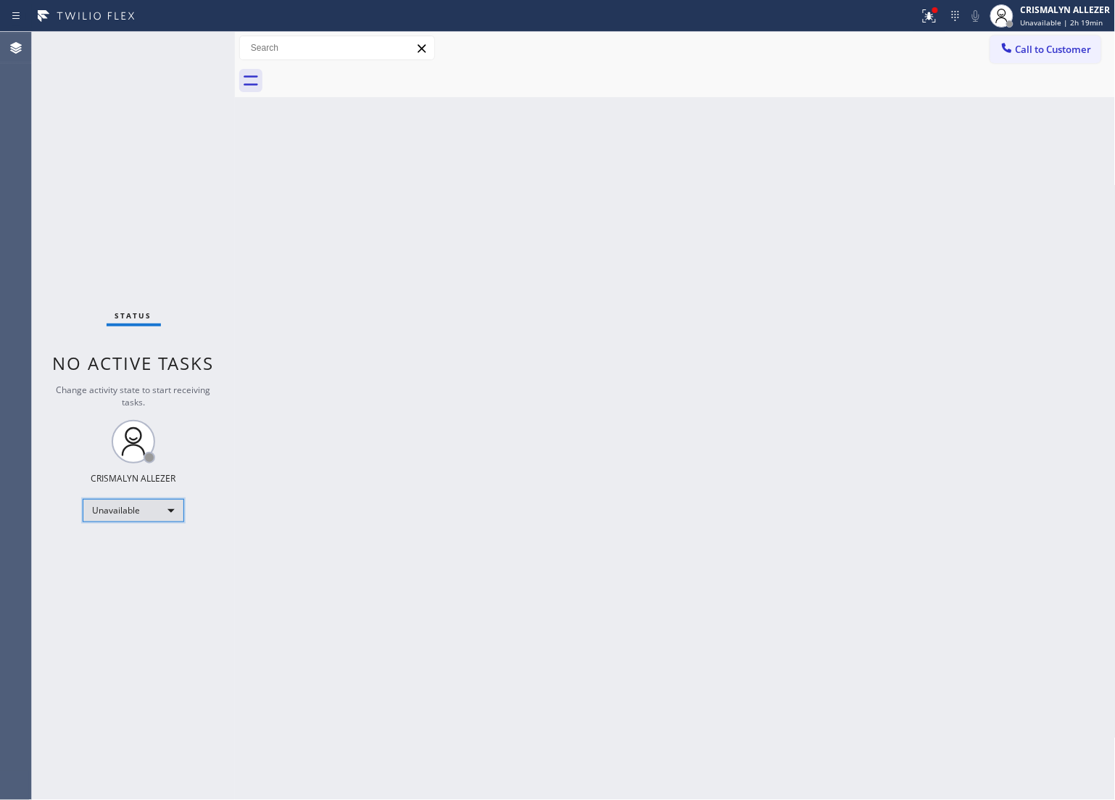
click at [170, 508] on div "Unavailable" at bounding box center [134, 510] width 102 height 23
click at [144, 581] on li "Break" at bounding box center [132, 584] width 99 height 17
click at [411, 350] on div "Back to Dashboard Change Sender ID Customers Technicians Select a contact Outbo…" at bounding box center [675, 416] width 881 height 768
click at [170, 511] on div "Break" at bounding box center [134, 510] width 102 height 23
click at [125, 567] on li "Unavailable" at bounding box center [132, 566] width 99 height 17
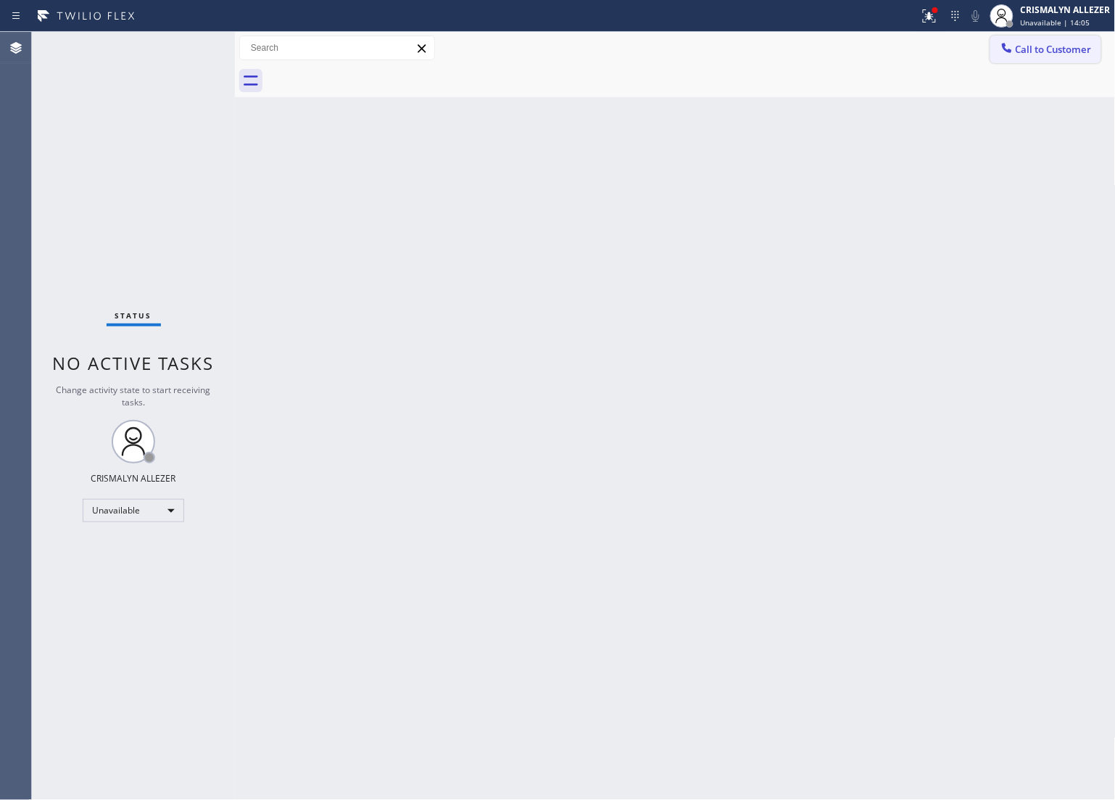
click at [1060, 49] on span "Call to Customer" at bounding box center [1054, 49] width 76 height 13
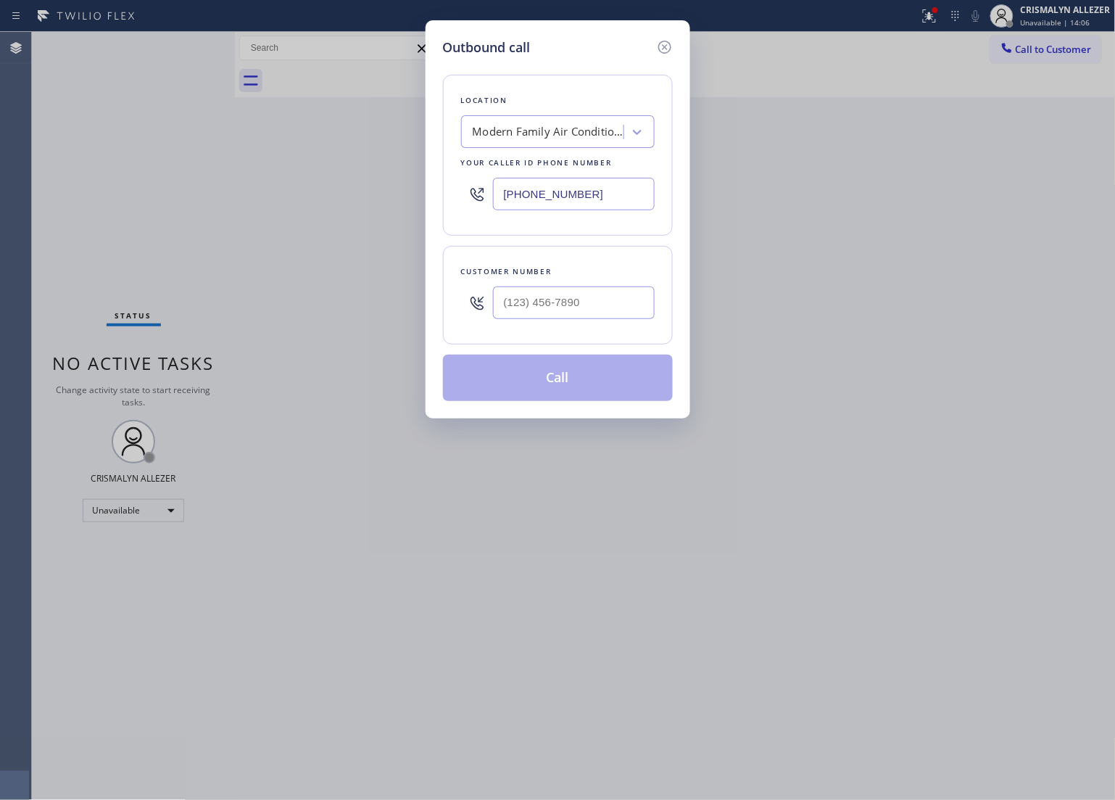
drag, startPoint x: 639, startPoint y: 197, endPoint x: 212, endPoint y: 209, distance: 426.5
click at [240, 209] on div "Outbound call Location Modern Family Air Conditioning & Heating LA Your caller …" at bounding box center [557, 400] width 1115 height 800
paste input "202) 335-8017"
type input "[PHONE_NUMBER]"
click at [603, 320] on div at bounding box center [574, 302] width 162 height 47
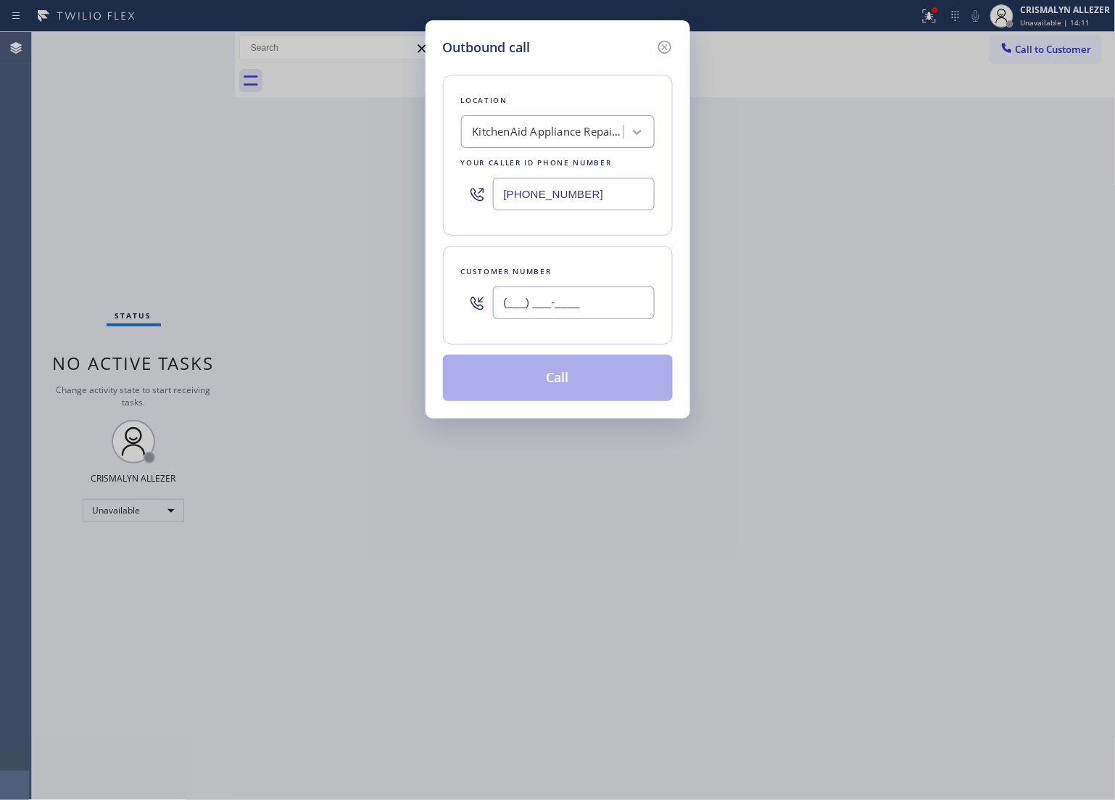
click at [600, 308] on input "(___) ___-____" at bounding box center [574, 302] width 162 height 33
paste input "910) 322-6978"
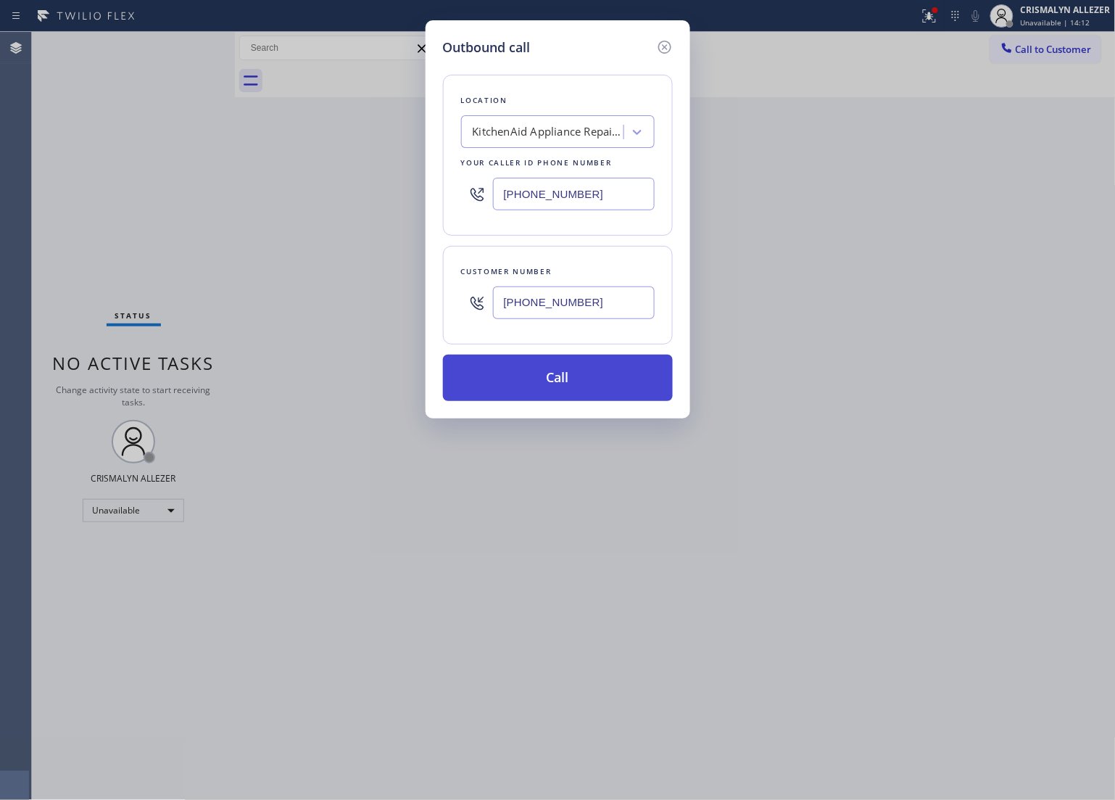
type input "[PHONE_NUMBER]"
click at [553, 379] on button "Call" at bounding box center [558, 378] width 230 height 46
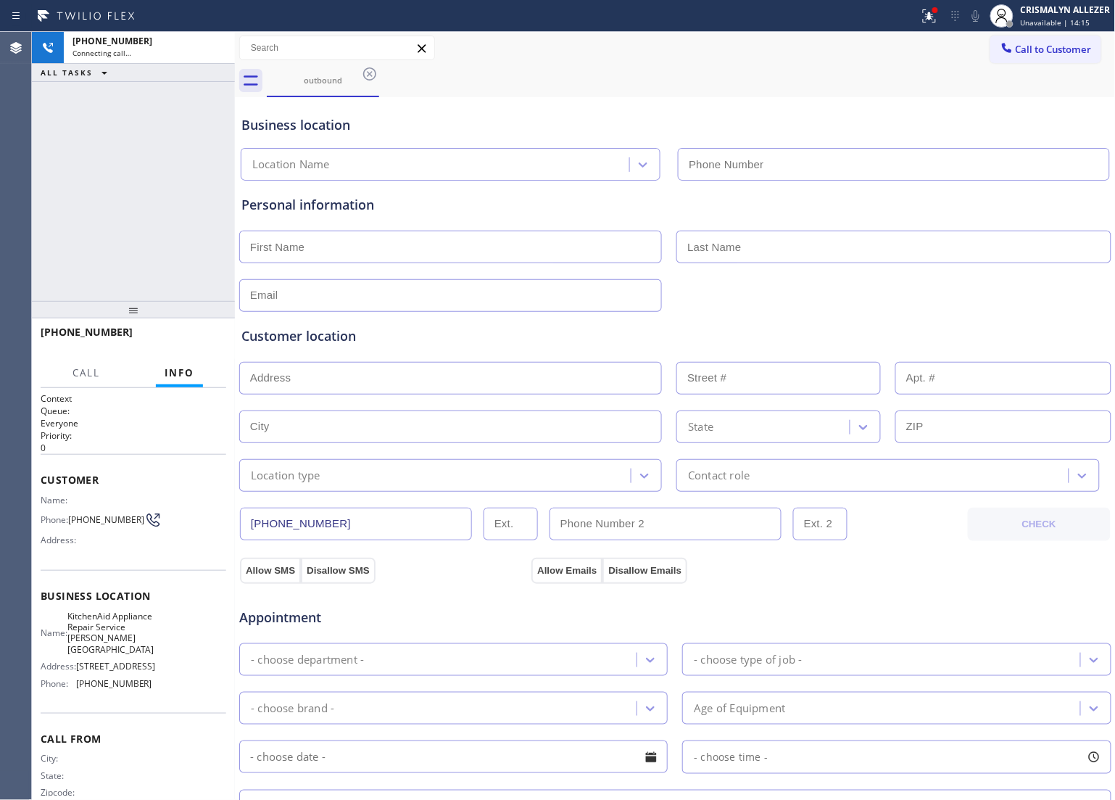
type input "[PHONE_NUMBER]"
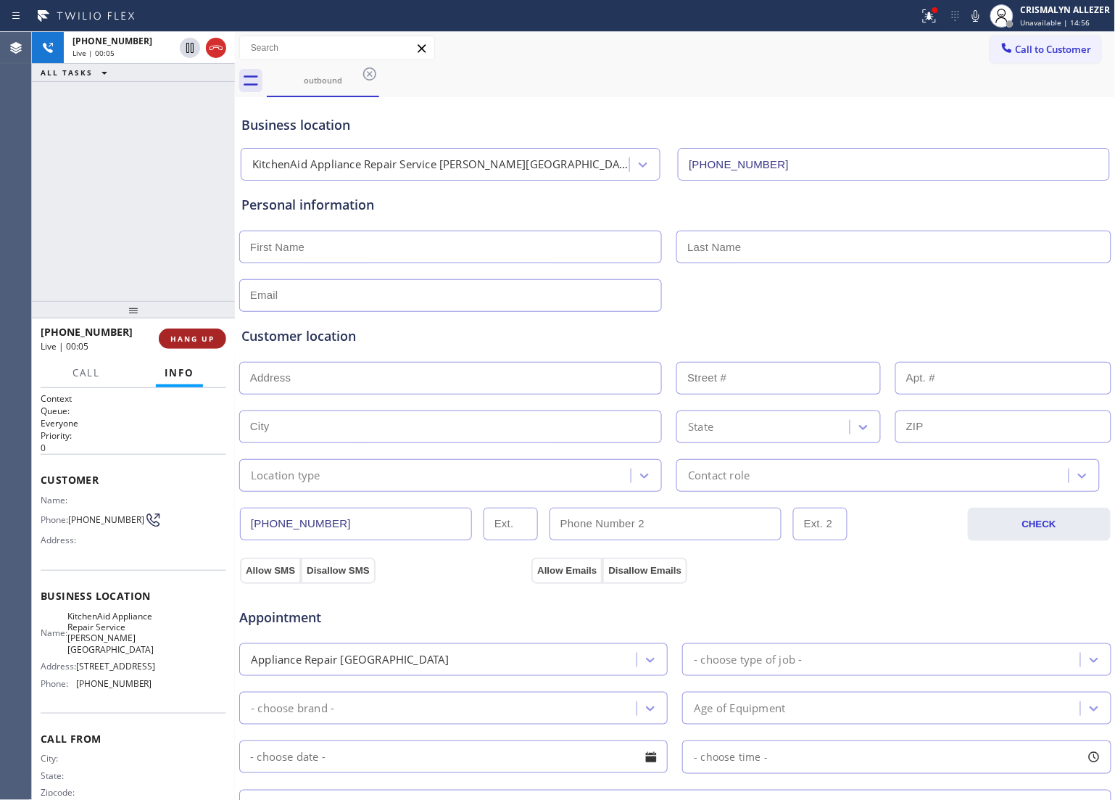
click at [181, 339] on span "HANG UP" at bounding box center [192, 339] width 44 height 10
click at [181, 339] on span "COMPLETE" at bounding box center [190, 339] width 50 height 10
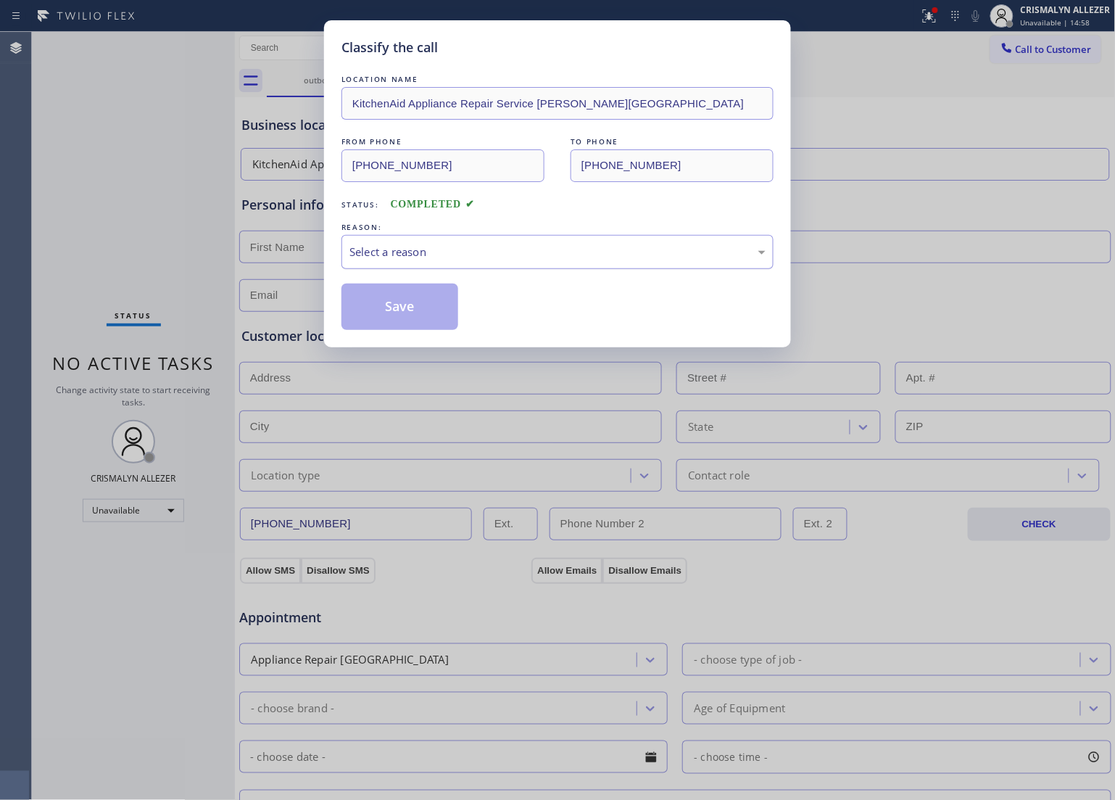
click at [574, 250] on div "Select a reason" at bounding box center [557, 252] width 416 height 17
click at [389, 317] on button "Save" at bounding box center [399, 306] width 117 height 46
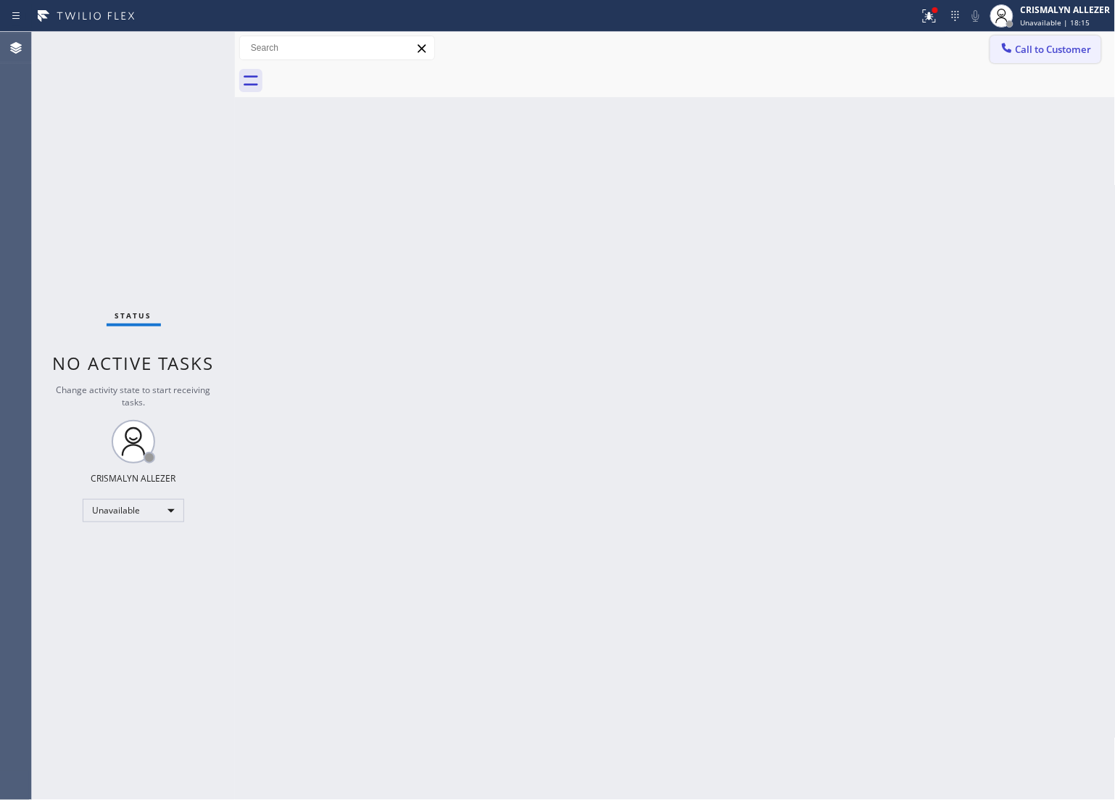
click at [1033, 55] on span "Call to Customer" at bounding box center [1054, 49] width 76 height 13
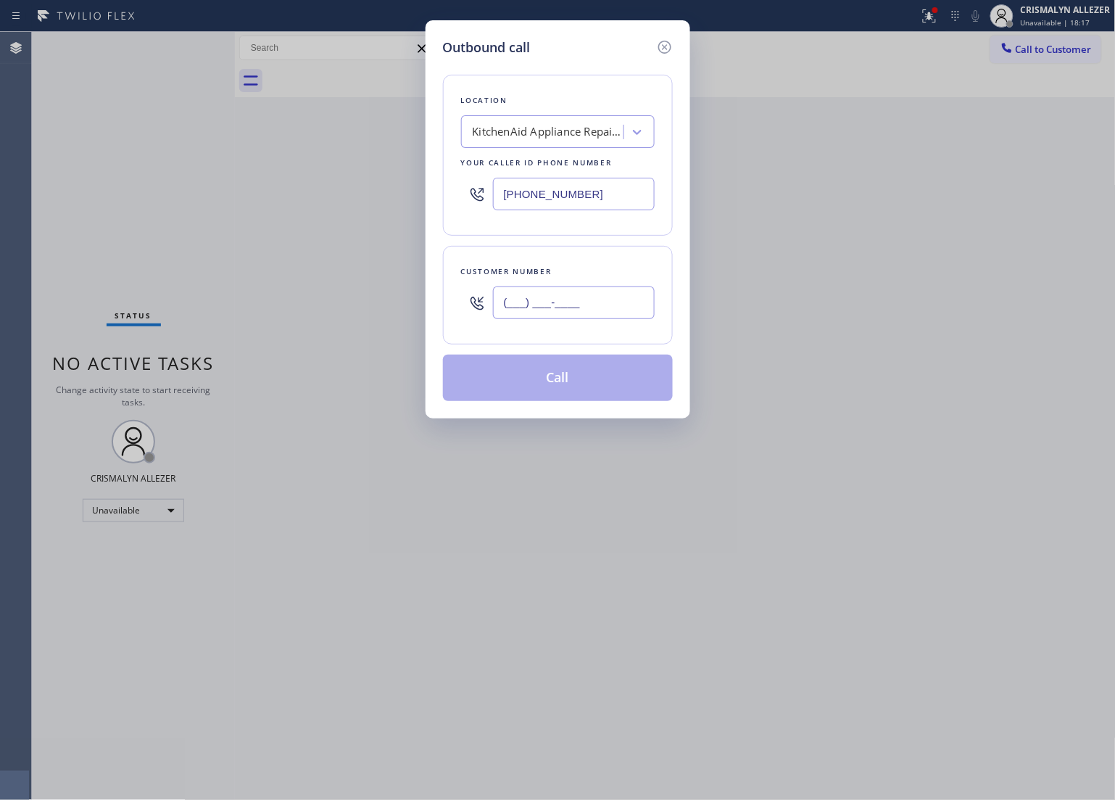
click at [624, 296] on input "(___) ___-____" at bounding box center [574, 302] width 162 height 33
paste input "186) 281-2681"
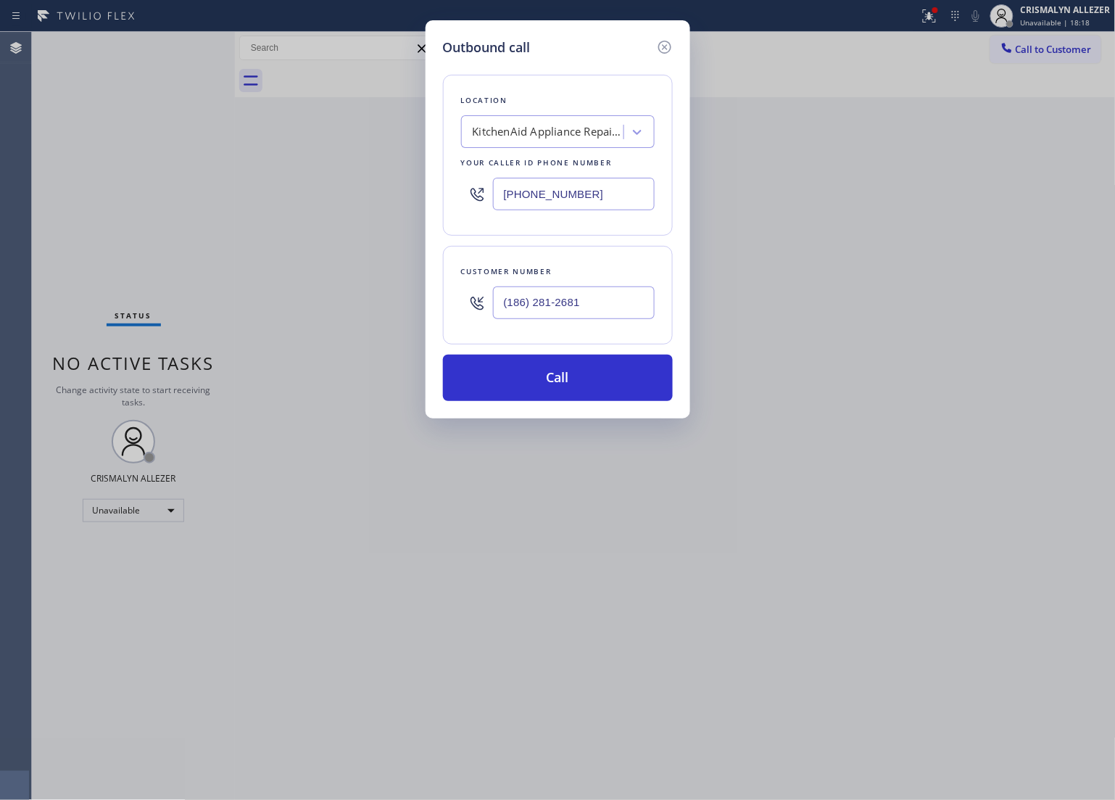
click at [585, 135] on div "KitchenAid Appliance Repair Service [PERSON_NAME][GEOGRAPHIC_DATA]" at bounding box center [549, 132] width 152 height 17
click at [617, 305] on input "(186) 281-2681" at bounding box center [574, 302] width 162 height 33
paste input "text"
drag, startPoint x: 618, startPoint y: 302, endPoint x: 379, endPoint y: 310, distance: 239.4
click at [379, 310] on div "Outbound call Location KitchenAid Appliance Repair Service [PERSON_NAME][GEOGRA…" at bounding box center [557, 400] width 1115 height 800
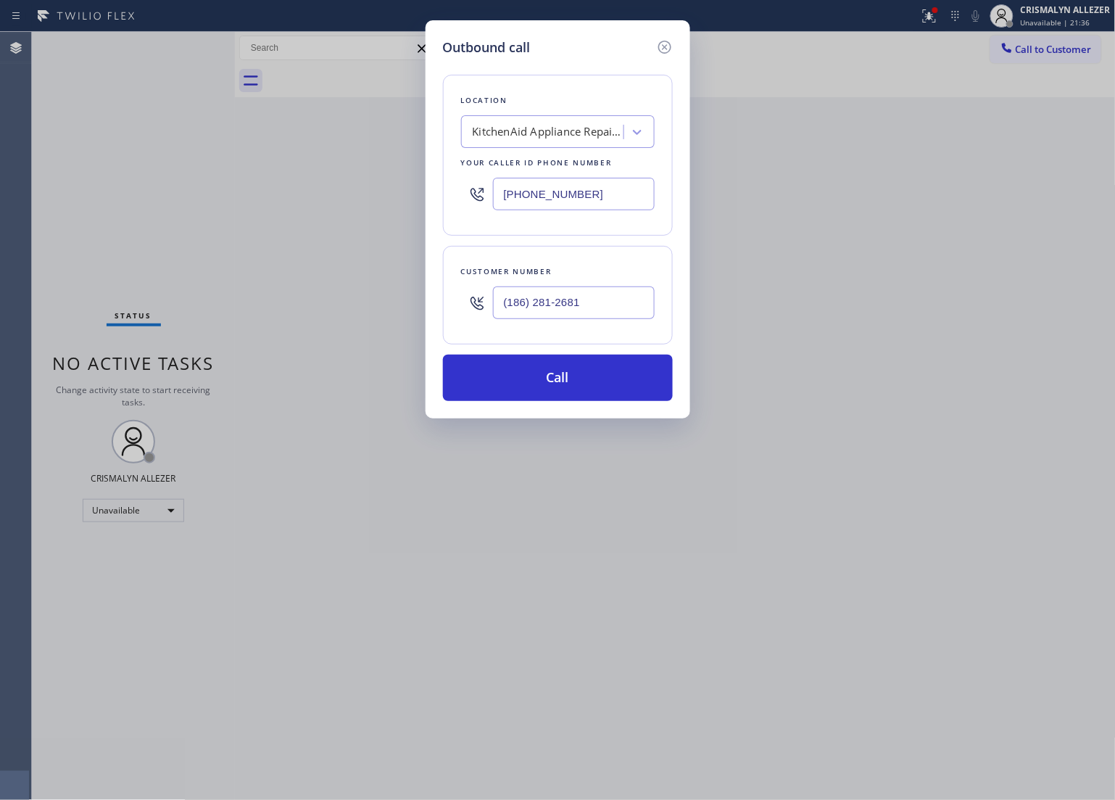
paste input "862) 812-6812"
type input "[PHONE_NUMBER]"
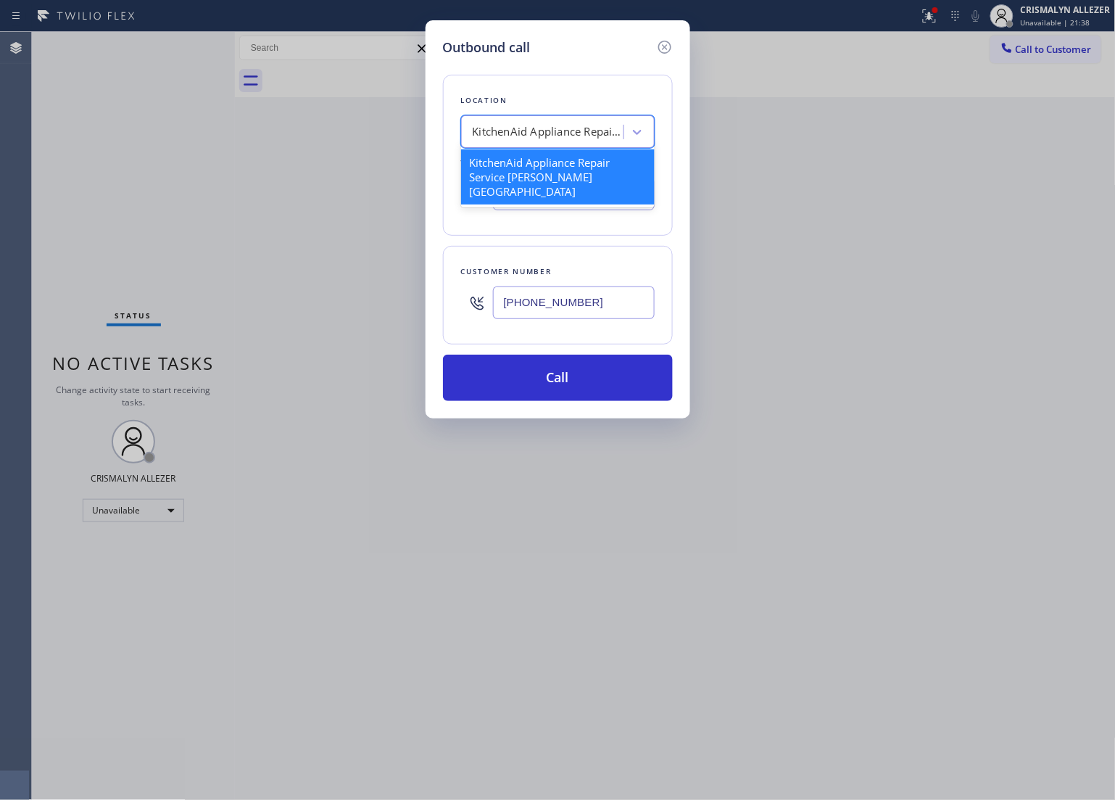
click at [563, 127] on div "KitchenAid Appliance Repair Service [PERSON_NAME][GEOGRAPHIC_DATA]" at bounding box center [549, 132] width 152 height 17
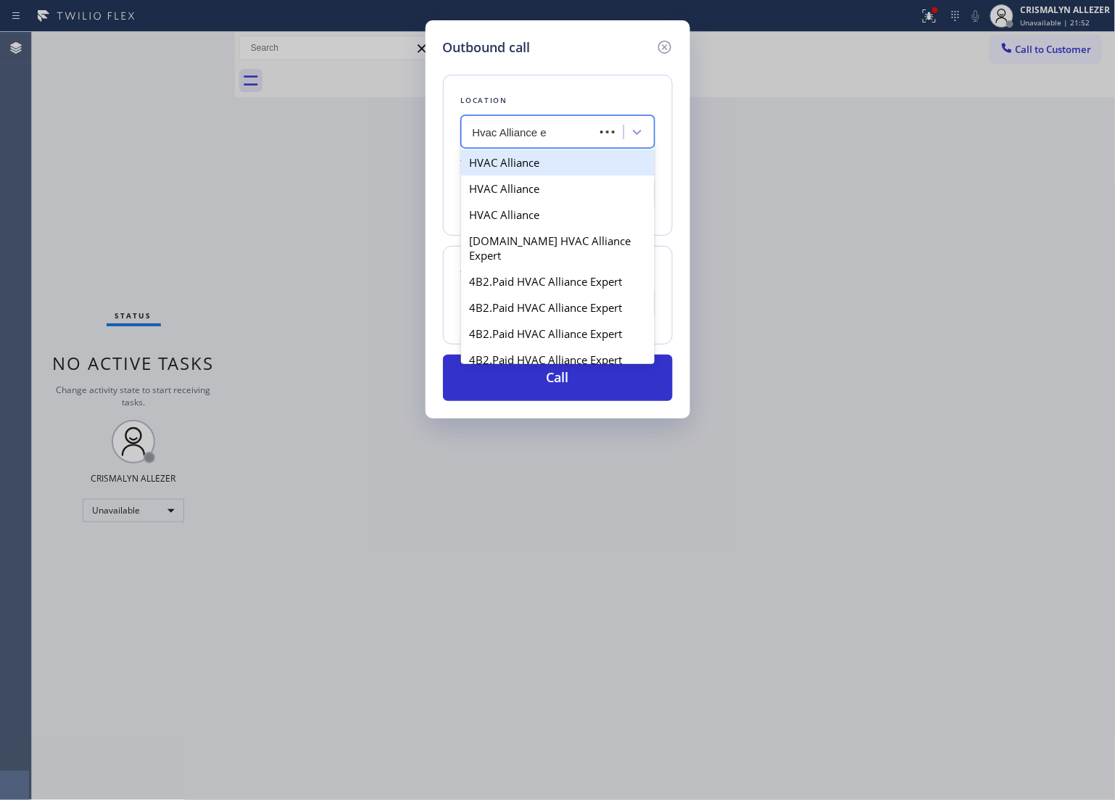
type input "Hvac Alliance ex"
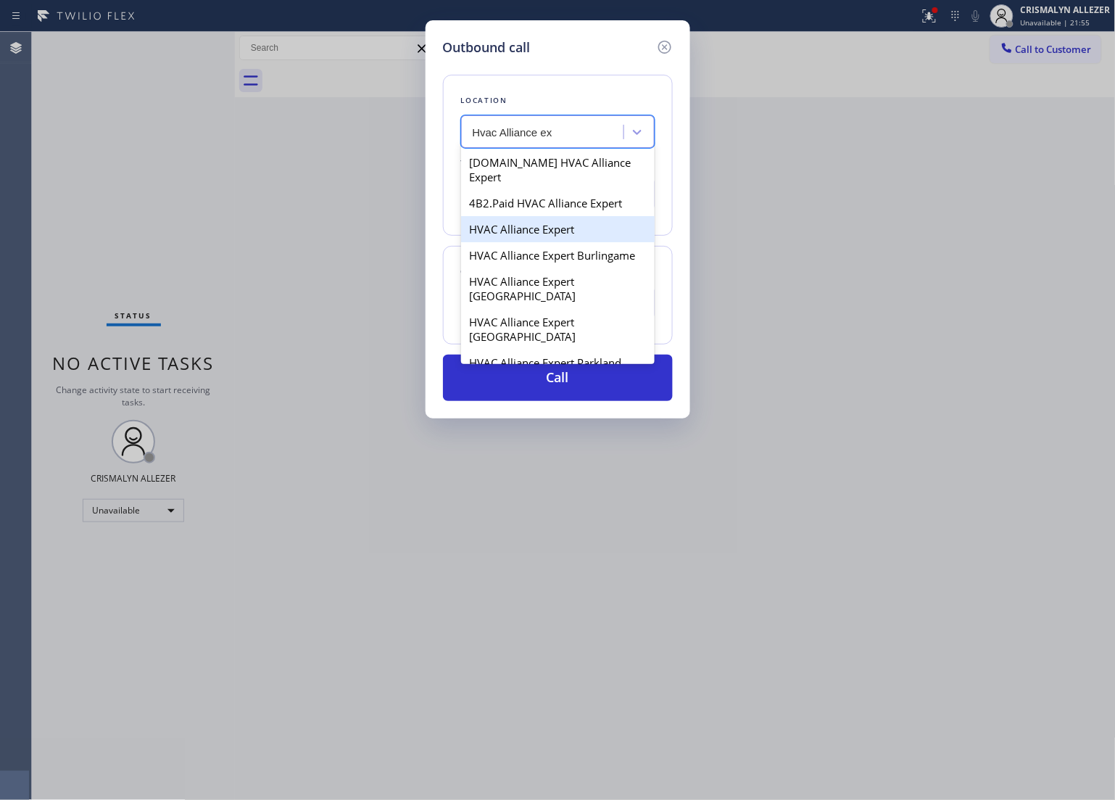
click at [556, 216] on div "HVAC Alliance Expert" at bounding box center [558, 229] width 194 height 26
type input "[PHONE_NUMBER]"
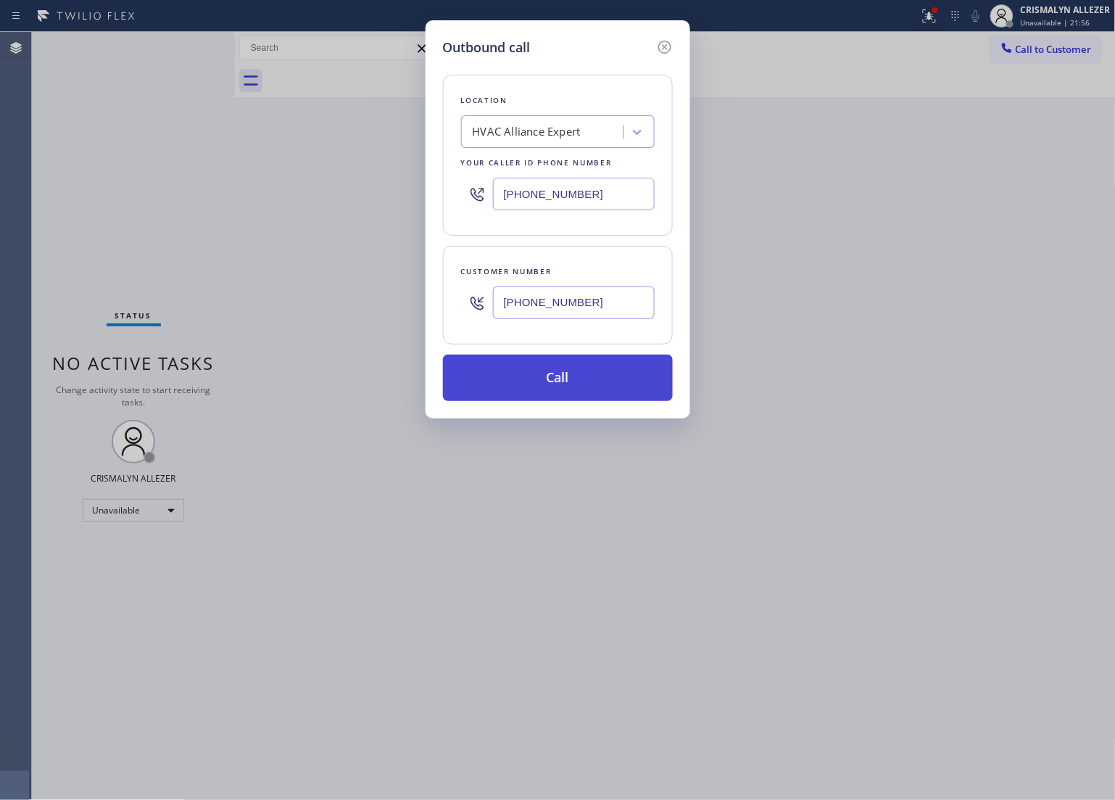
click at [569, 388] on button "Call" at bounding box center [558, 378] width 230 height 46
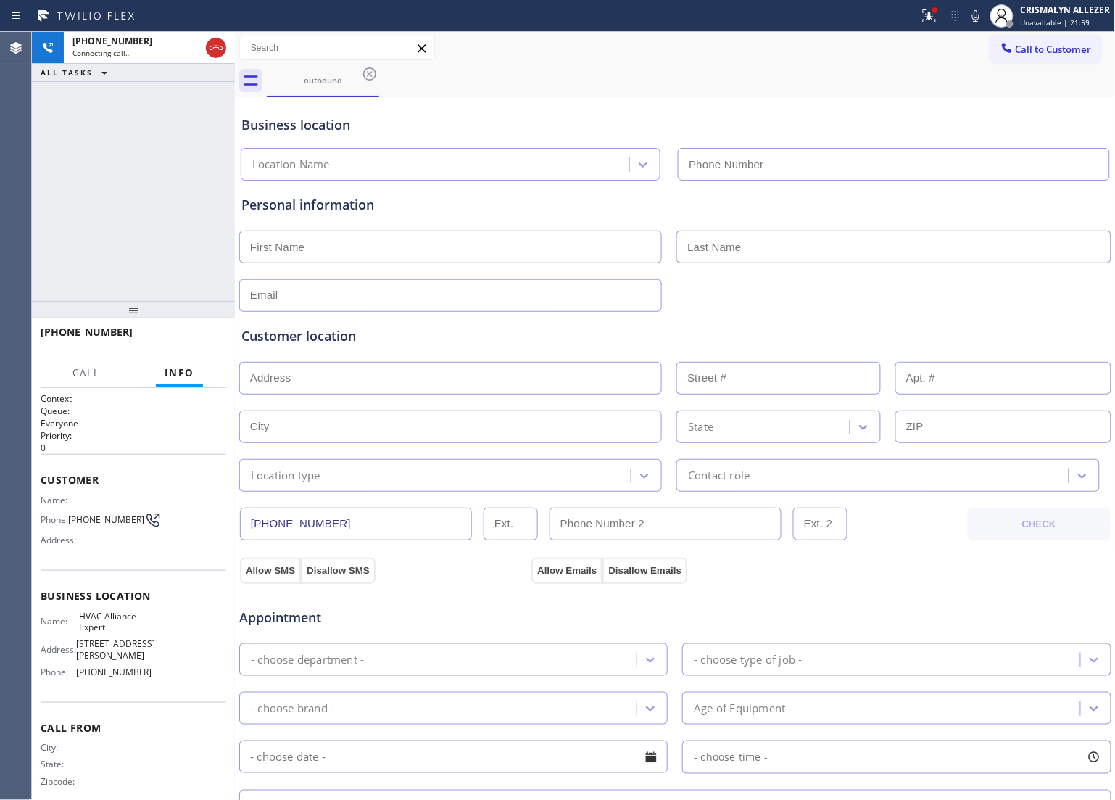
type input "[PHONE_NUMBER]"
click at [434, 344] on div "Customer location" at bounding box center [675, 336] width 868 height 20
click at [1013, 589] on div "Appointment HVAC Repair Sales - choose type of job - - choose brand - Age of Eq…" at bounding box center [676, 722] width 874 height 278
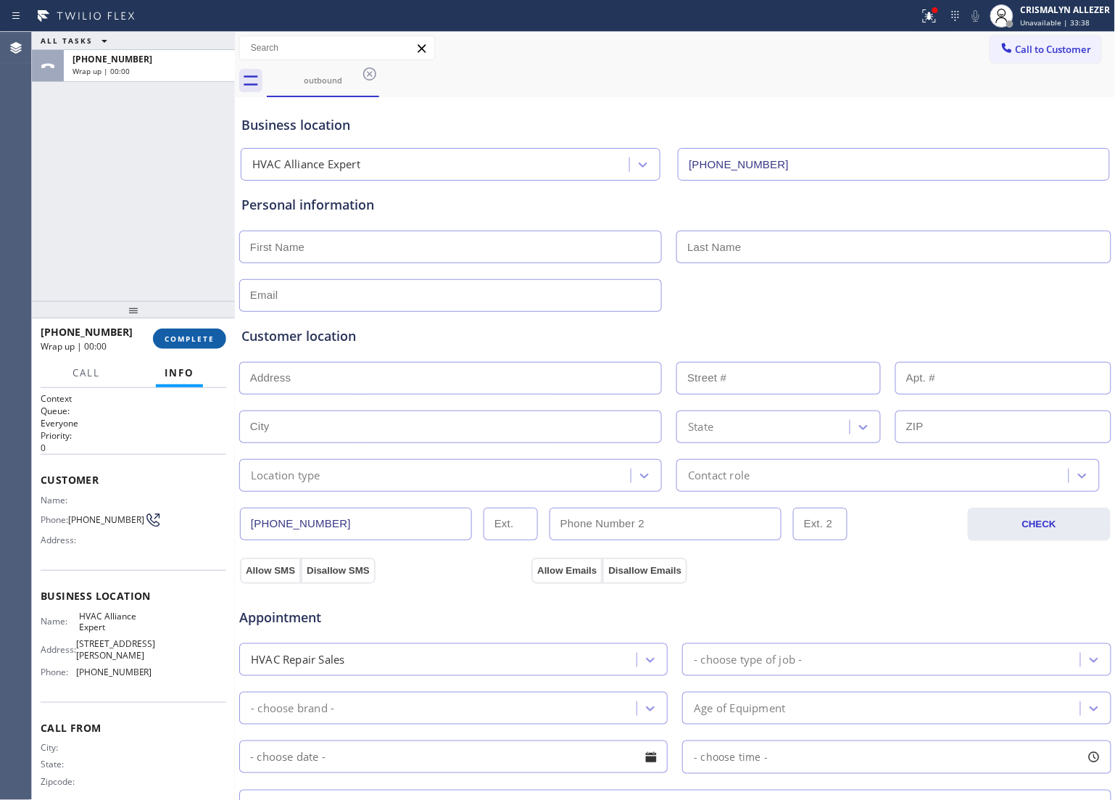
click at [185, 336] on span "COMPLETE" at bounding box center [190, 339] width 50 height 10
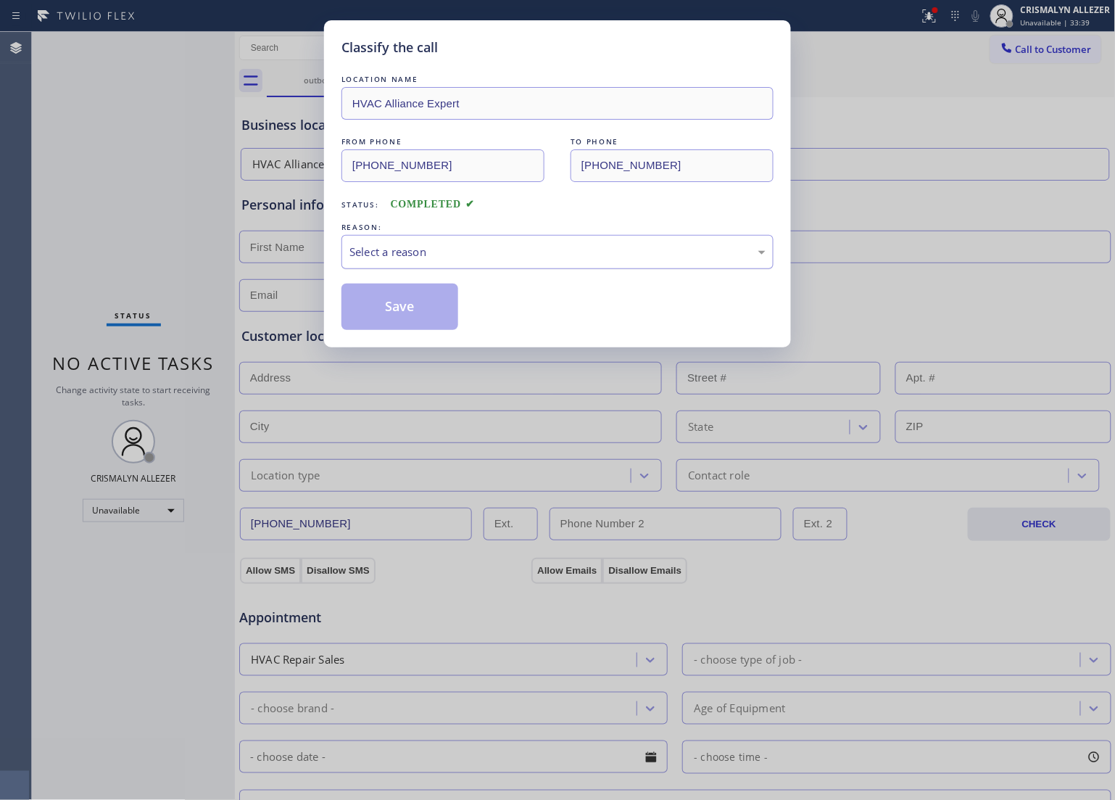
click at [539, 255] on div "Select a reason" at bounding box center [557, 252] width 416 height 17
click at [484, 266] on div "Not Booked - All other reasons" at bounding box center [557, 252] width 432 height 34
click at [397, 306] on button "Save" at bounding box center [399, 306] width 117 height 46
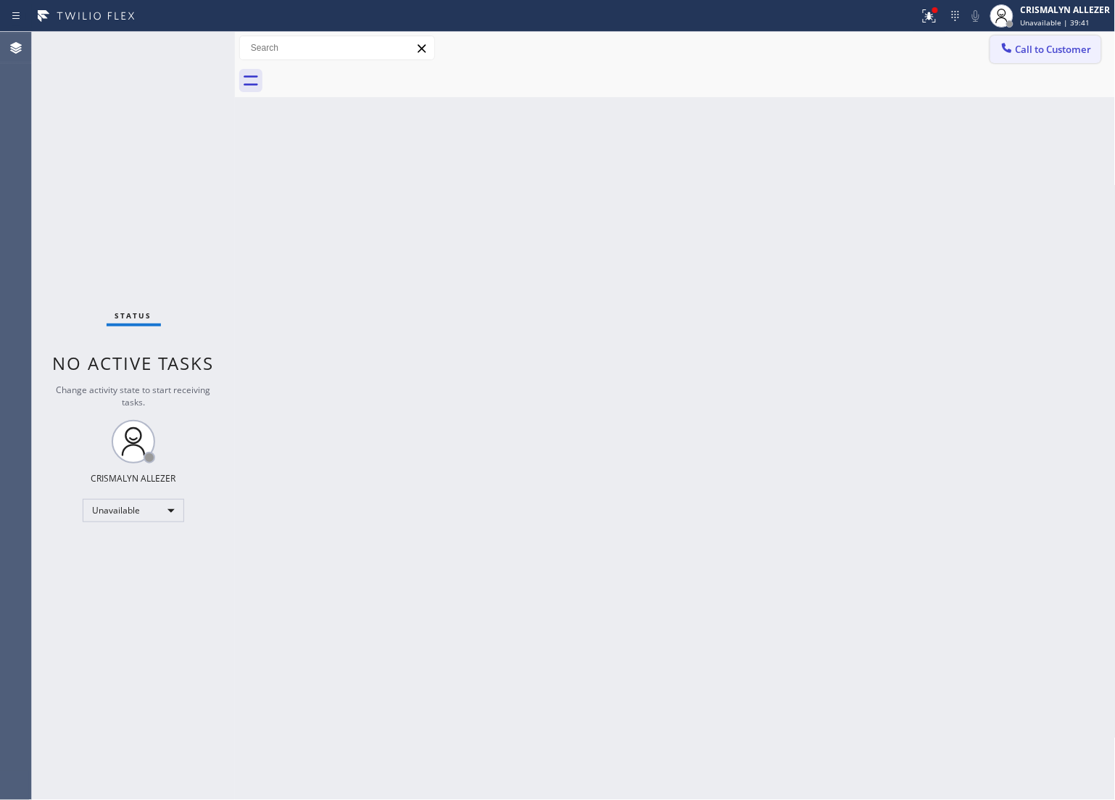
click at [1045, 49] on span "Call to Customer" at bounding box center [1054, 49] width 76 height 13
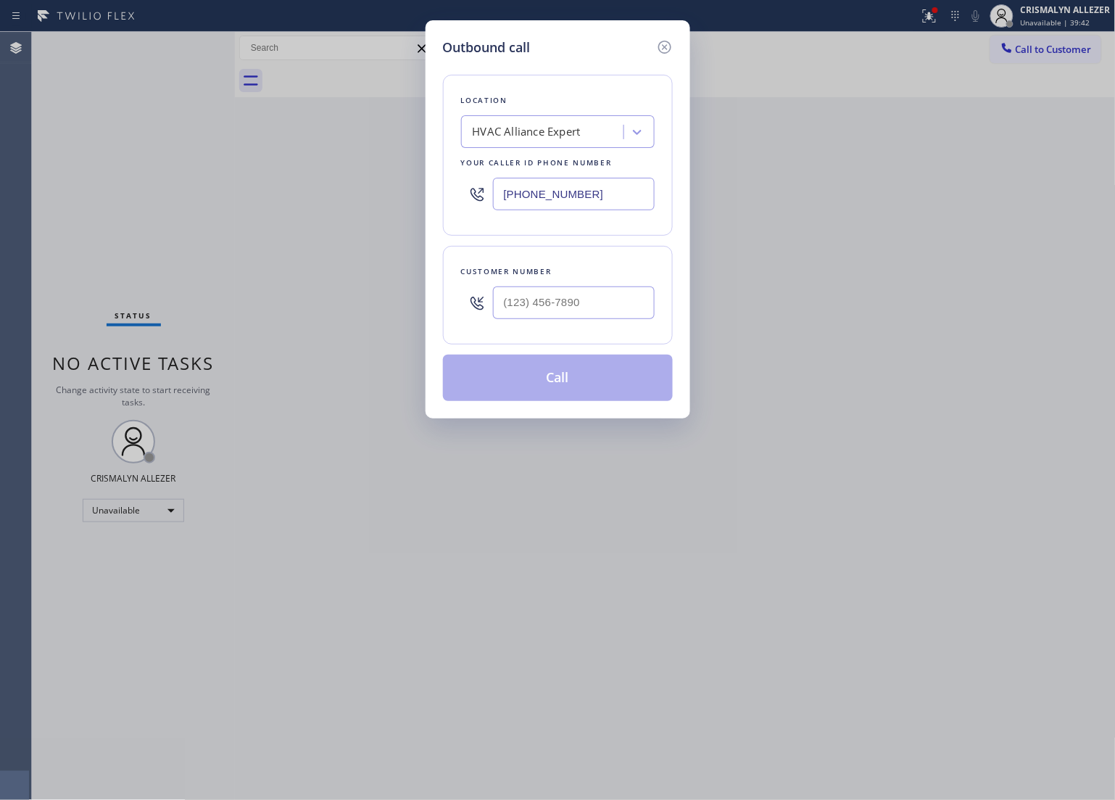
drag, startPoint x: 638, startPoint y: 203, endPoint x: 277, endPoint y: 201, distance: 361.1
click at [277, 201] on div "Outbound call Location HVAC Alliance Expert Your caller id phone number [PHONE_…" at bounding box center [557, 400] width 1115 height 800
paste input "___) ___-____"
type input "(___) ___-____"
click at [596, 144] on div "Search location" at bounding box center [544, 132] width 158 height 25
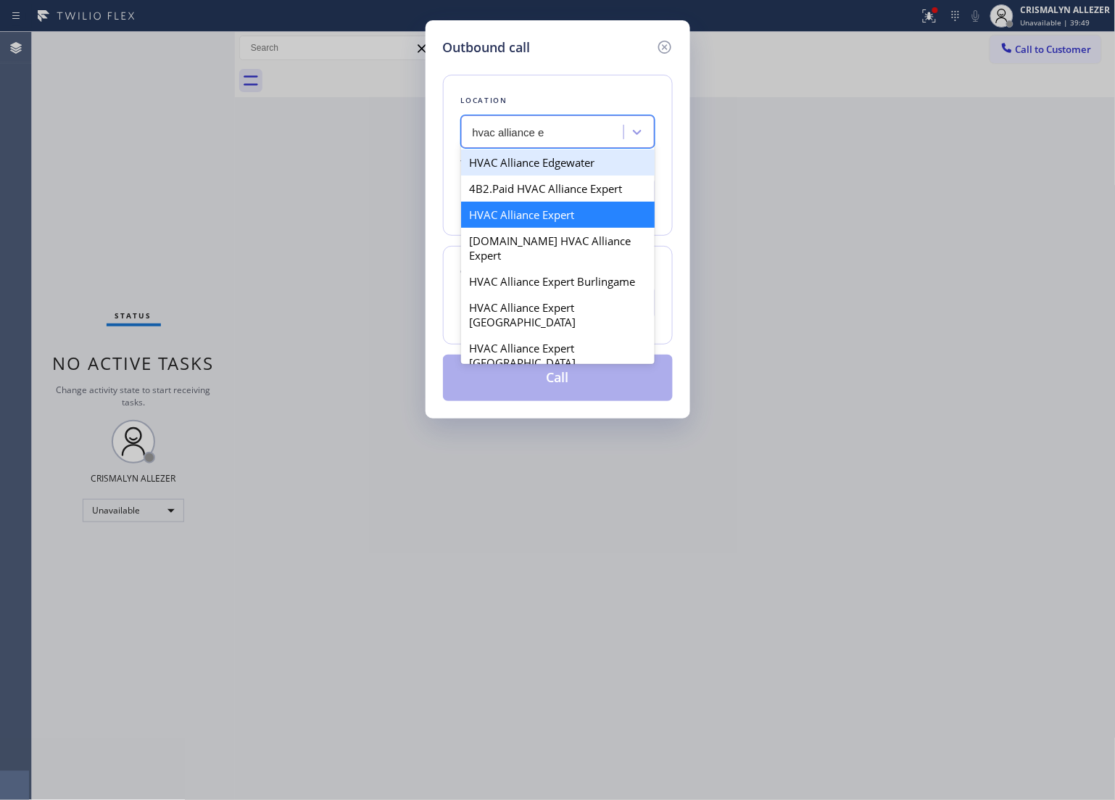
type input "hvac alliance ex"
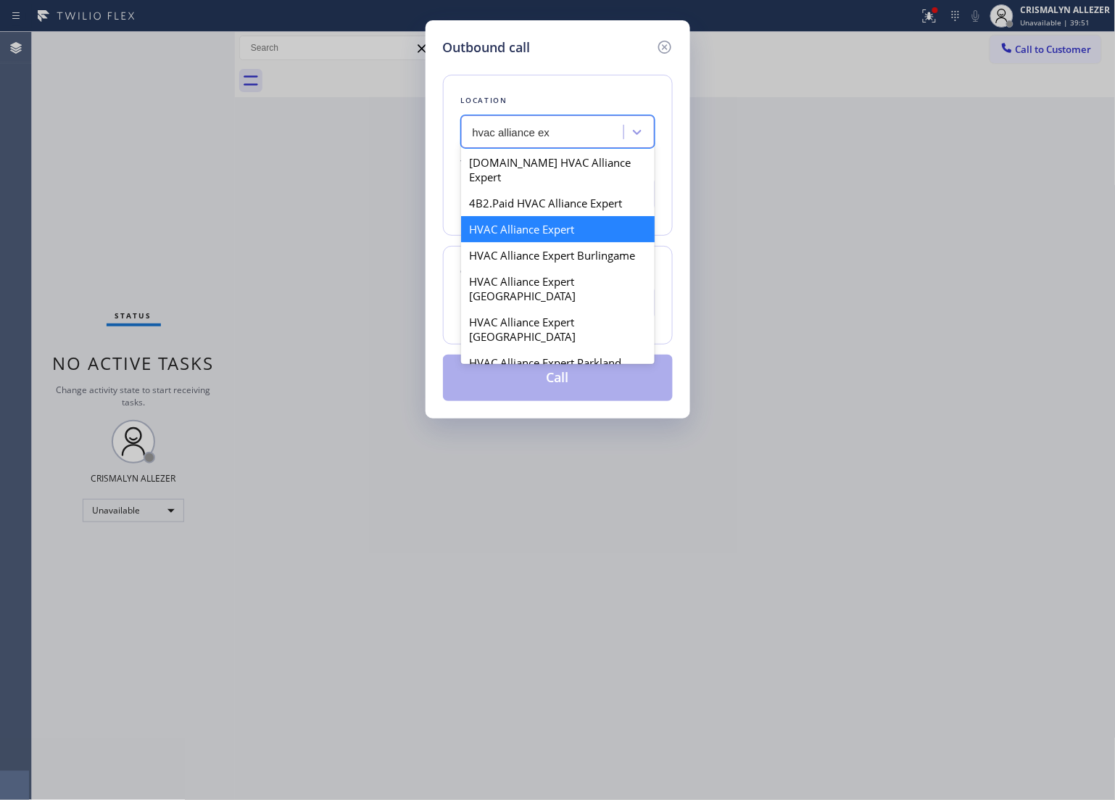
click at [566, 220] on div "HVAC Alliance Expert" at bounding box center [558, 229] width 194 height 26
type input "[PHONE_NUMBER]"
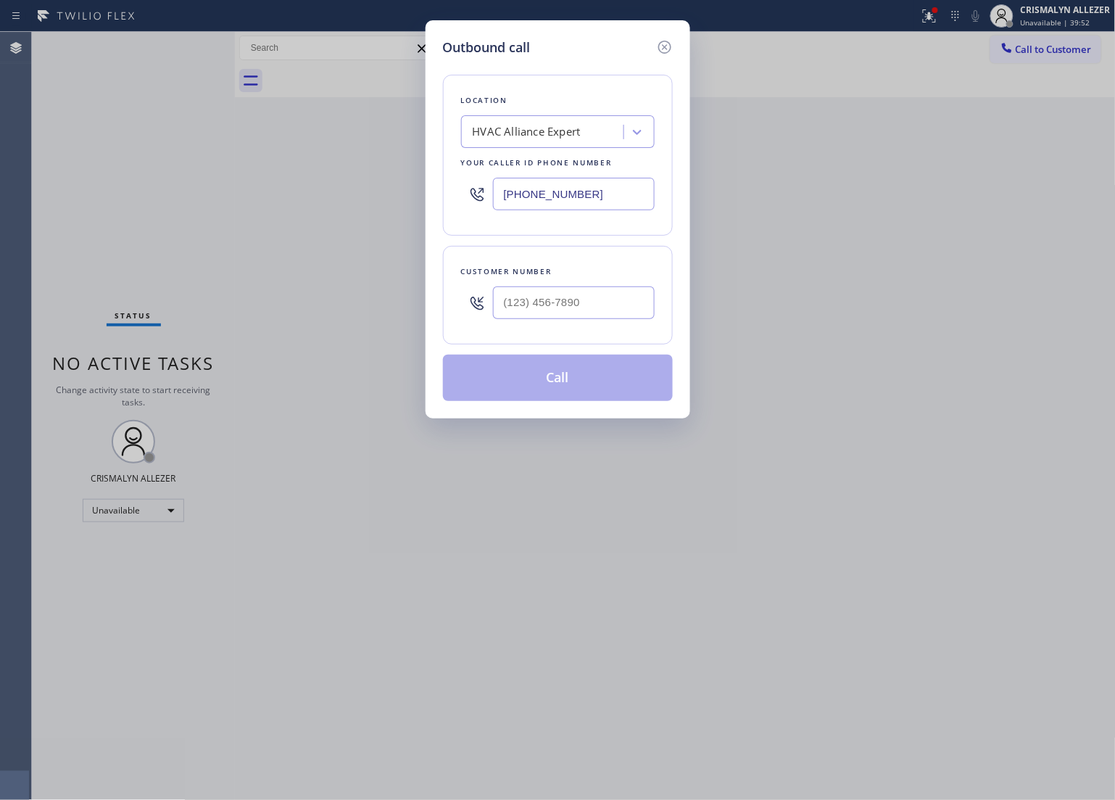
drag, startPoint x: 617, startPoint y: 194, endPoint x: 357, endPoint y: 201, distance: 260.4
click at [357, 201] on div "Outbound call Location HVAC Alliance Expert Your caller id phone number [PHONE_…" at bounding box center [557, 400] width 1115 height 800
